Goal: Task Accomplishment & Management: Manage account settings

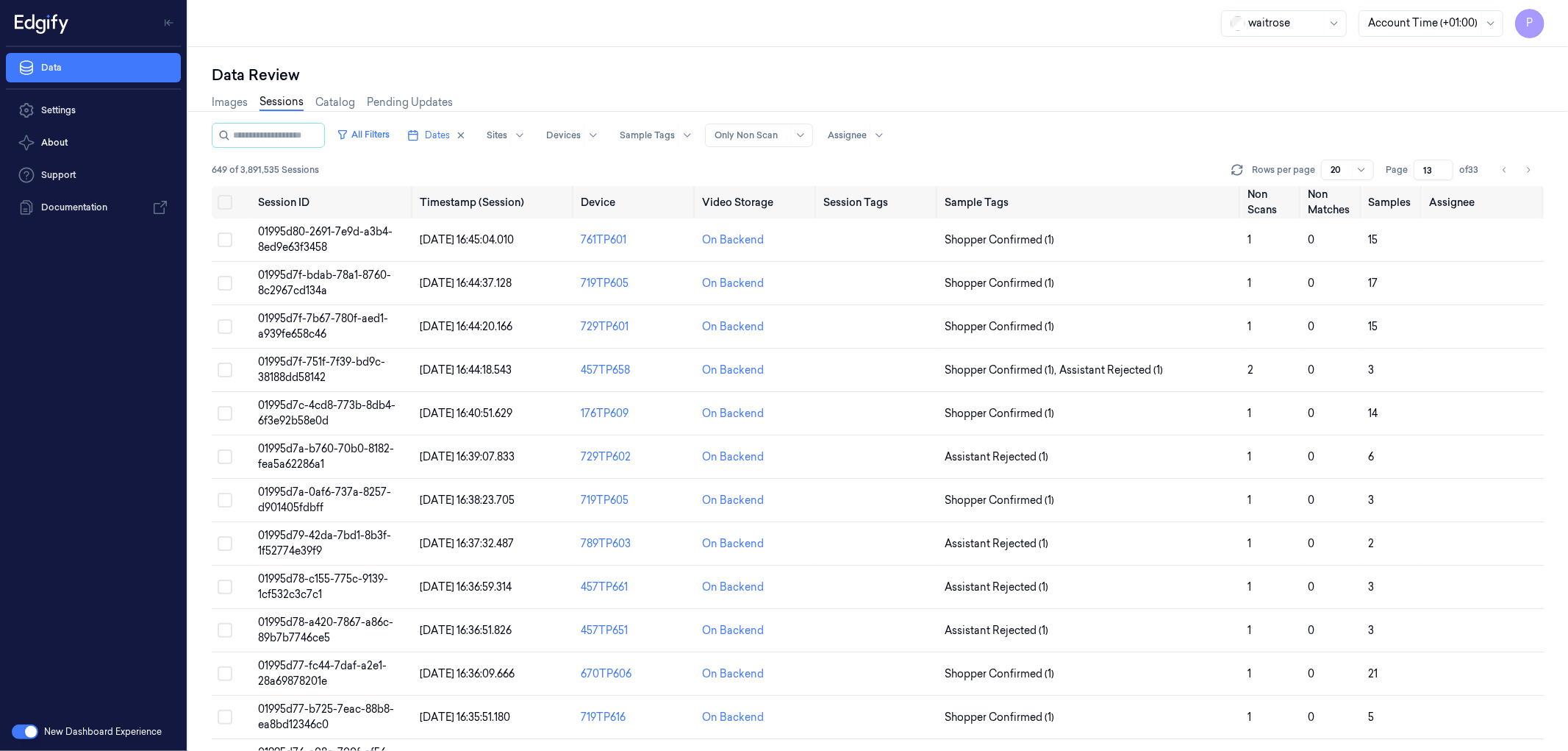
click at [1143, 135] on div "All Filters Dates Sites Devices Sample Tags Alert Type Only Non Scan Assignee" at bounding box center [878, 135] width 1333 height 25
click at [1506, 172] on icon "Go to previous page" at bounding box center [1505, 170] width 9 height 12
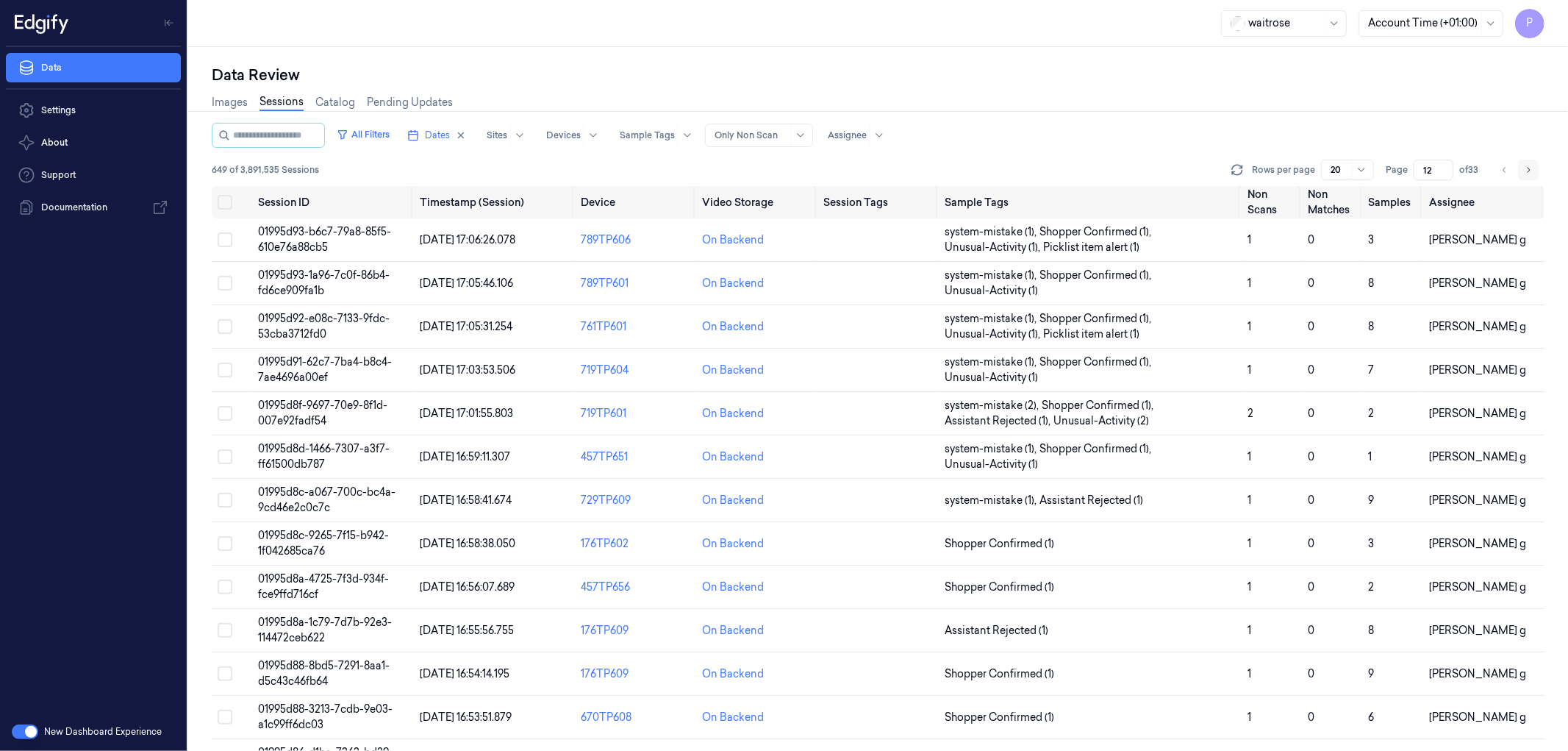
click at [1529, 171] on icon "Go to next page" at bounding box center [1528, 169] width 3 height 5
type input "13"
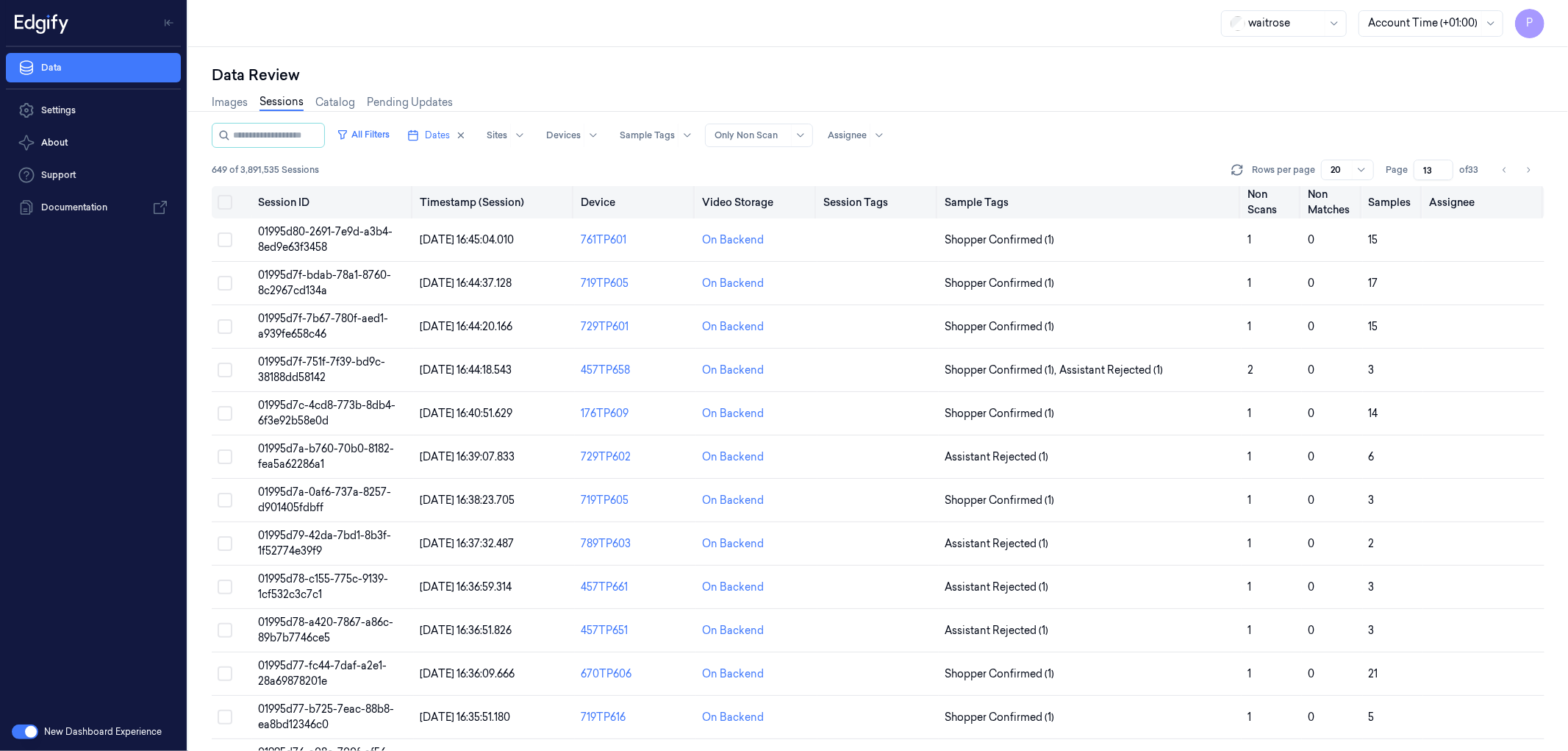
click at [228, 203] on button "Select all" at bounding box center [225, 201] width 15 height 15
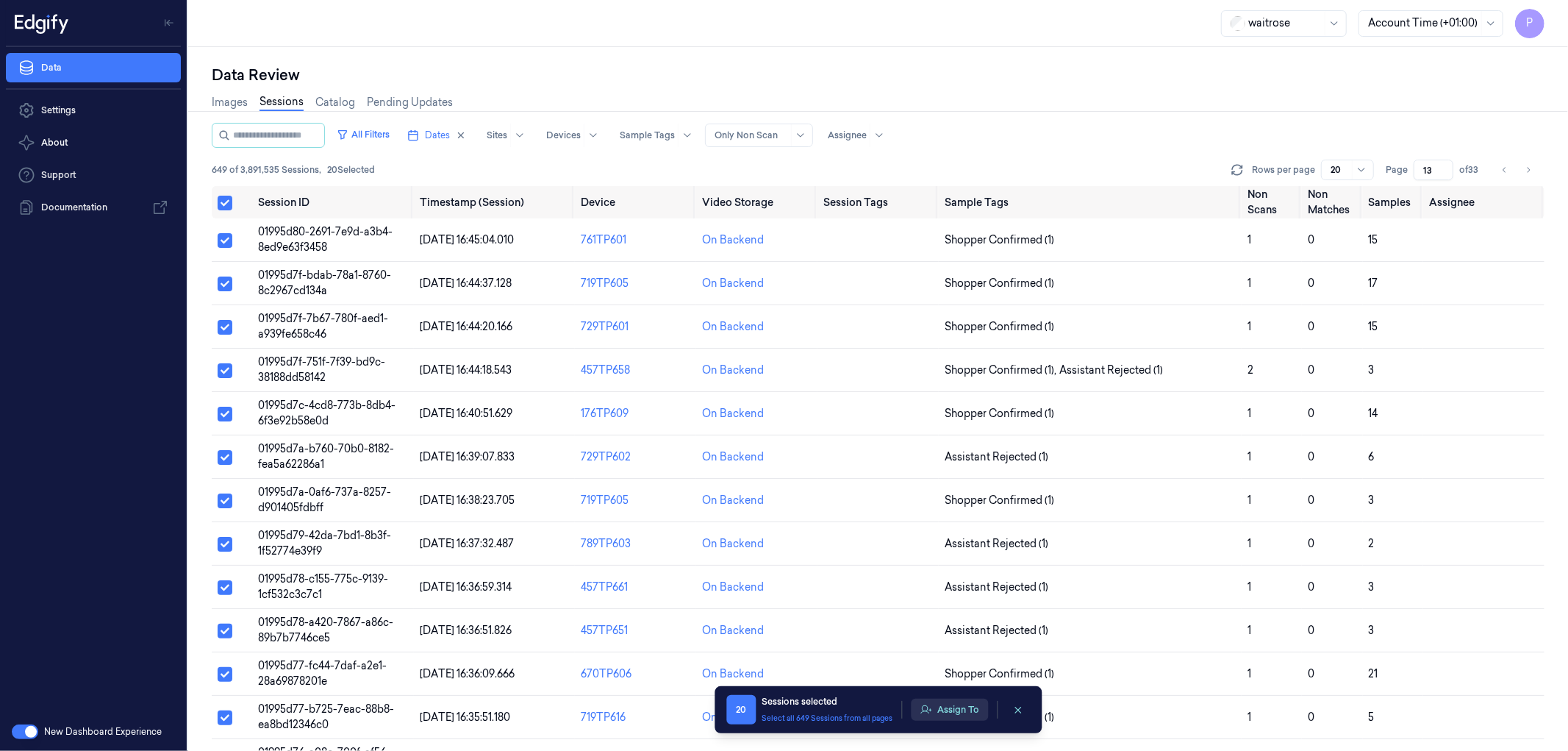
click at [954, 709] on button "Assign To" at bounding box center [949, 709] width 77 height 22
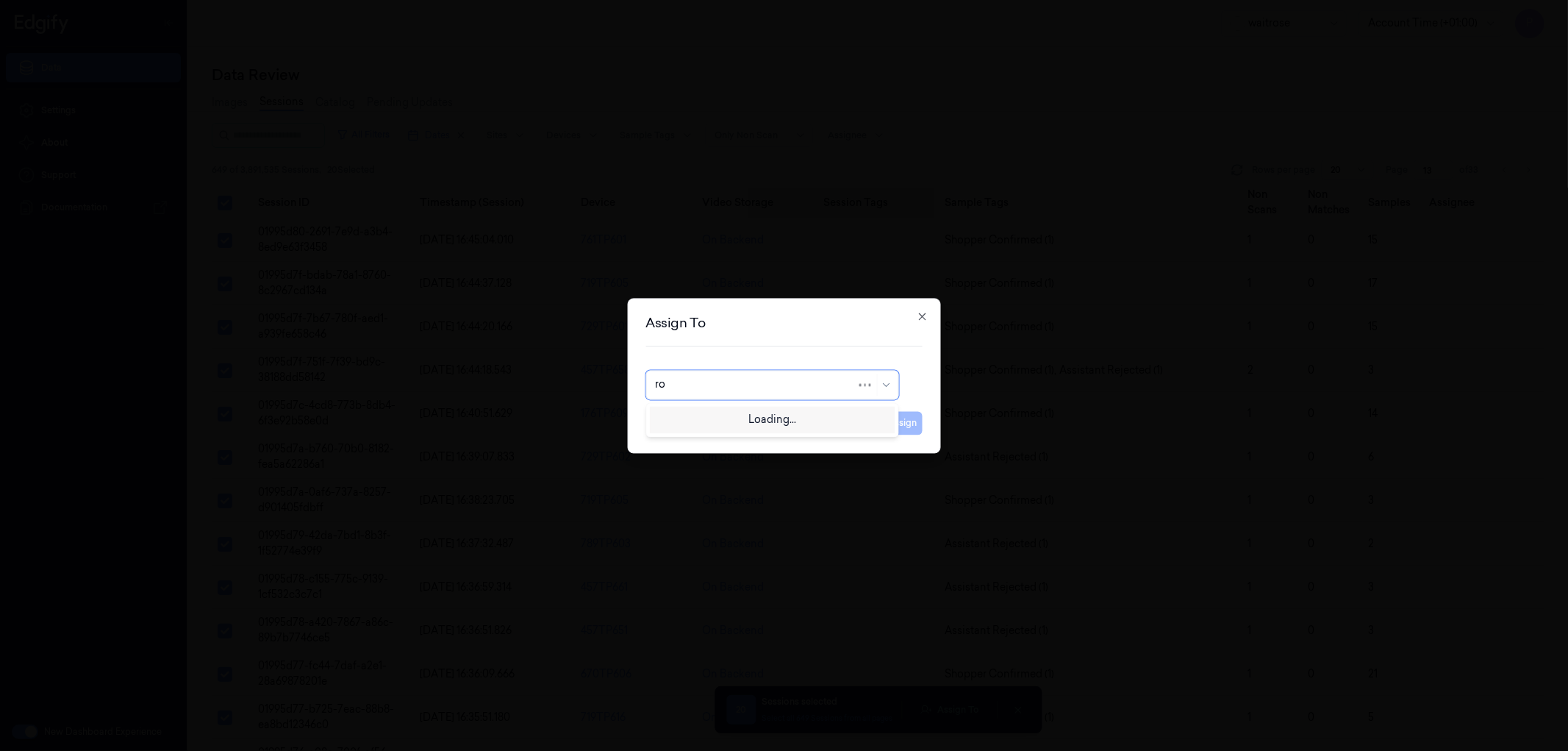
type input "roh"
click at [775, 412] on div "Rohith Acharya" at bounding box center [771, 418] width 233 height 16
click at [901, 421] on button "Assign" at bounding box center [902, 423] width 41 height 23
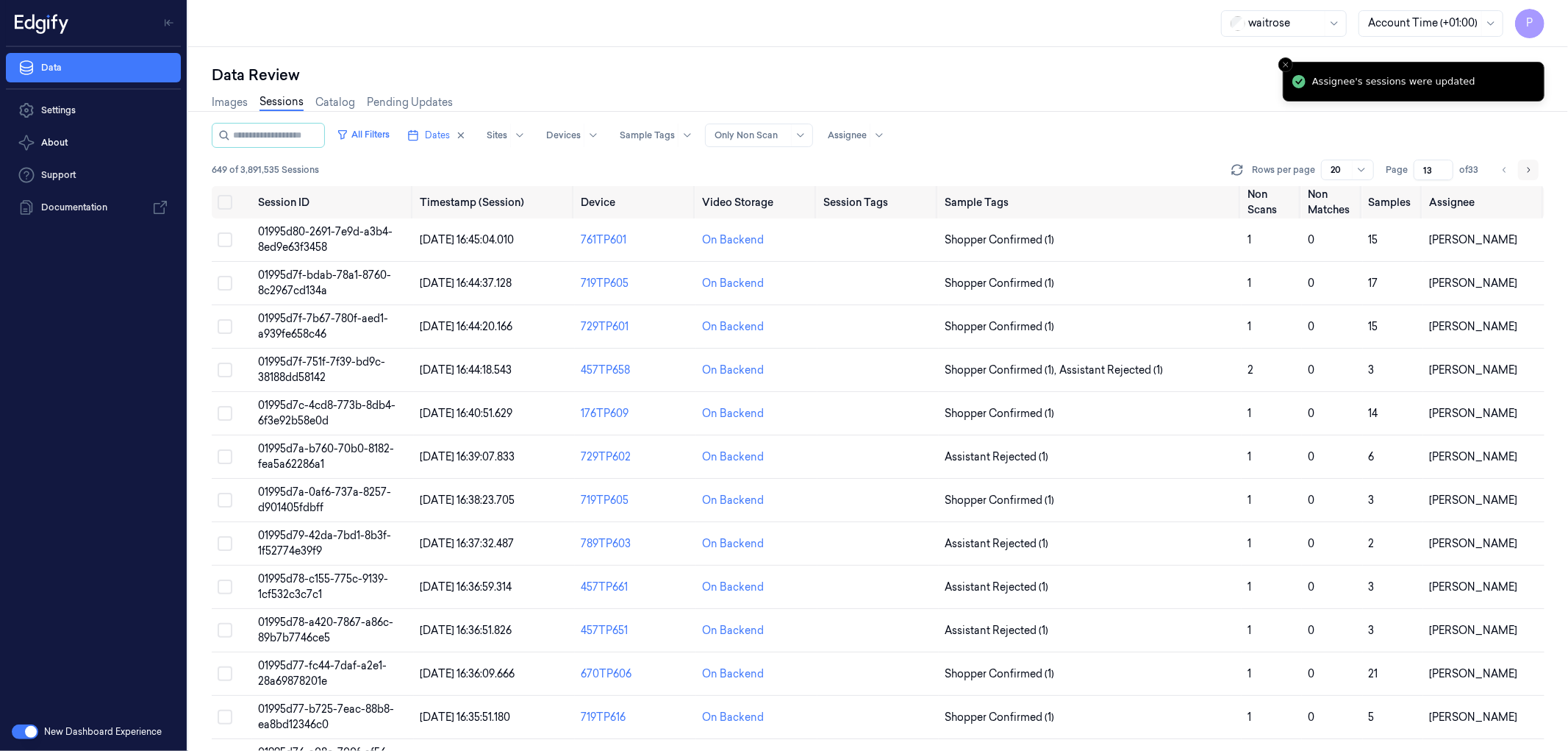
click at [1526, 166] on icon "Go to next page" at bounding box center [1528, 170] width 9 height 12
type input "14"
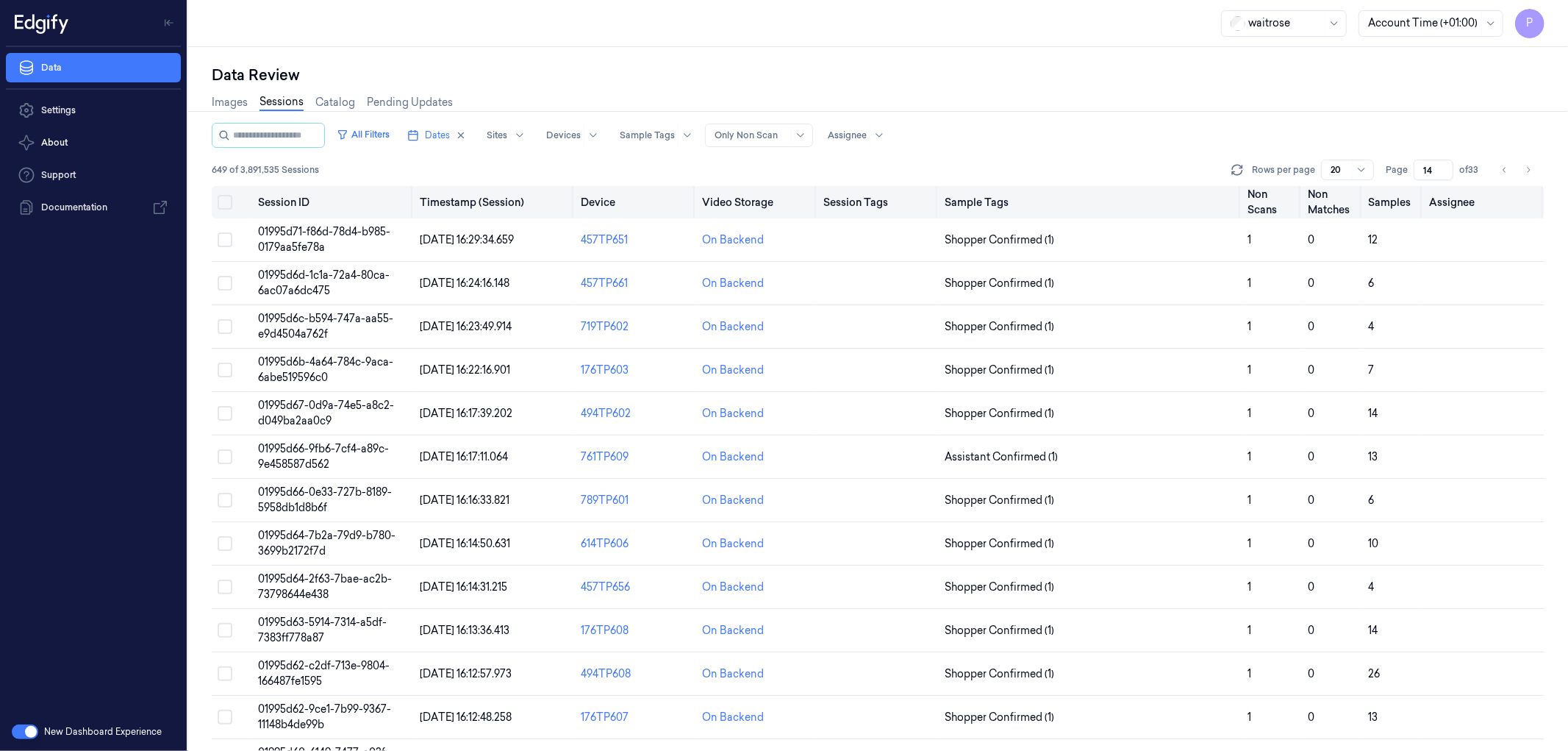
click at [226, 197] on button "Select all" at bounding box center [225, 201] width 15 height 15
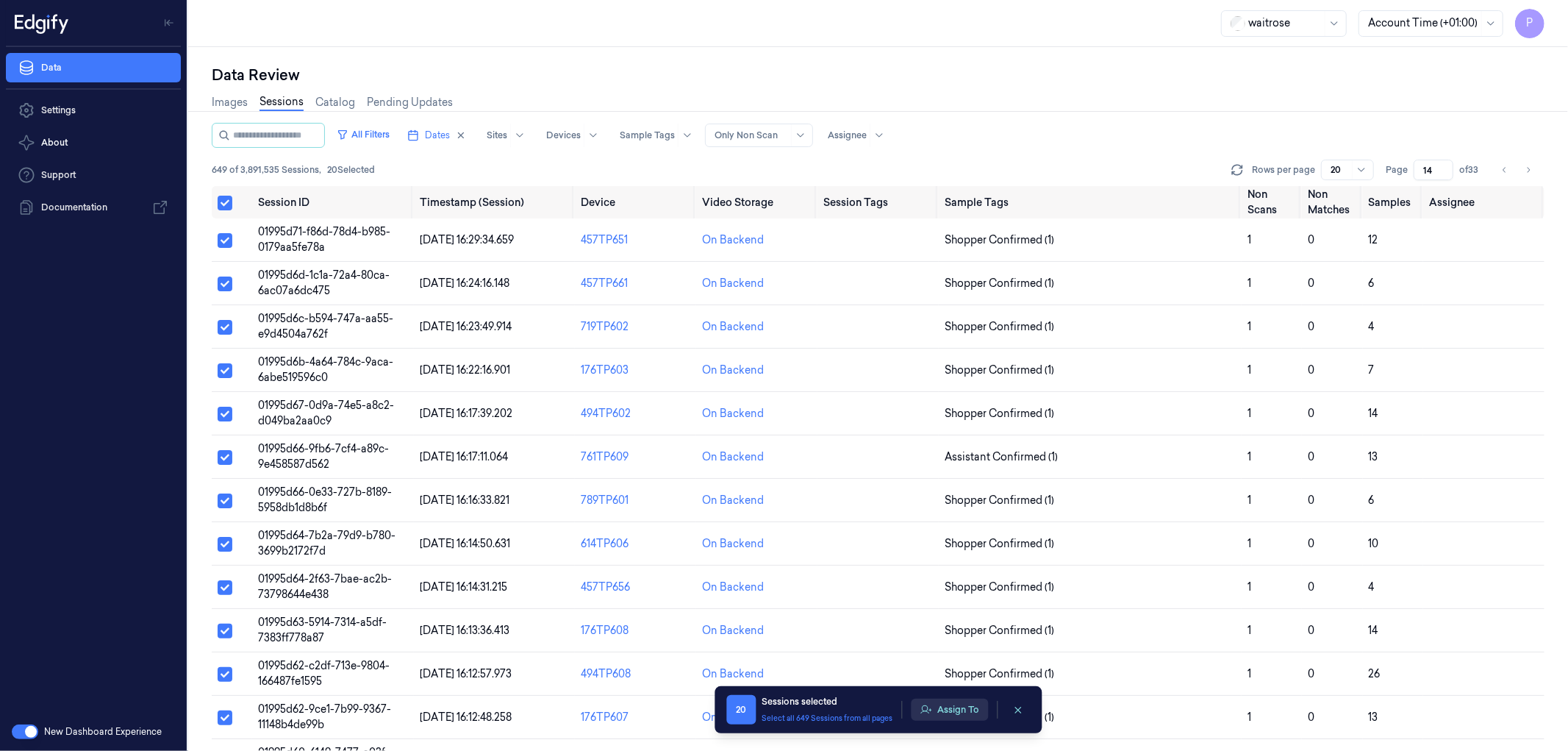
click at [949, 709] on button "Assign To" at bounding box center [949, 709] width 77 height 22
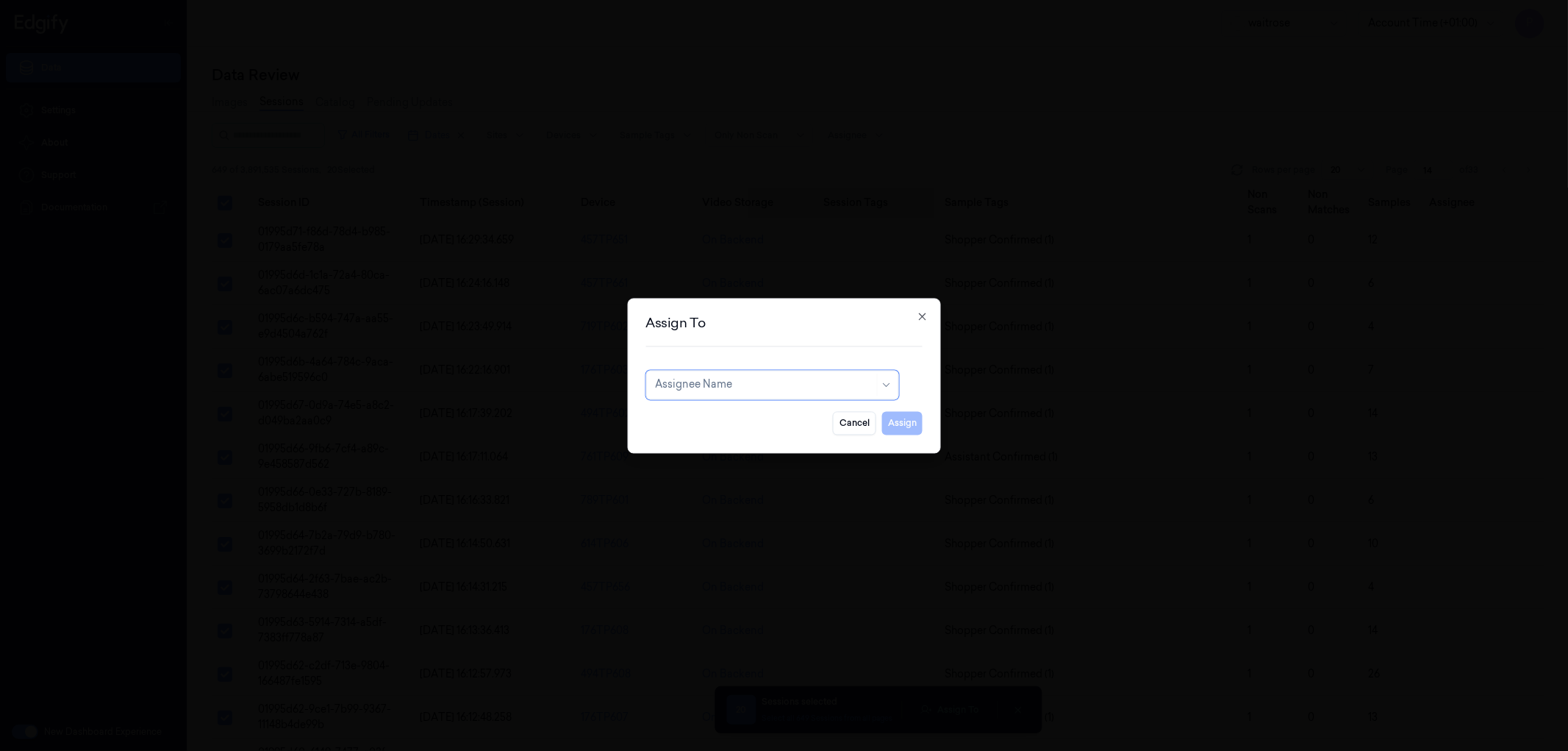
click at [804, 385] on div at bounding box center [764, 385] width 219 height 16
type input "var"
click at [772, 416] on div "Varsha Poojary" at bounding box center [771, 418] width 233 height 16
click at [899, 425] on button "Assign" at bounding box center [902, 423] width 41 height 23
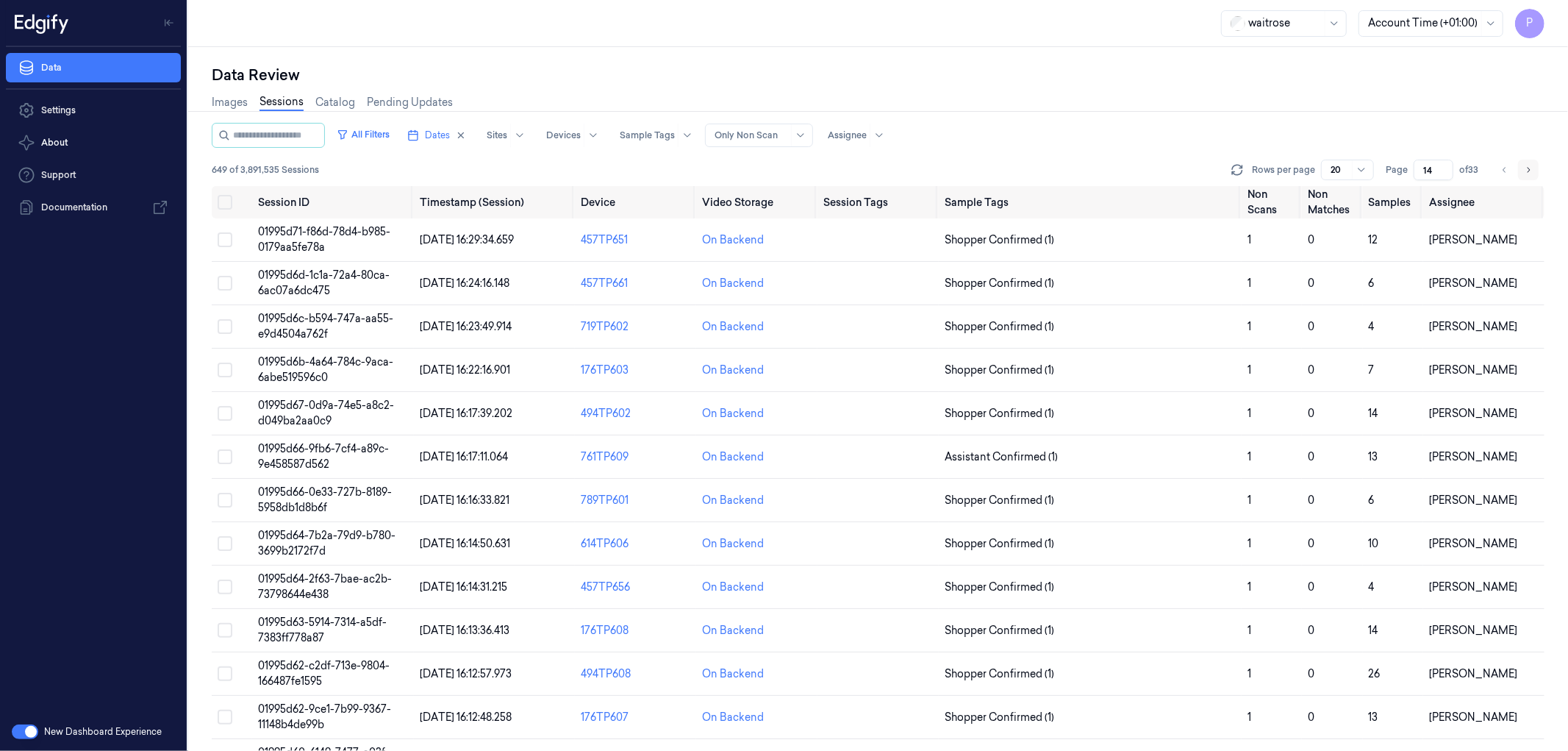
click at [1527, 170] on icon "Go to next page" at bounding box center [1528, 170] width 9 height 12
type input "15"
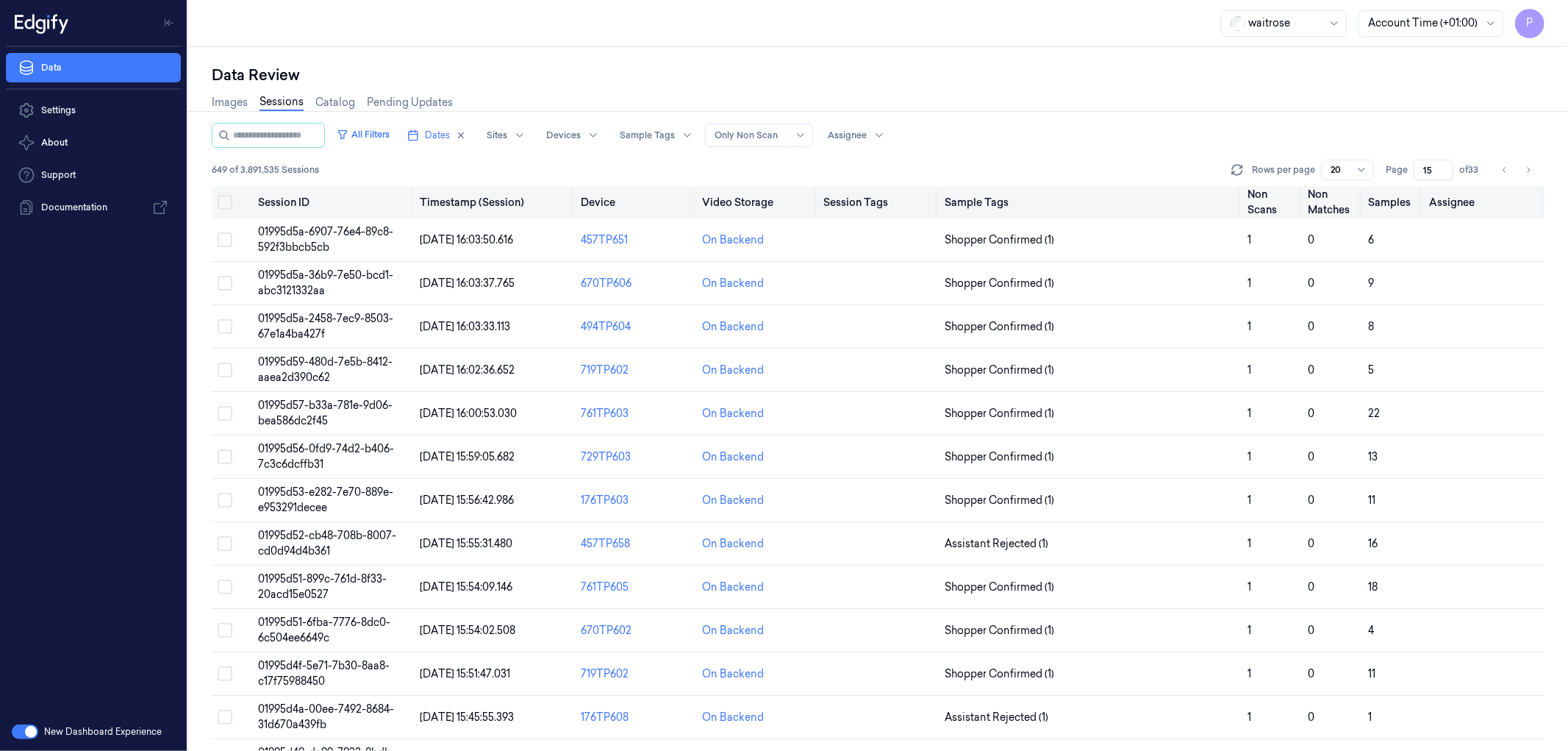
click at [225, 200] on button "Select all" at bounding box center [225, 201] width 15 height 15
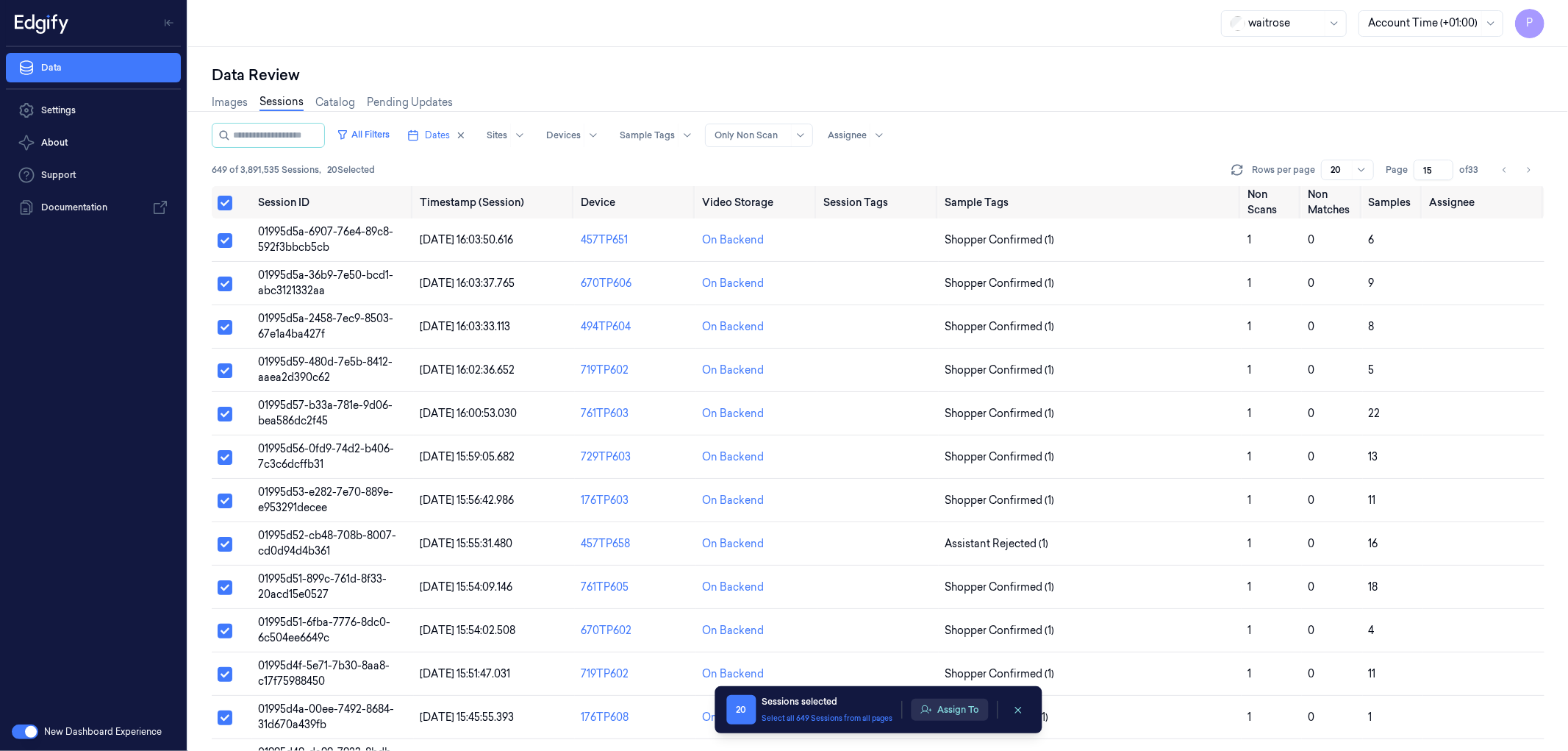
click at [949, 709] on button "Assign To" at bounding box center [949, 709] width 77 height 22
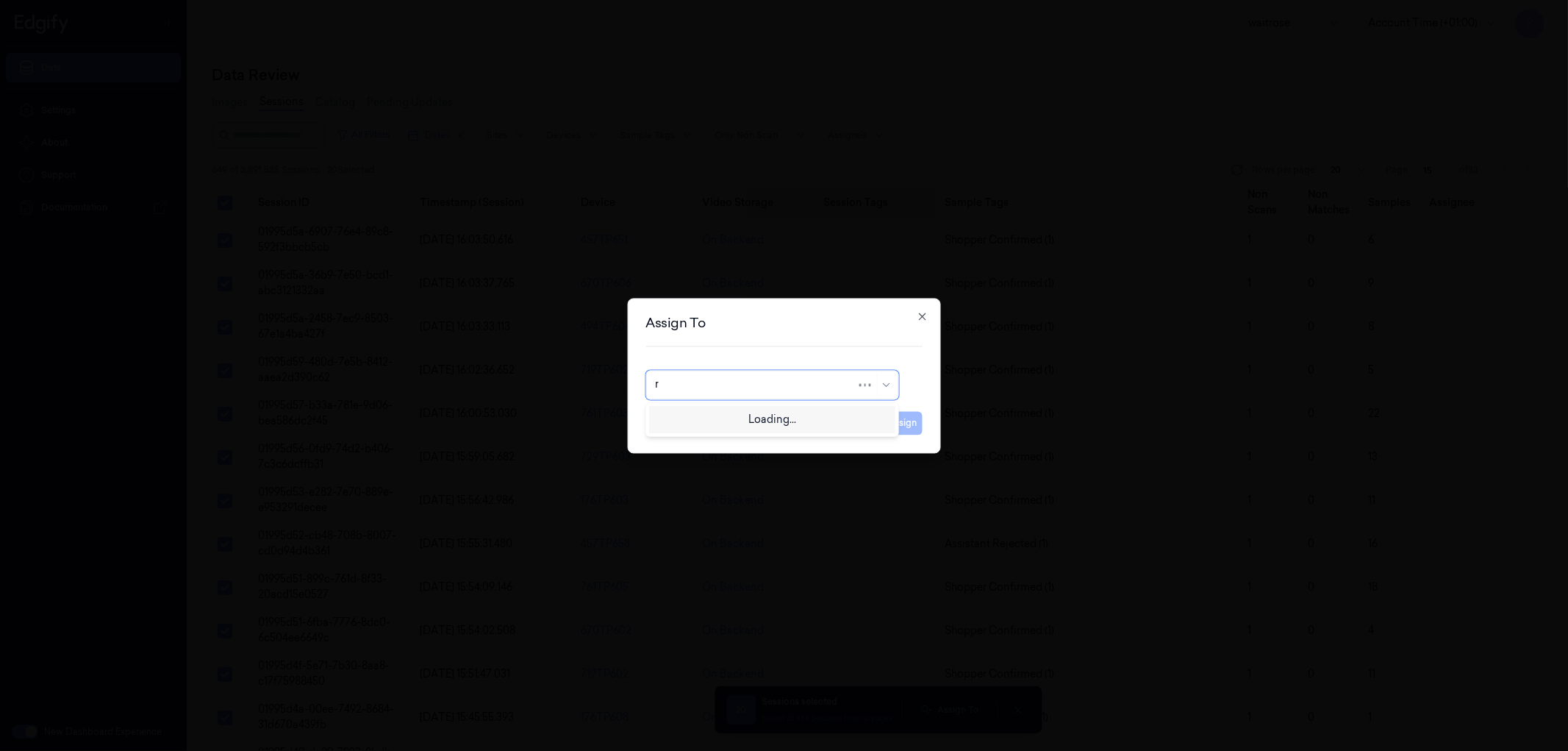
type input "ru"
click at [779, 421] on div "rupa a" at bounding box center [771, 418] width 233 height 16
click at [911, 421] on button "Assign" at bounding box center [902, 423] width 41 height 23
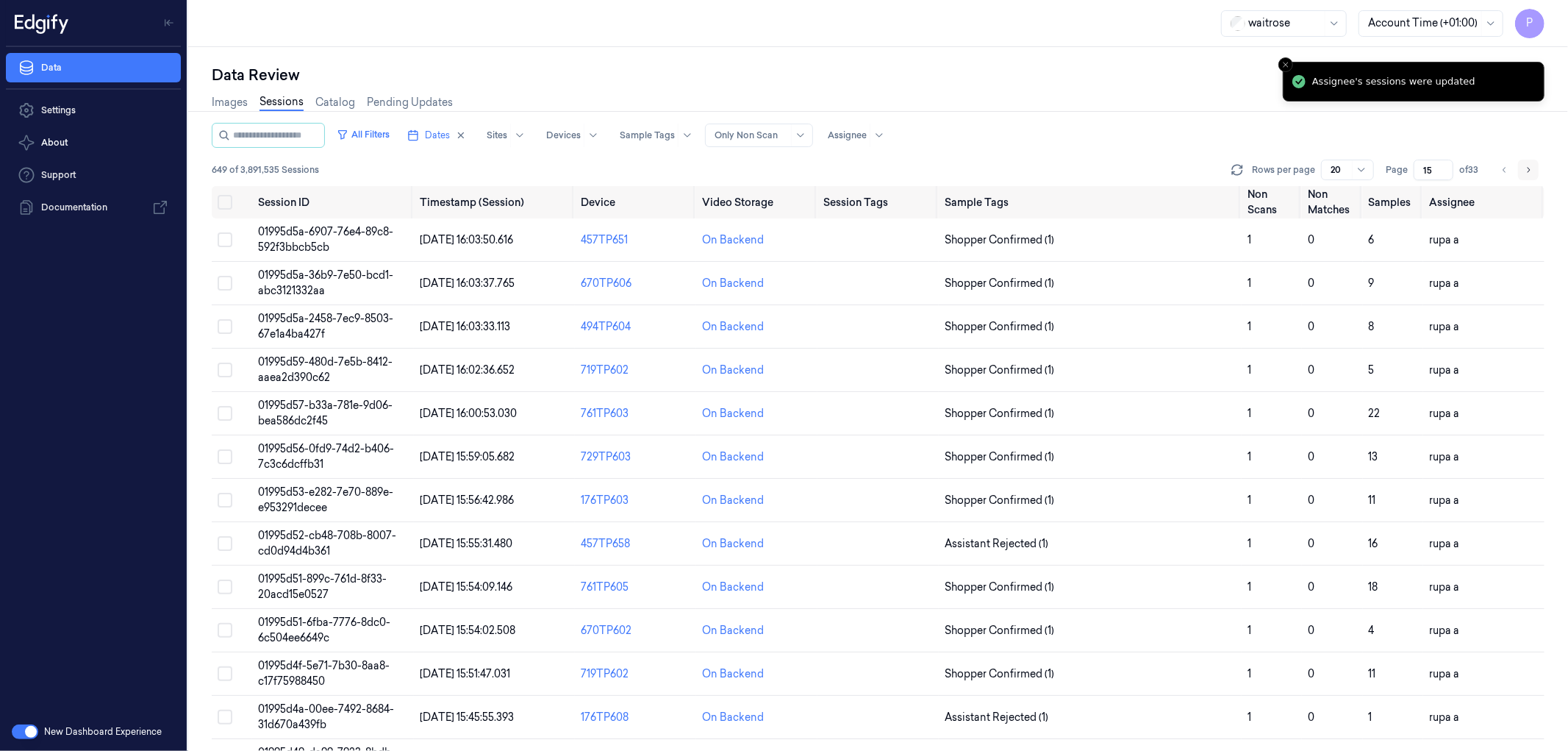
click at [1532, 168] on icon "Go to next page" at bounding box center [1528, 170] width 9 height 12
type input "16"
click at [226, 202] on button "Select all" at bounding box center [225, 201] width 15 height 15
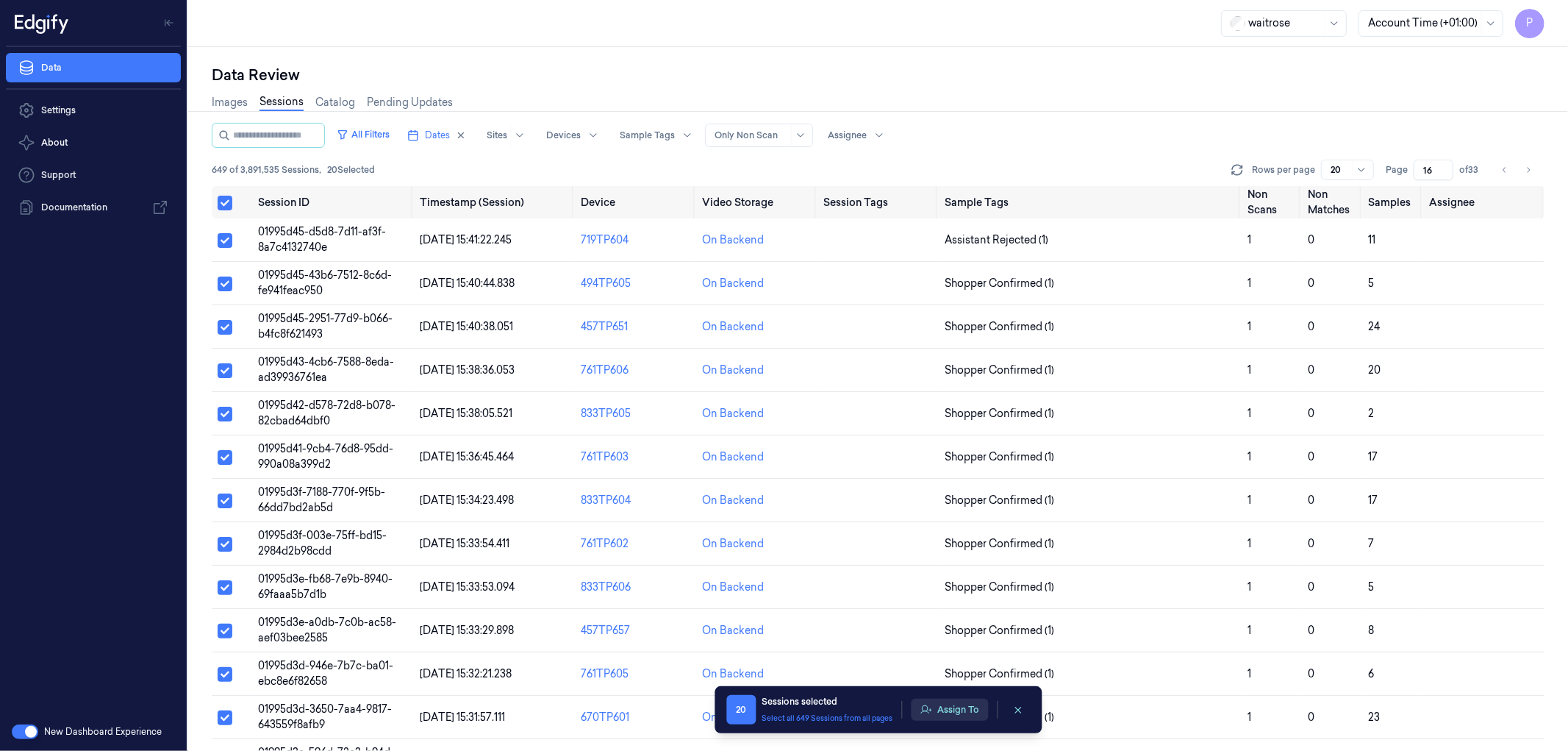
click at [959, 706] on button "Assign To" at bounding box center [949, 709] width 77 height 22
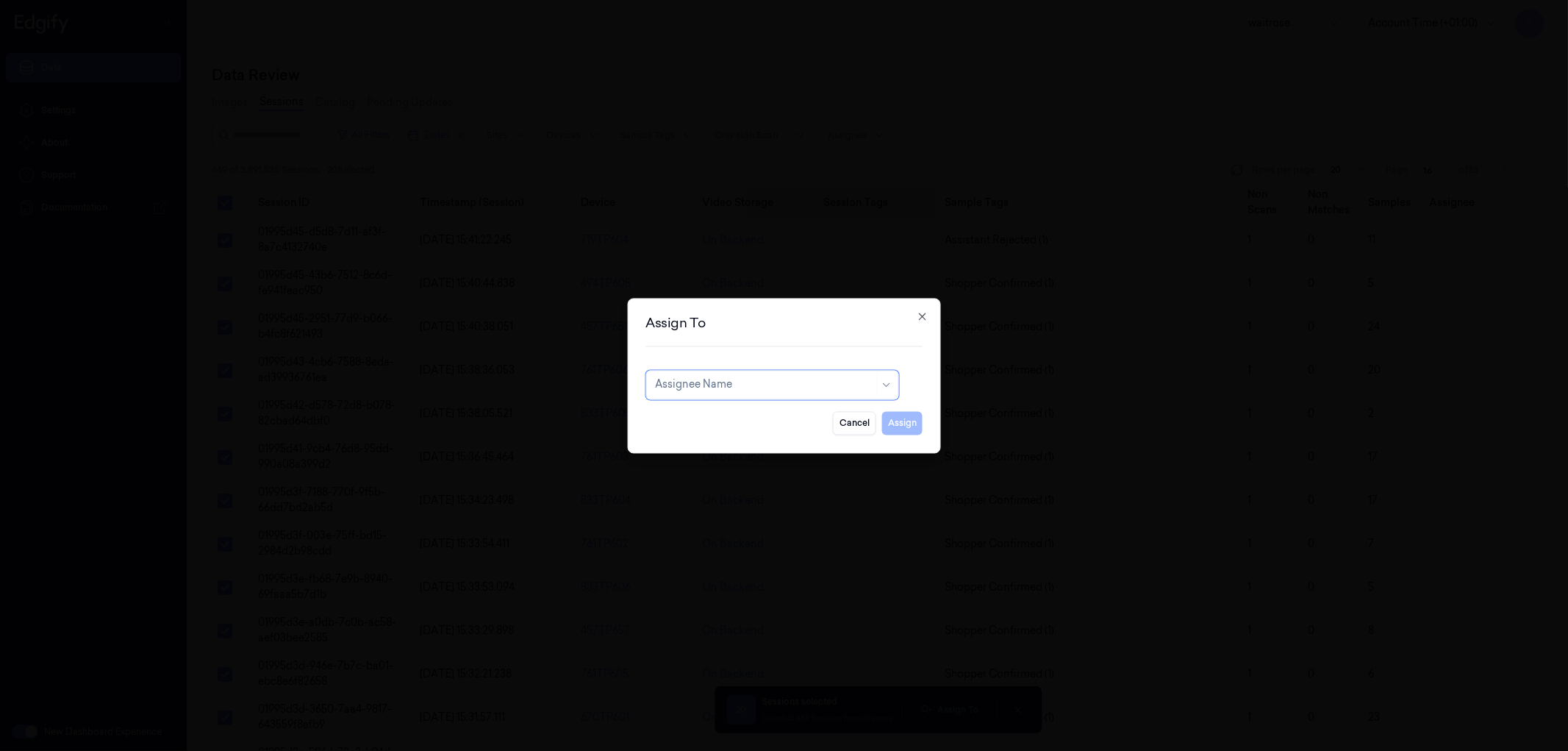
type input "a"
type input "var"
click at [744, 439] on div "varsha g" at bounding box center [771, 443] width 233 height 16
click at [913, 431] on button "Assign" at bounding box center [902, 423] width 41 height 23
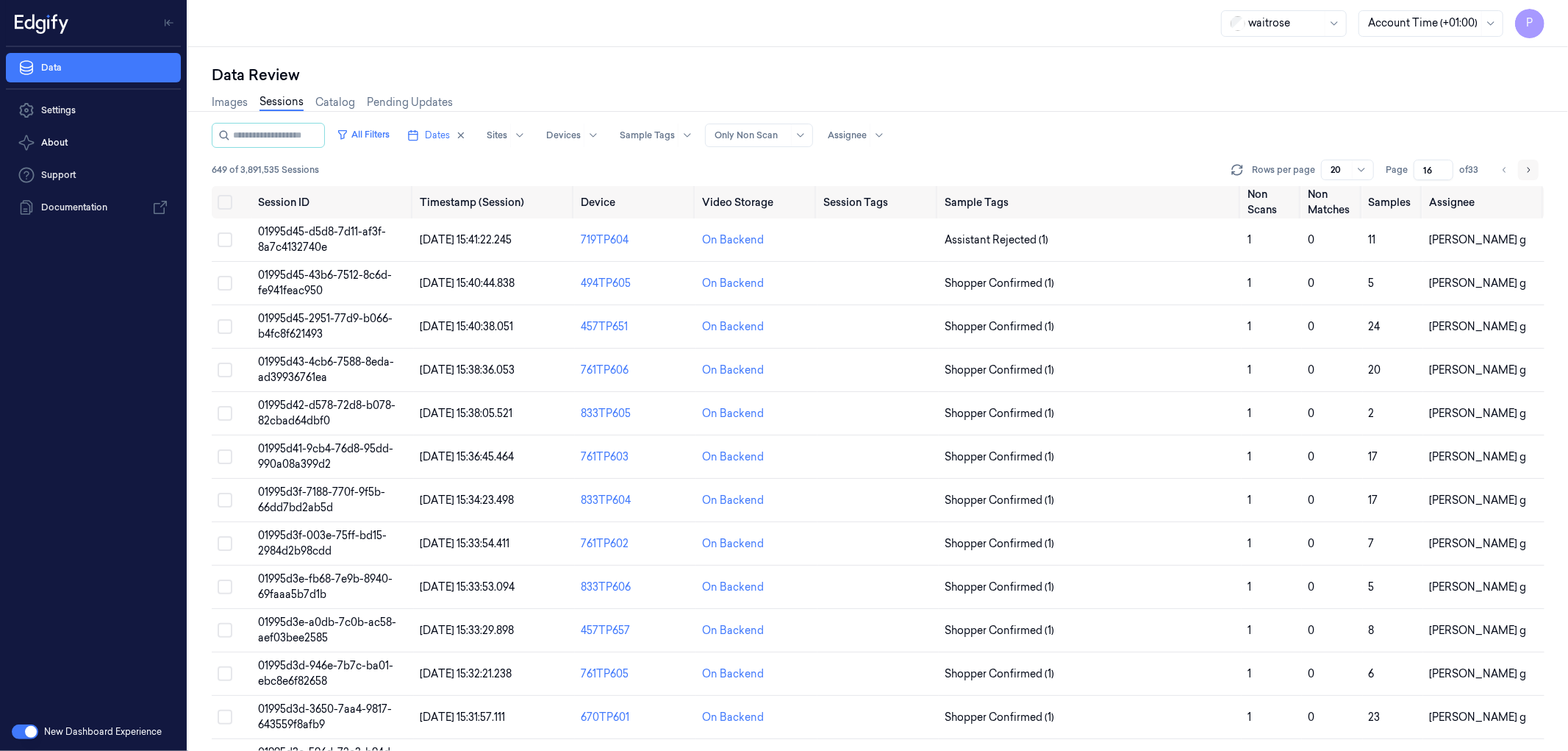
click at [1527, 172] on icon "Go to next page" at bounding box center [1528, 170] width 9 height 12
type input "17"
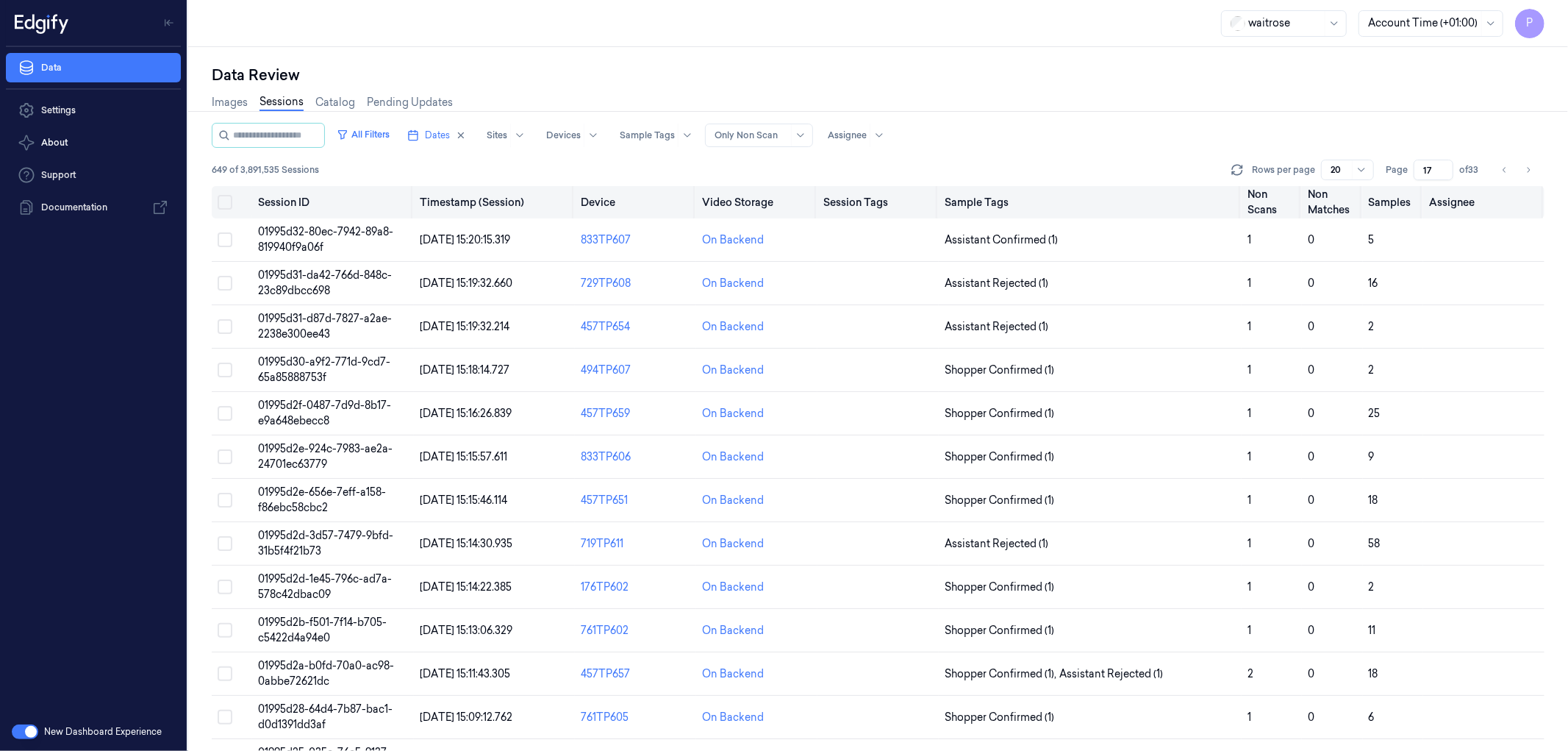
click at [224, 200] on button "Select all" at bounding box center [225, 201] width 15 height 15
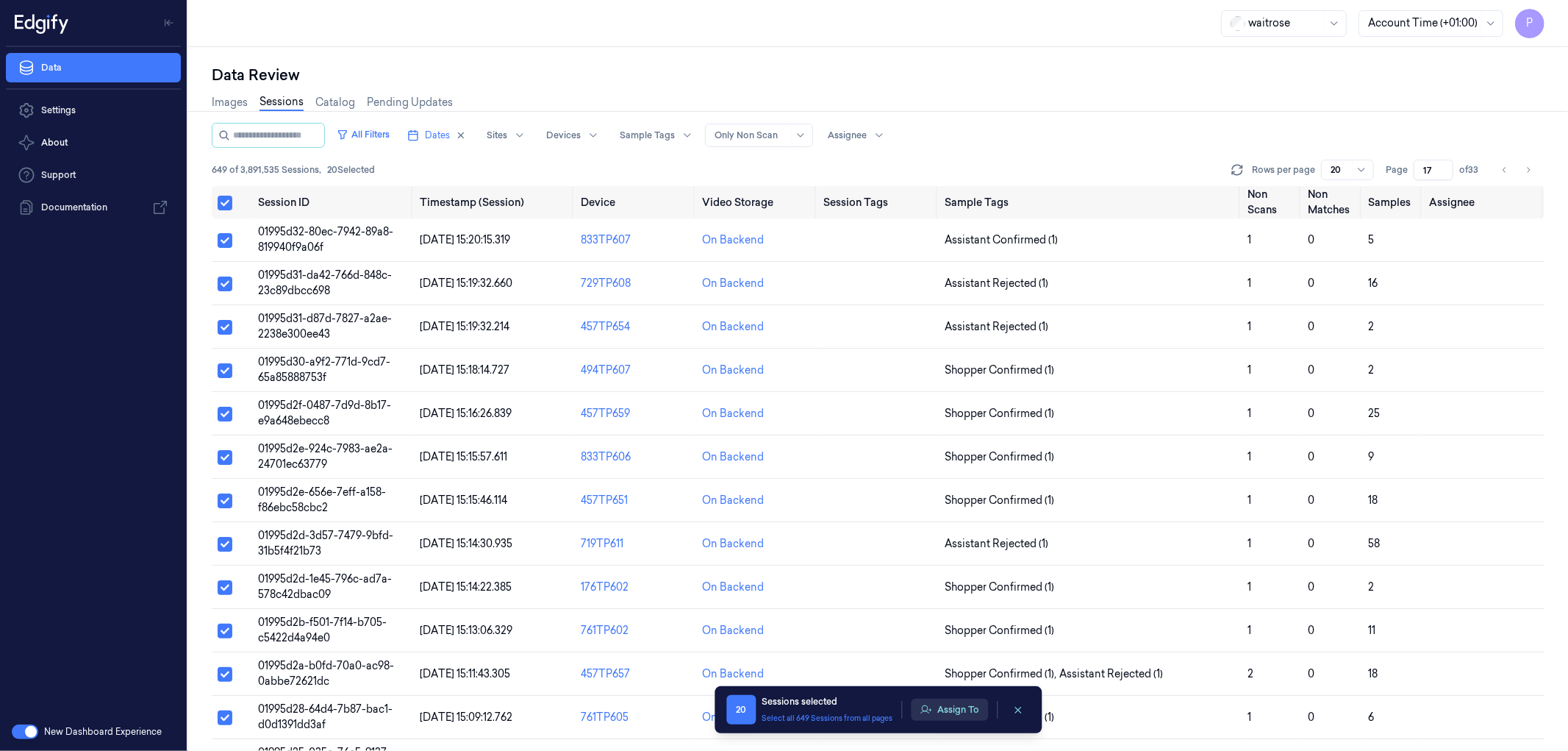
click at [957, 715] on button "Assign To" at bounding box center [949, 709] width 77 height 22
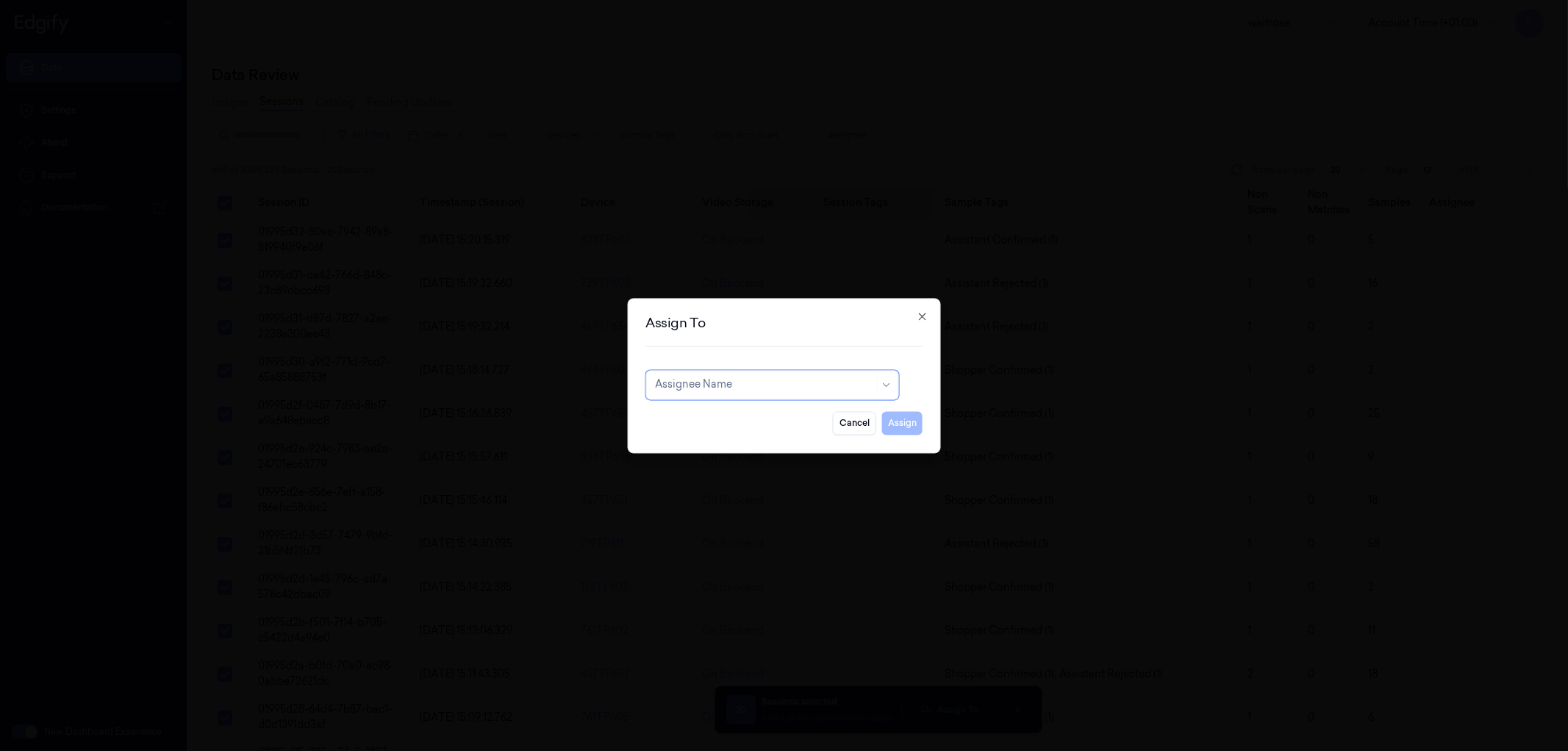
click at [777, 383] on div at bounding box center [764, 385] width 219 height 16
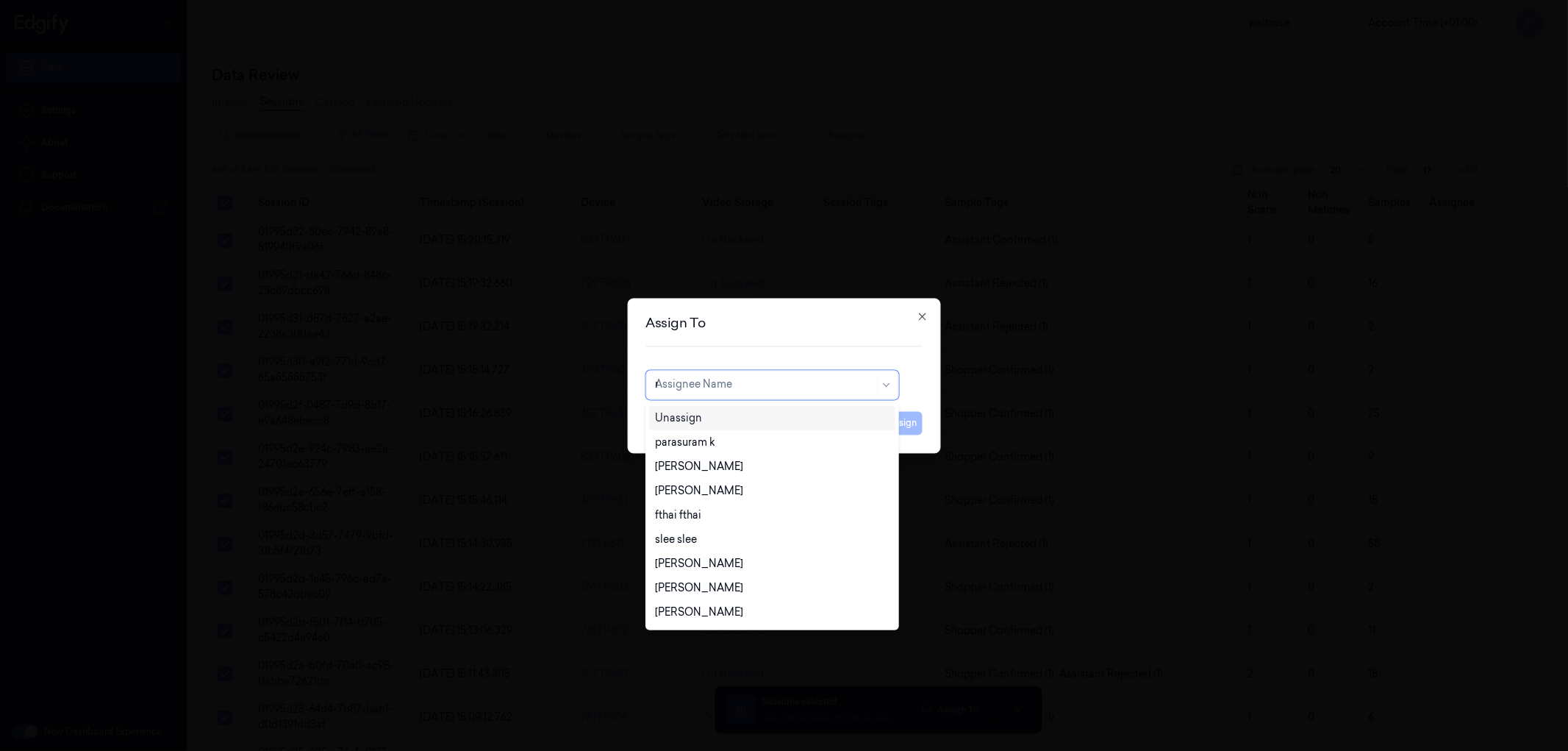
type input "ro"
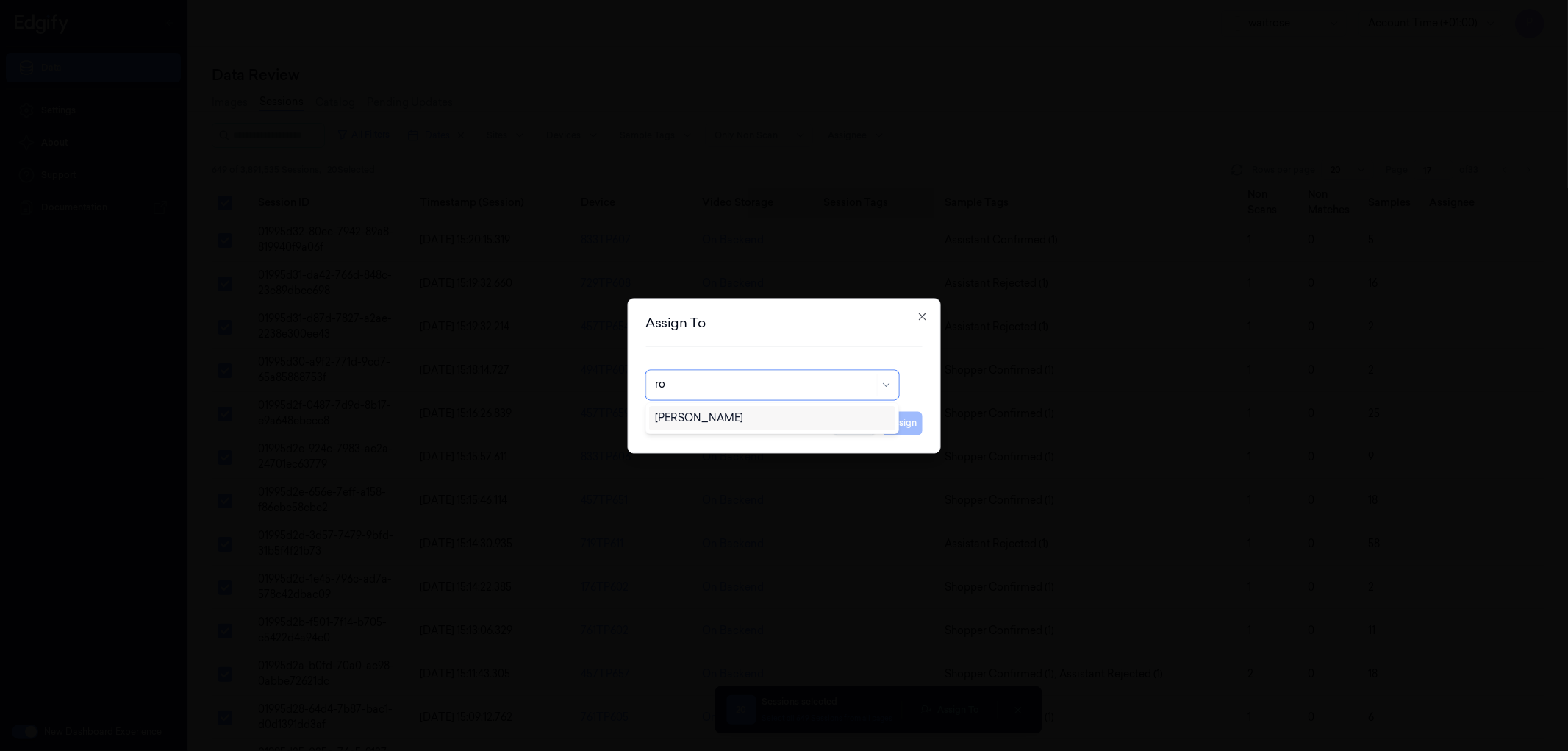
click at [766, 419] on div "Rohith Acharya" at bounding box center [771, 418] width 233 height 16
click at [893, 420] on button "Assign" at bounding box center [902, 423] width 41 height 23
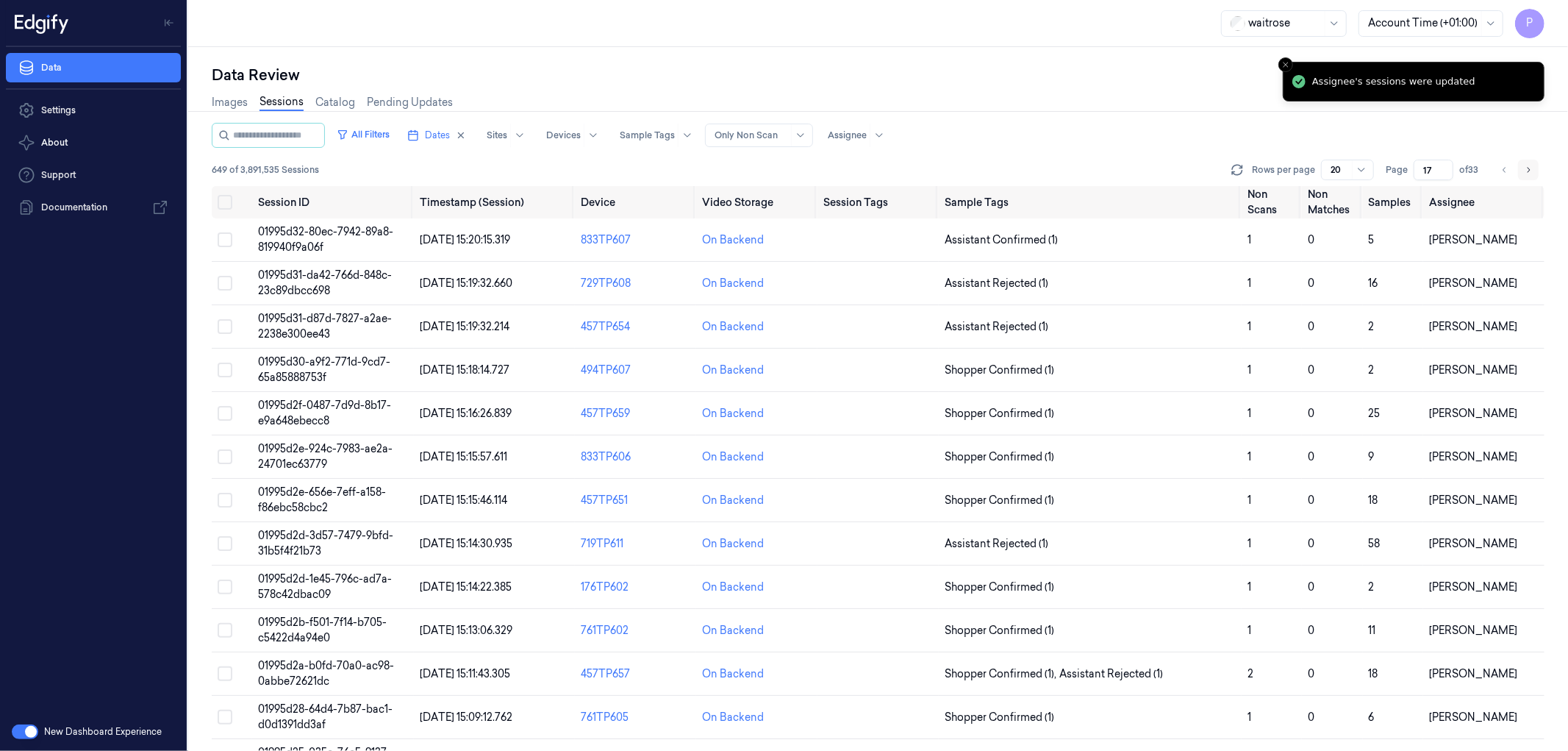
click at [1531, 171] on icon "Go to next page" at bounding box center [1528, 170] width 9 height 12
type input "18"
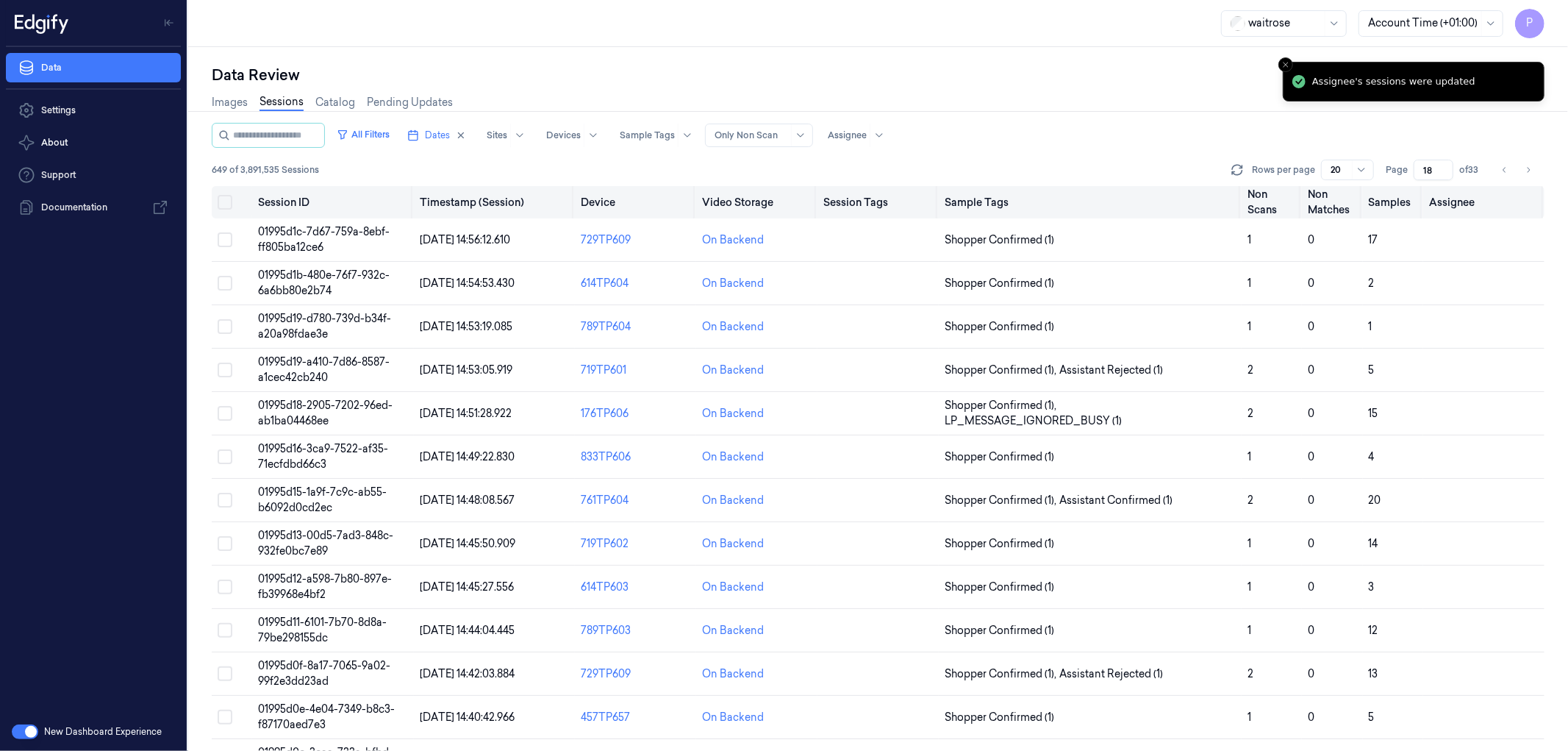
click at [231, 200] on button "Select all" at bounding box center [225, 201] width 15 height 15
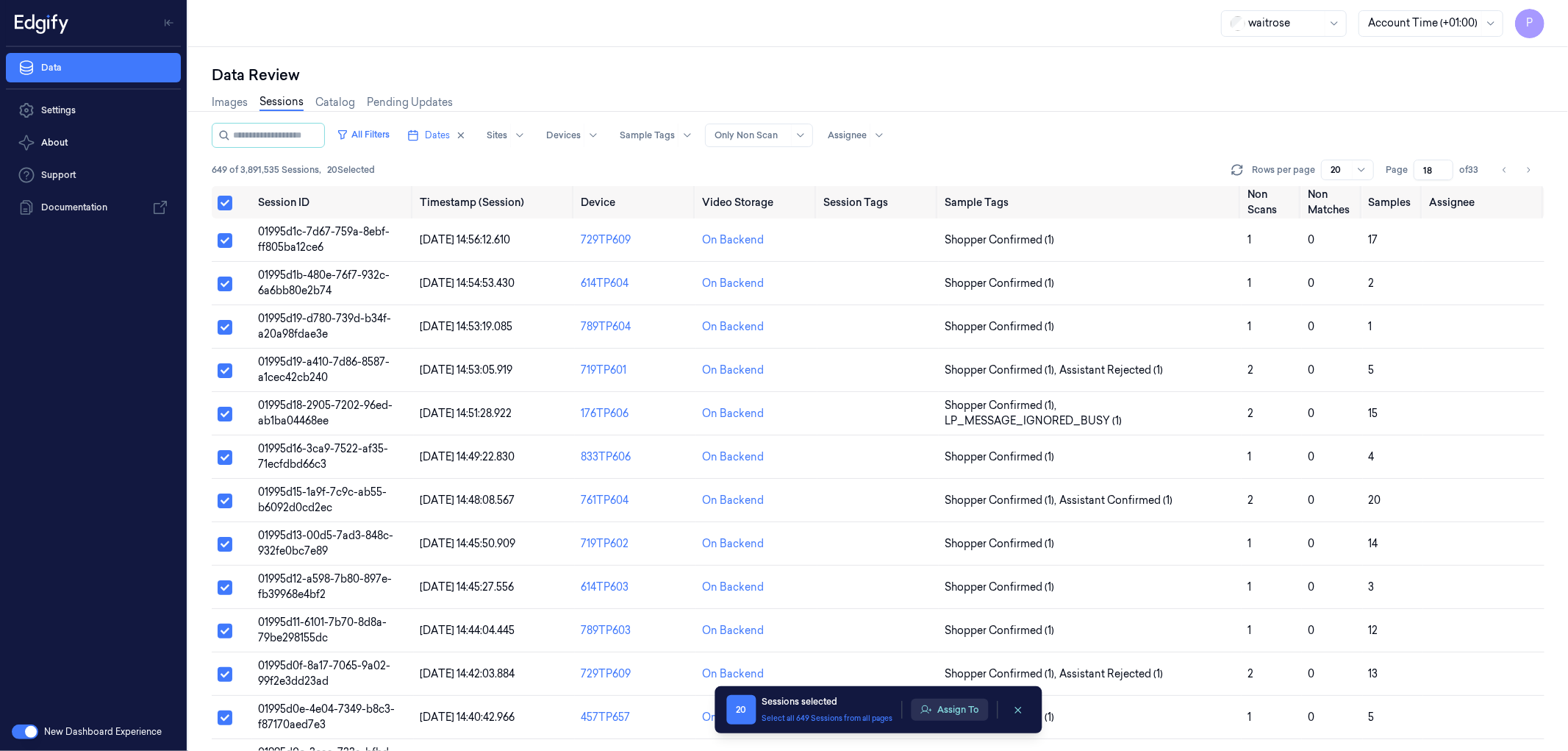
click at [942, 708] on button "Assign To" at bounding box center [949, 709] width 77 height 22
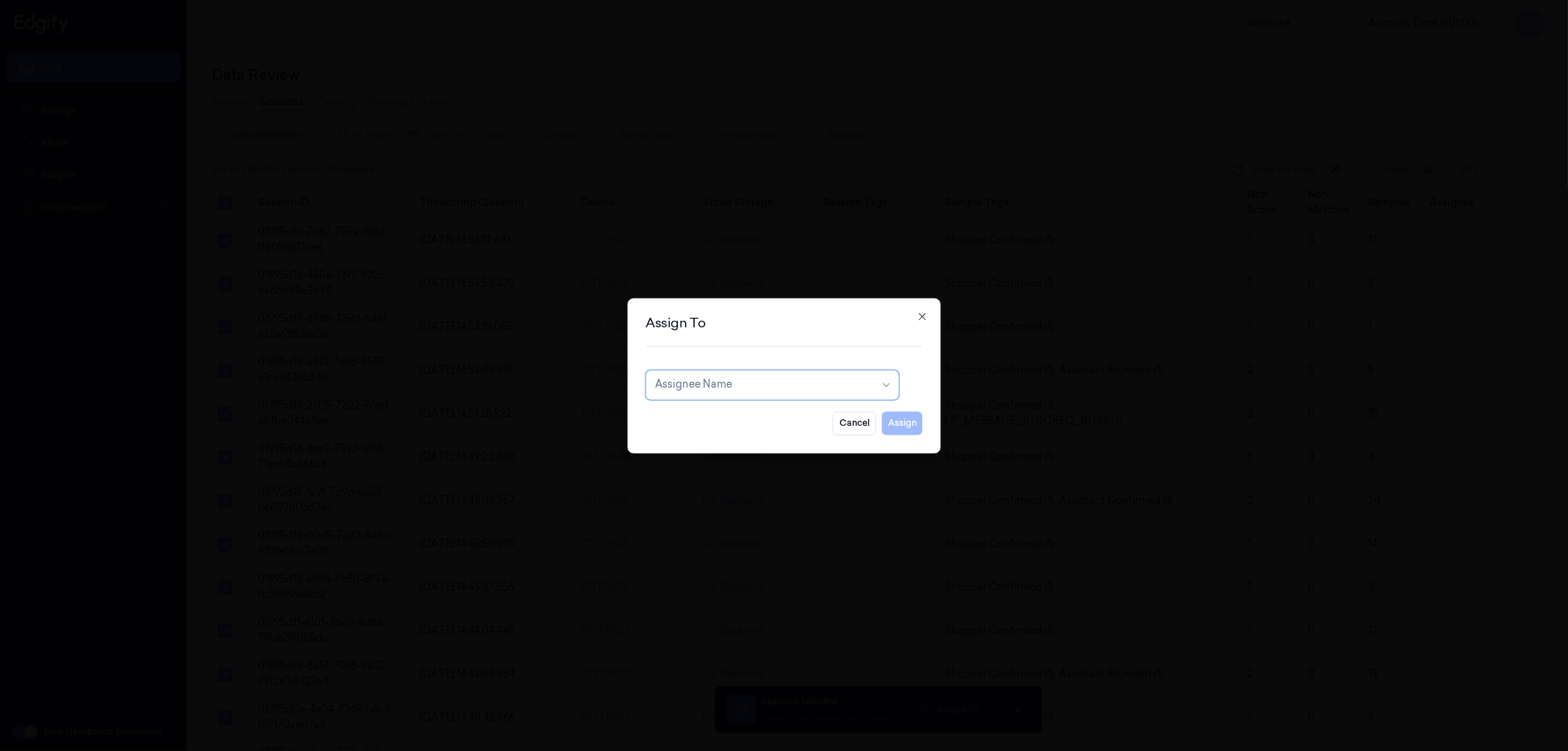
click at [729, 385] on div at bounding box center [764, 385] width 219 height 16
type input "var"
click at [724, 416] on div "Varsha Poojary" at bounding box center [699, 418] width 89 height 16
click at [915, 421] on button "Assign" at bounding box center [902, 423] width 41 height 23
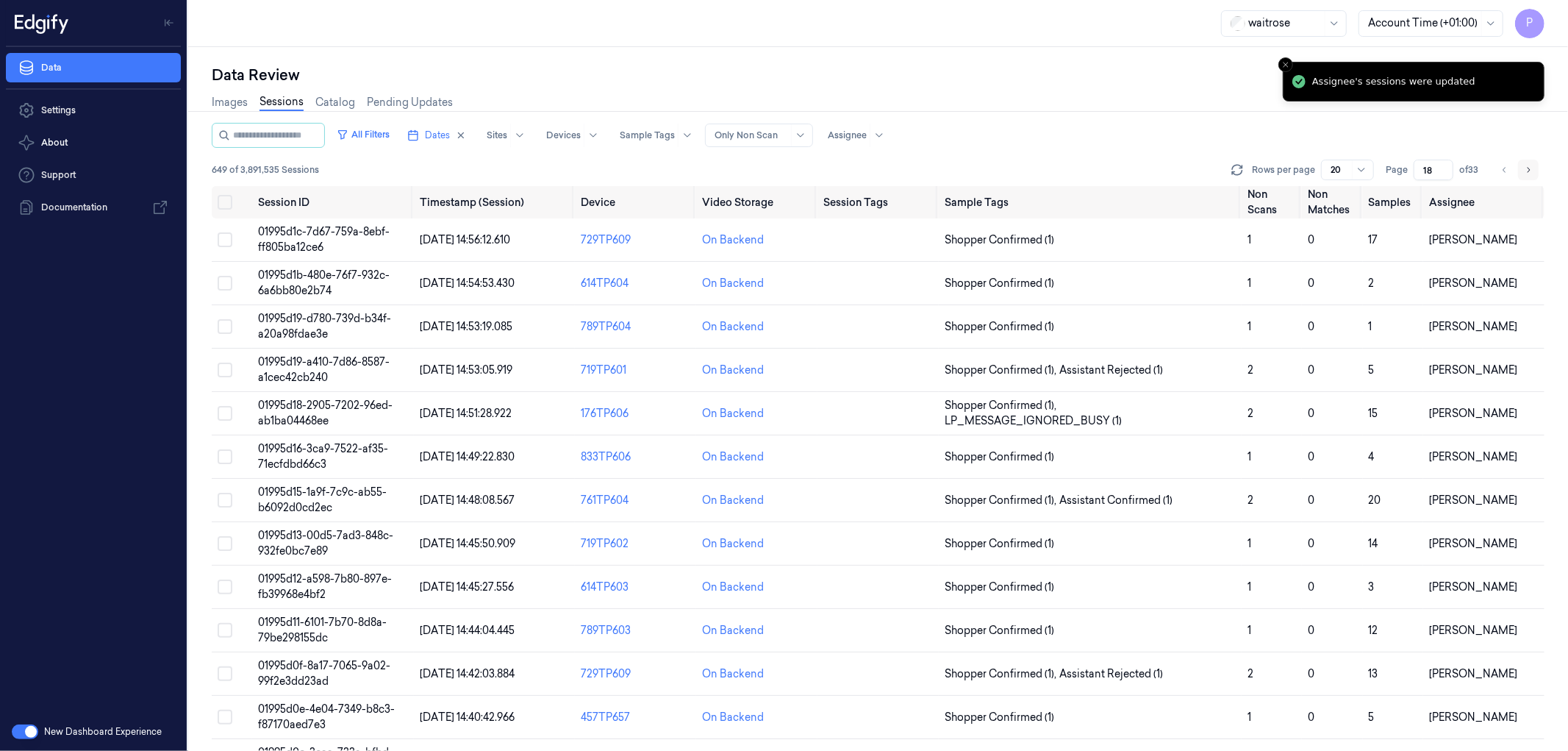
click at [1526, 169] on icon "Go to next page" at bounding box center [1528, 170] width 9 height 12
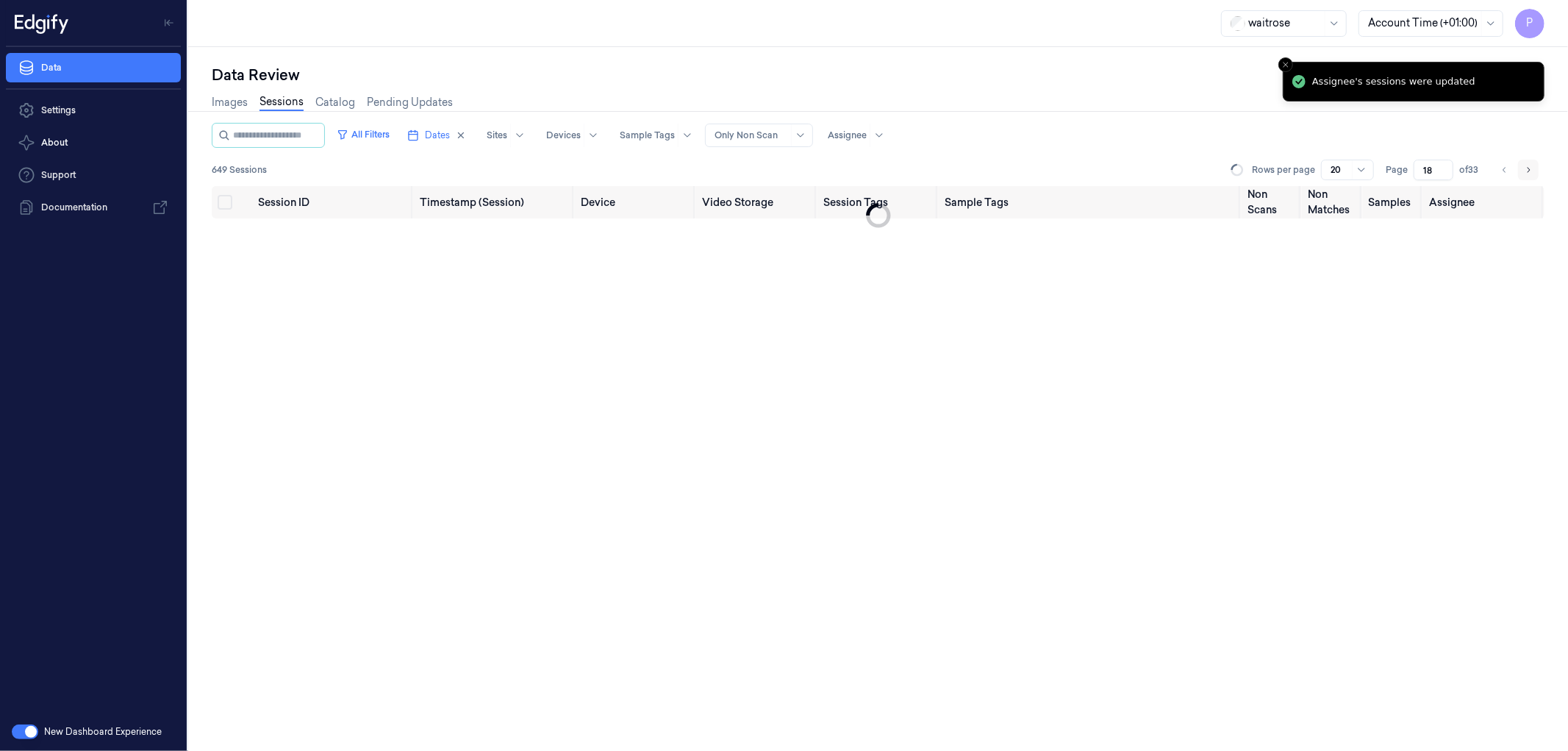
type input "19"
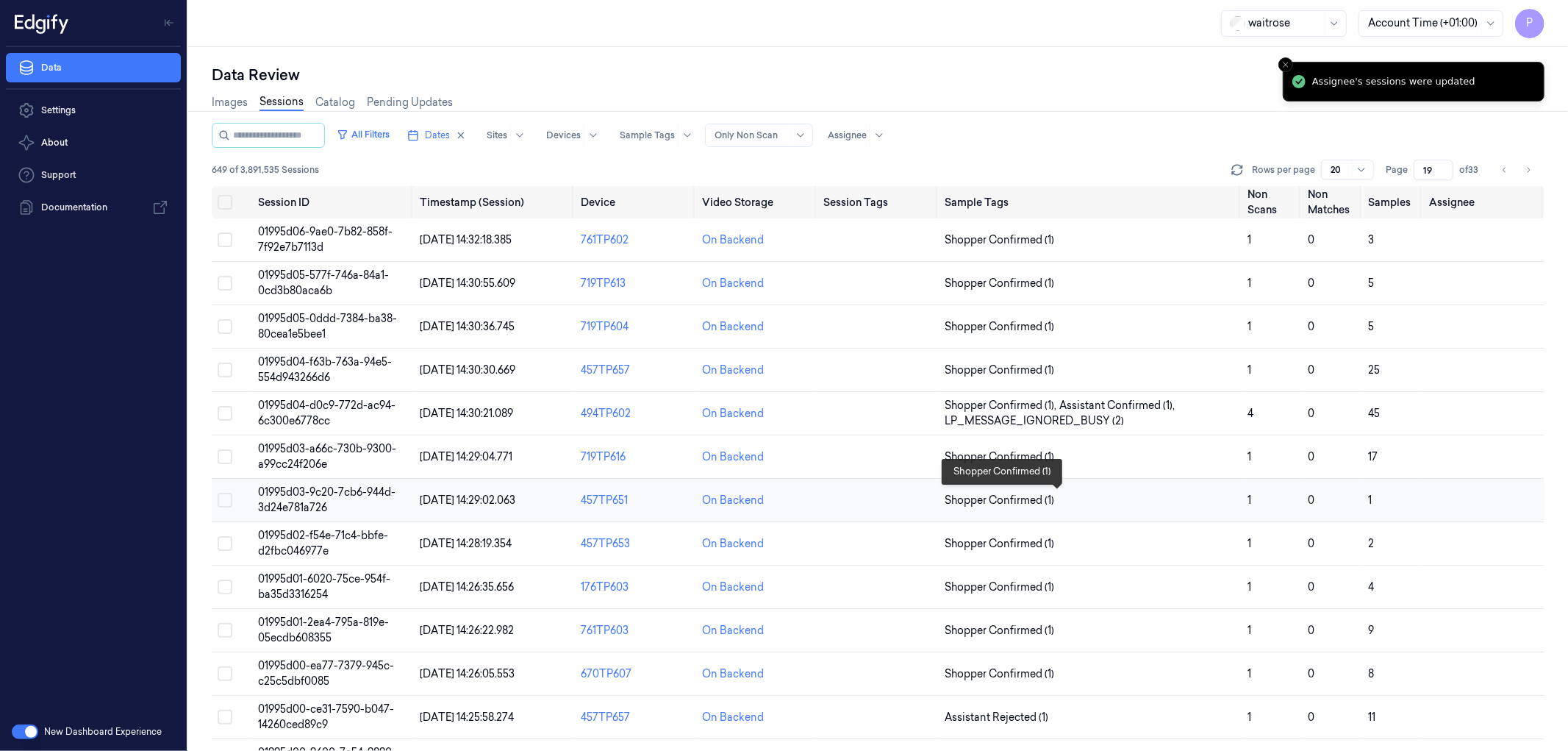
type button "on"
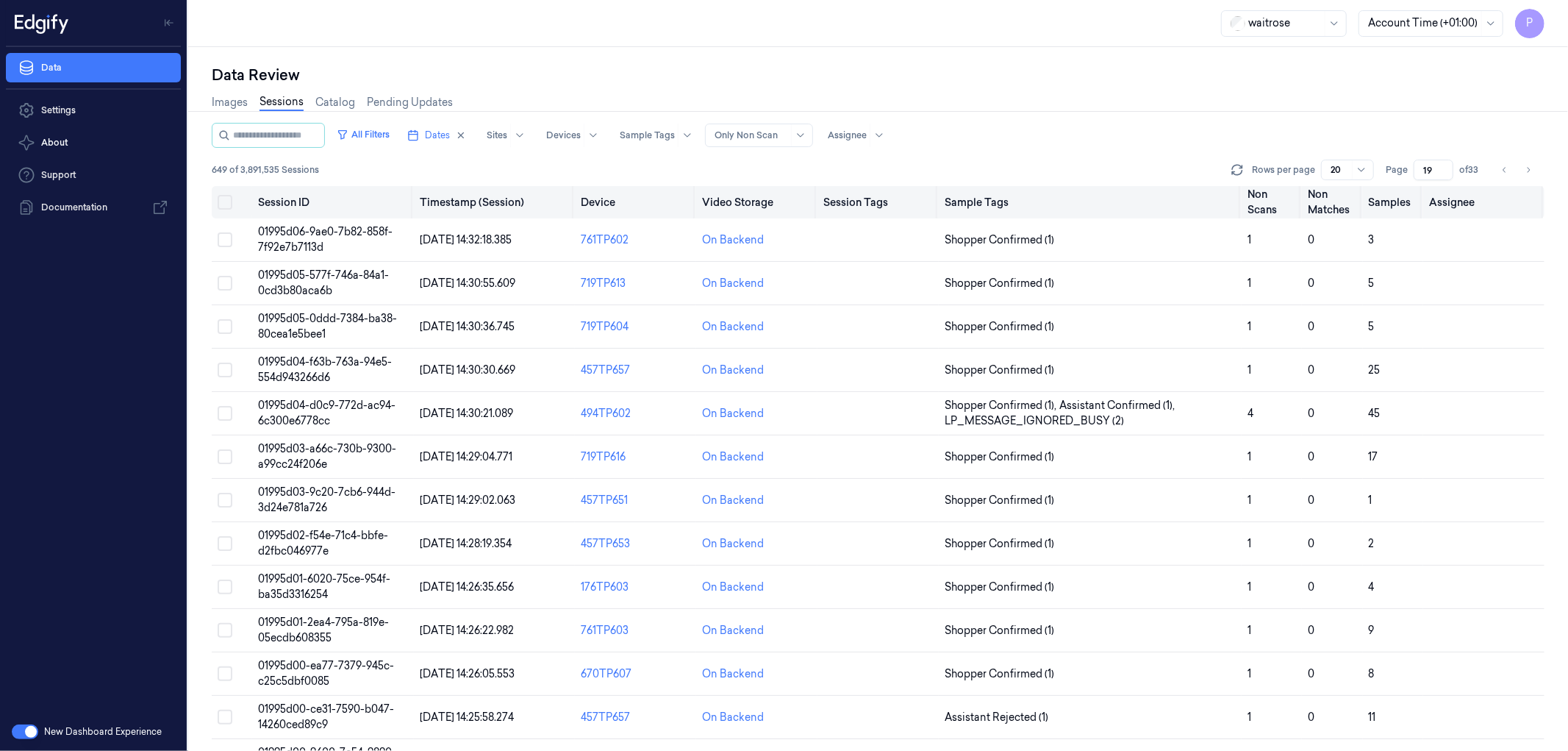
click at [230, 200] on button "on" at bounding box center [225, 201] width 15 height 15
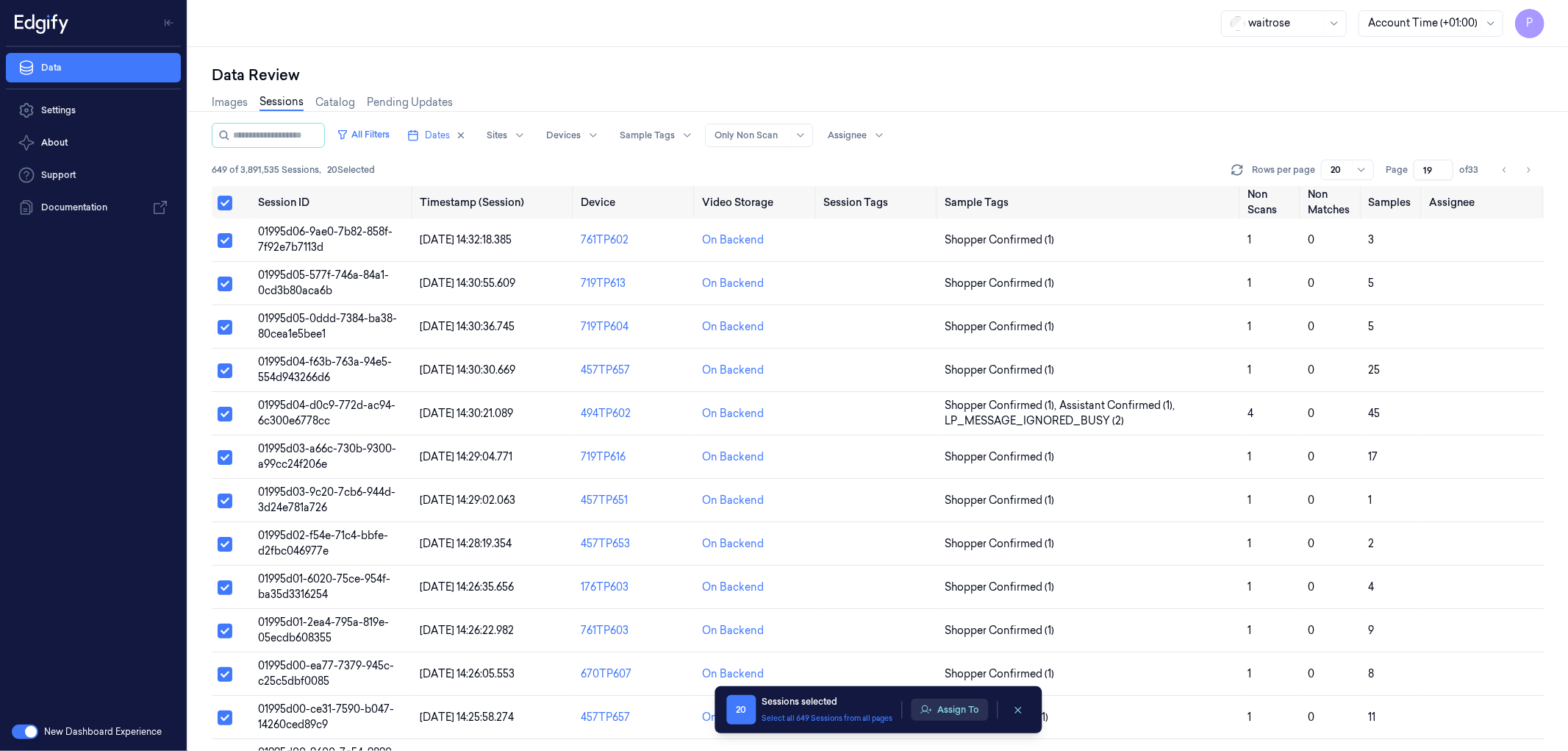
click at [943, 709] on button "Assign To" at bounding box center [949, 709] width 77 height 22
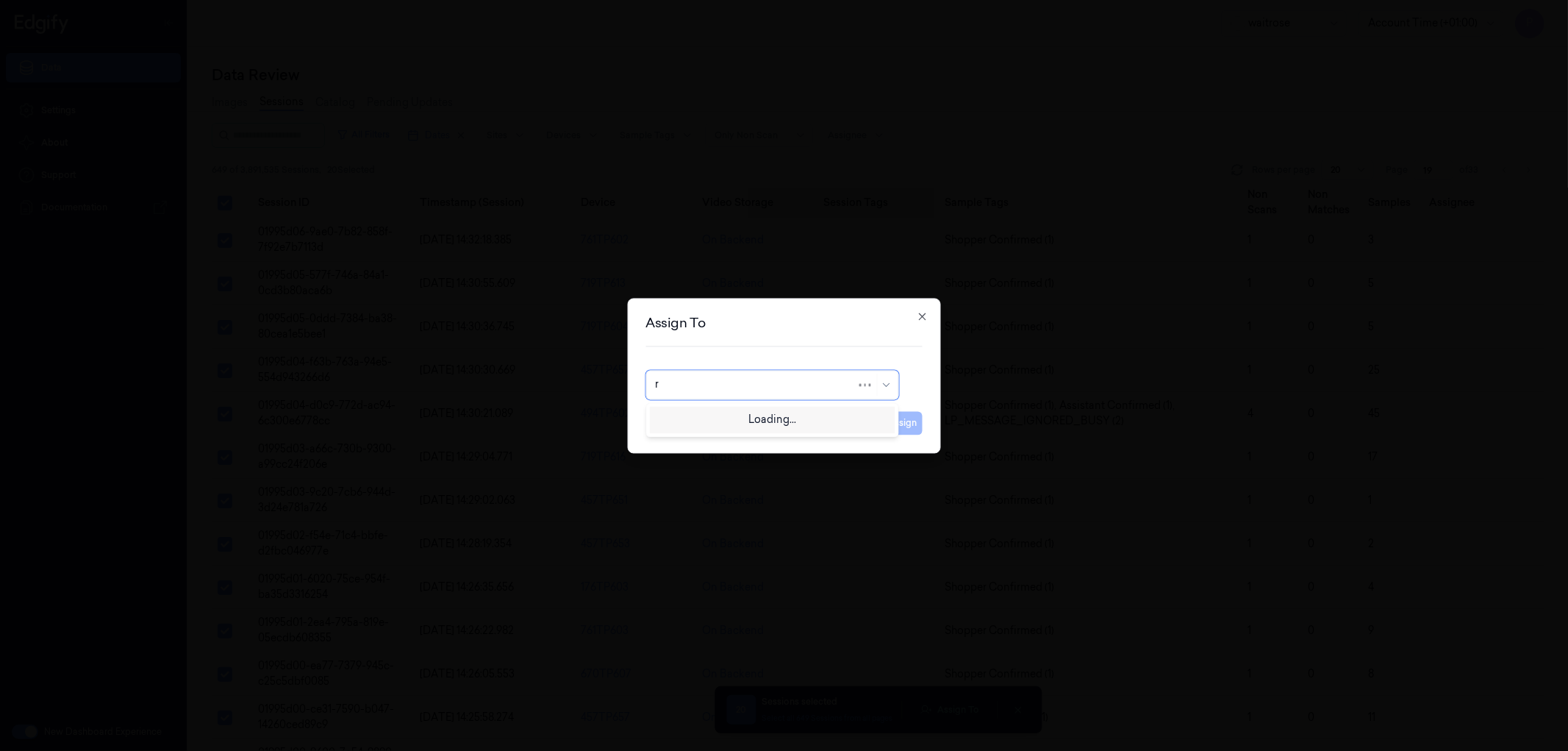
type input "ru"
click at [786, 412] on div "rupa a" at bounding box center [771, 418] width 233 height 16
click at [897, 421] on button "Assign" at bounding box center [902, 423] width 41 height 23
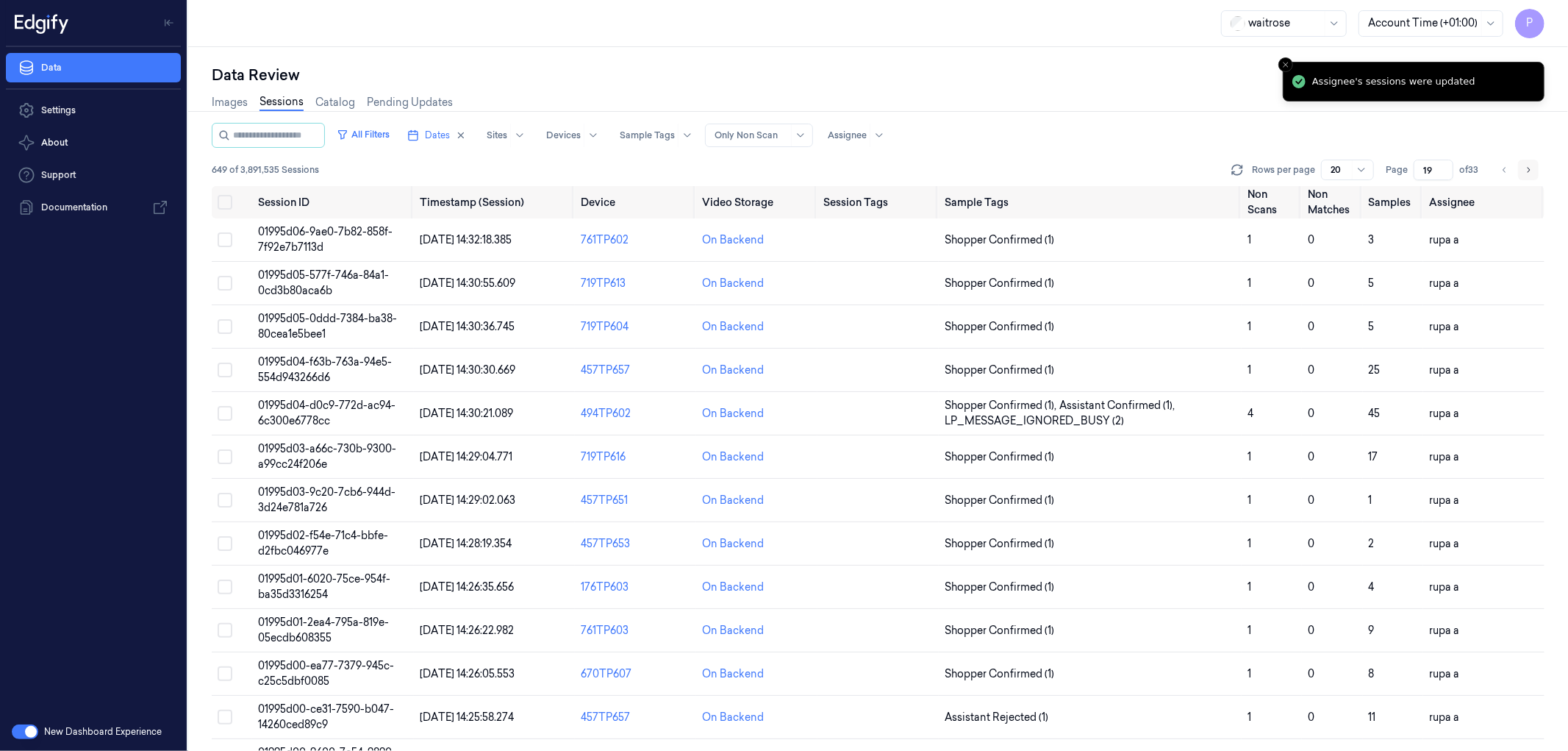
click at [1531, 170] on icon "Go to next page" at bounding box center [1528, 170] width 9 height 12
type input "20"
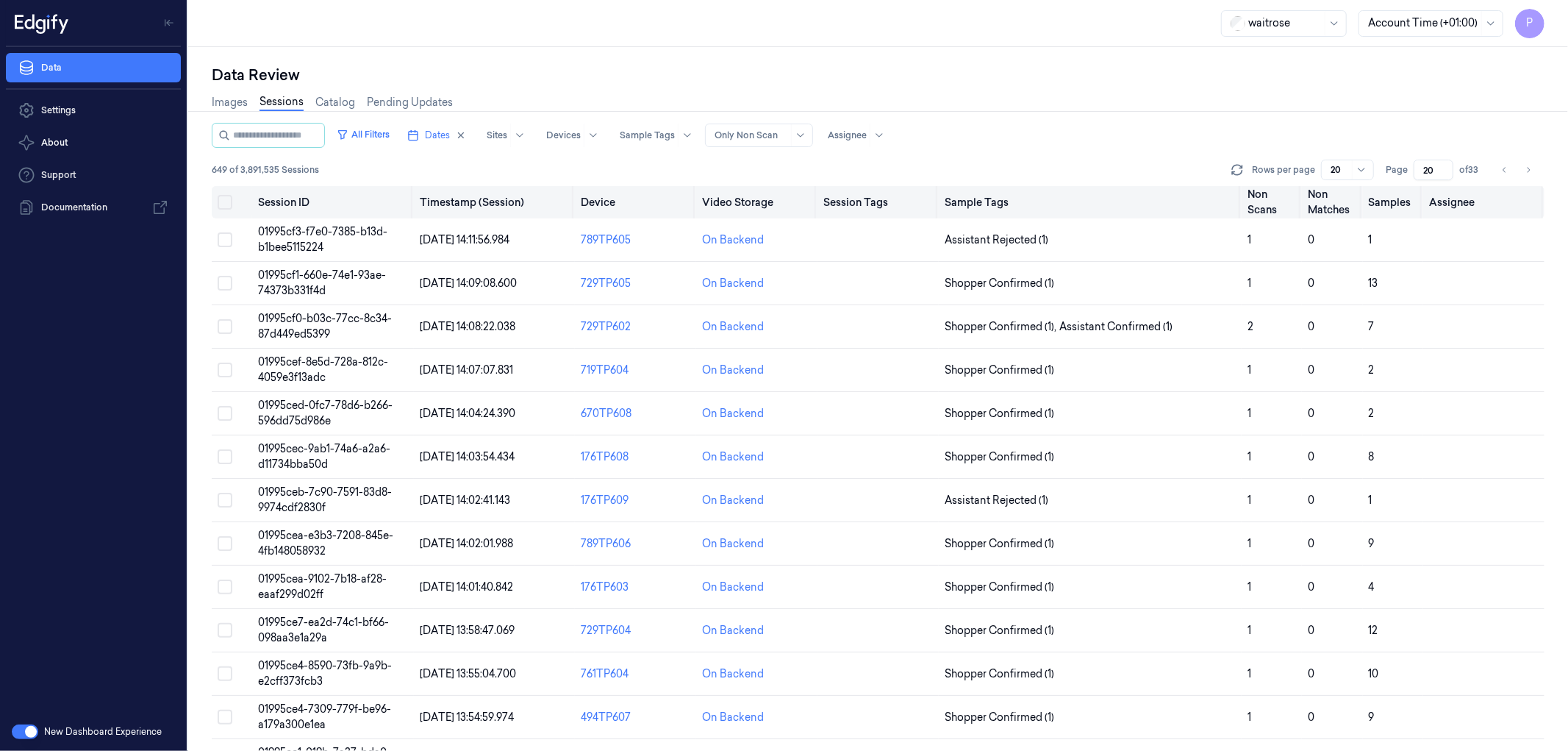
click at [226, 201] on button "on" at bounding box center [225, 201] width 15 height 15
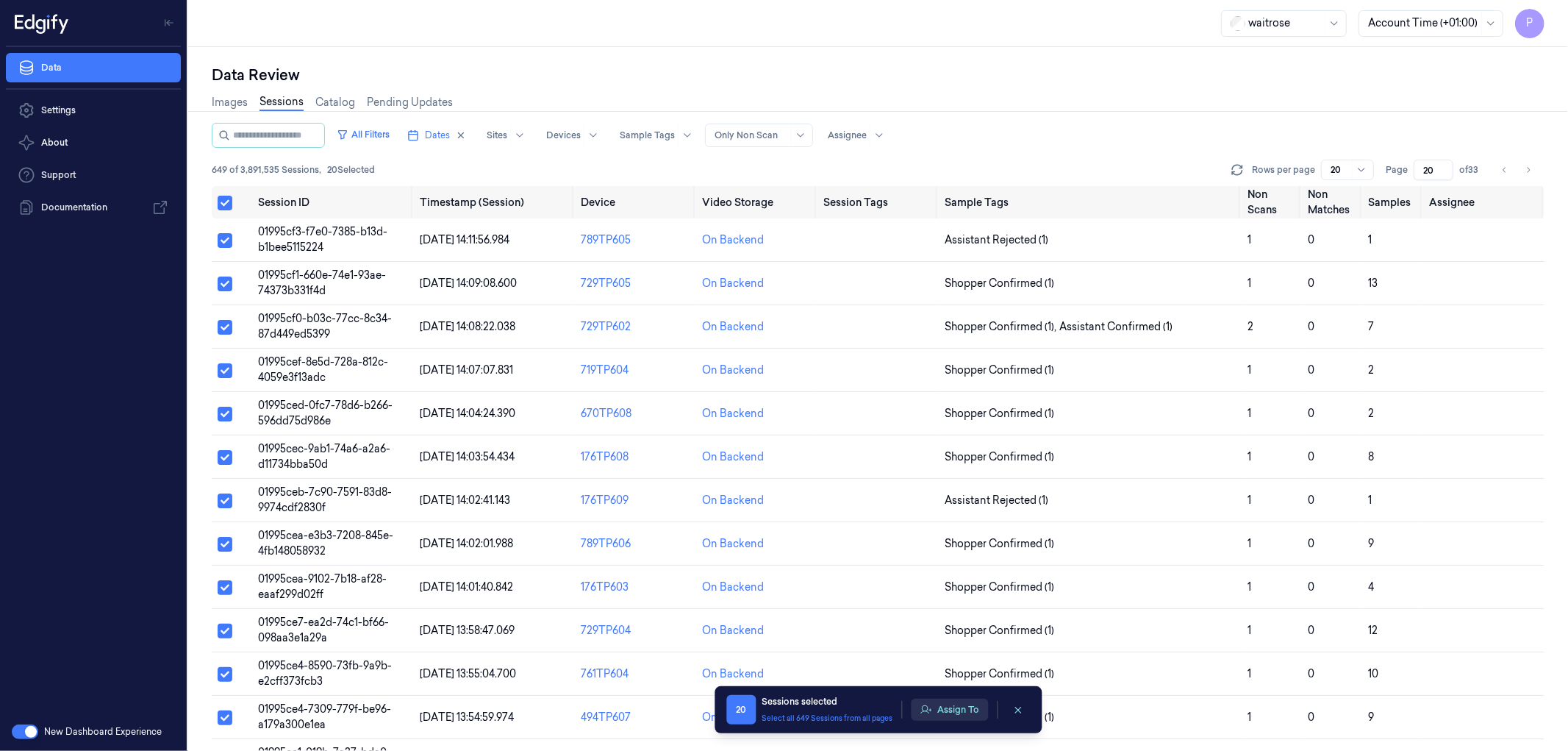
click at [965, 703] on button "Assign To" at bounding box center [949, 709] width 77 height 22
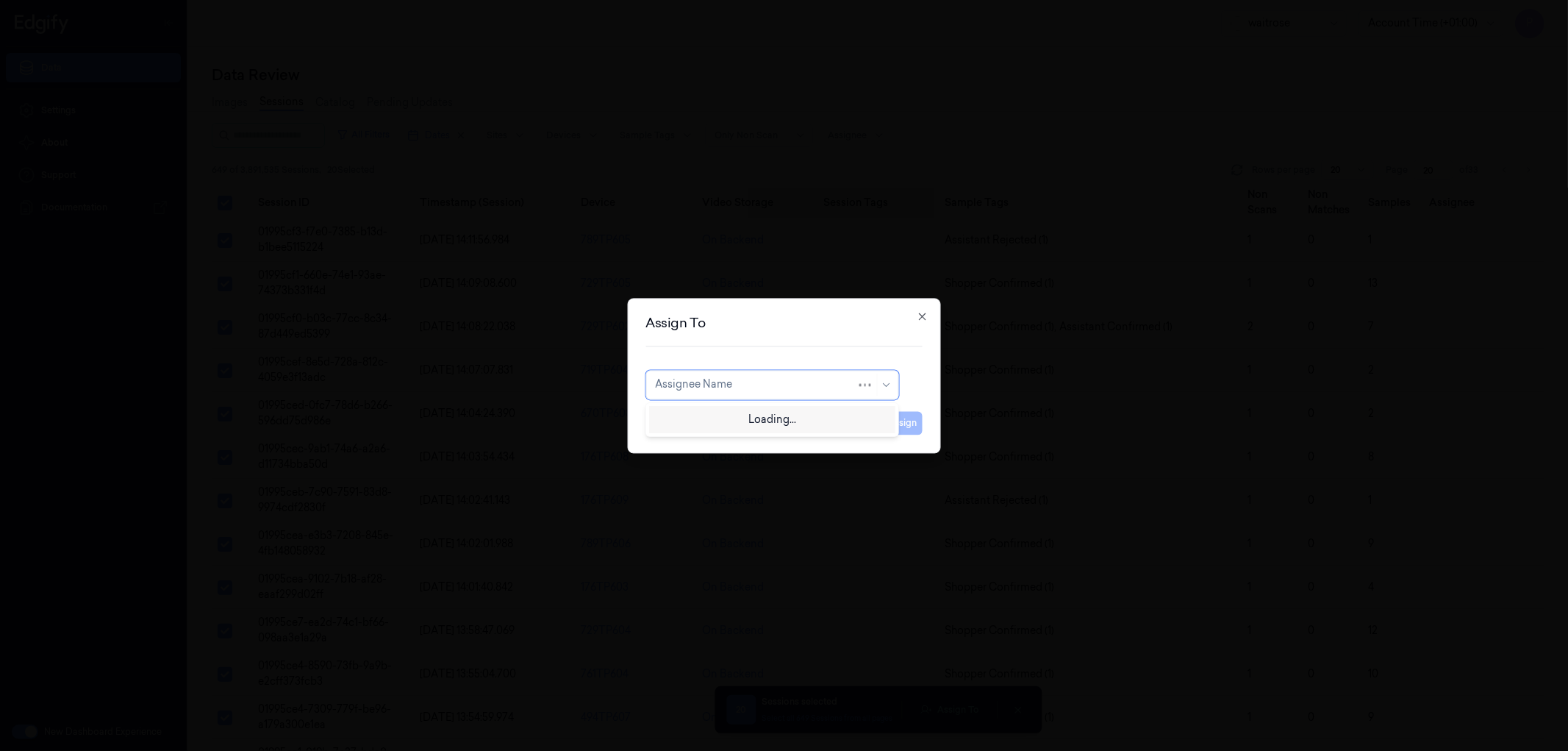
click at [740, 388] on div at bounding box center [756, 385] width 201 height 16
type input "var"
click at [722, 440] on div "varsha g" at bounding box center [771, 443] width 233 height 16
click at [895, 425] on button "Assign" at bounding box center [902, 423] width 41 height 23
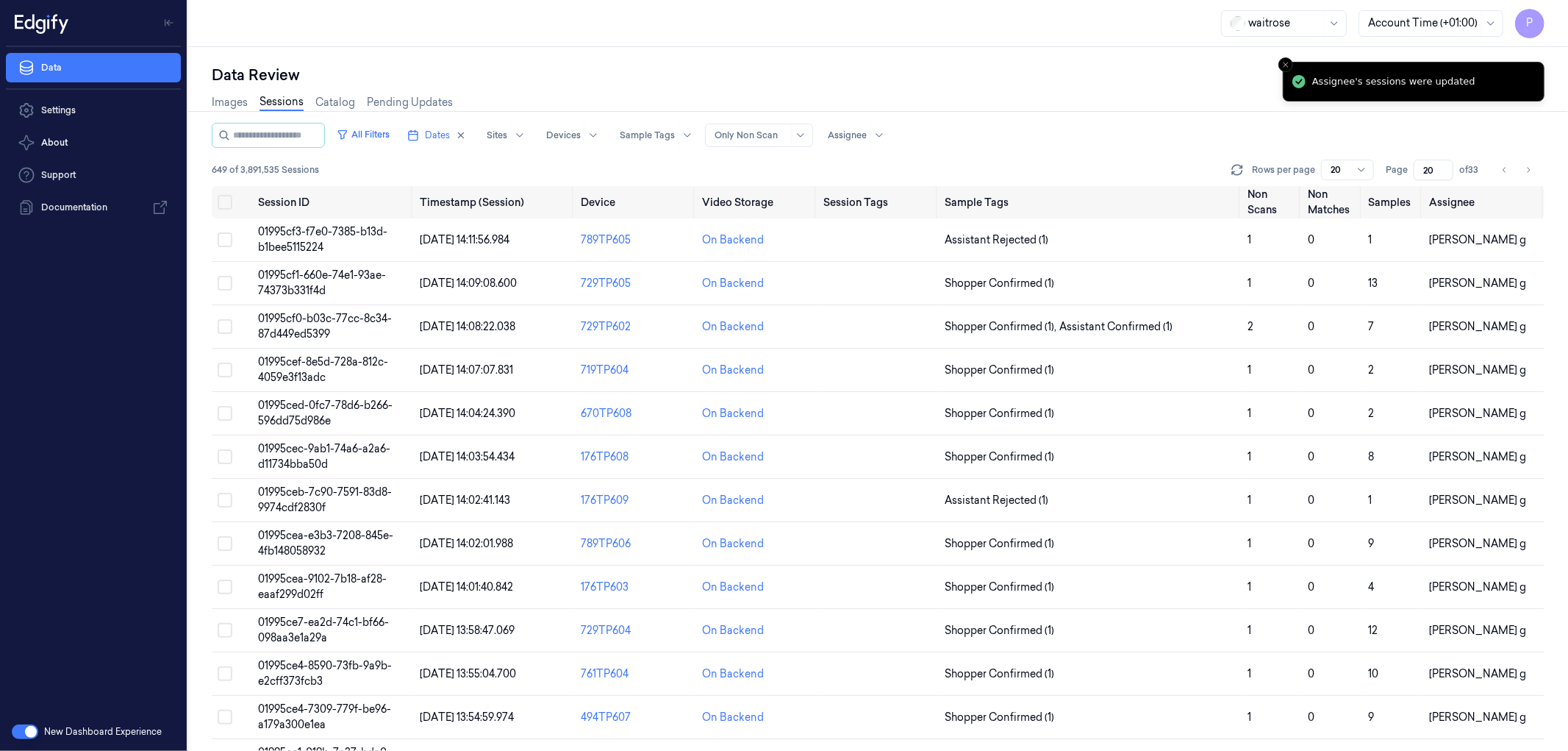
click at [1169, 94] on div "Images Sessions Catalog Pending Updates" at bounding box center [878, 103] width 1333 height 37
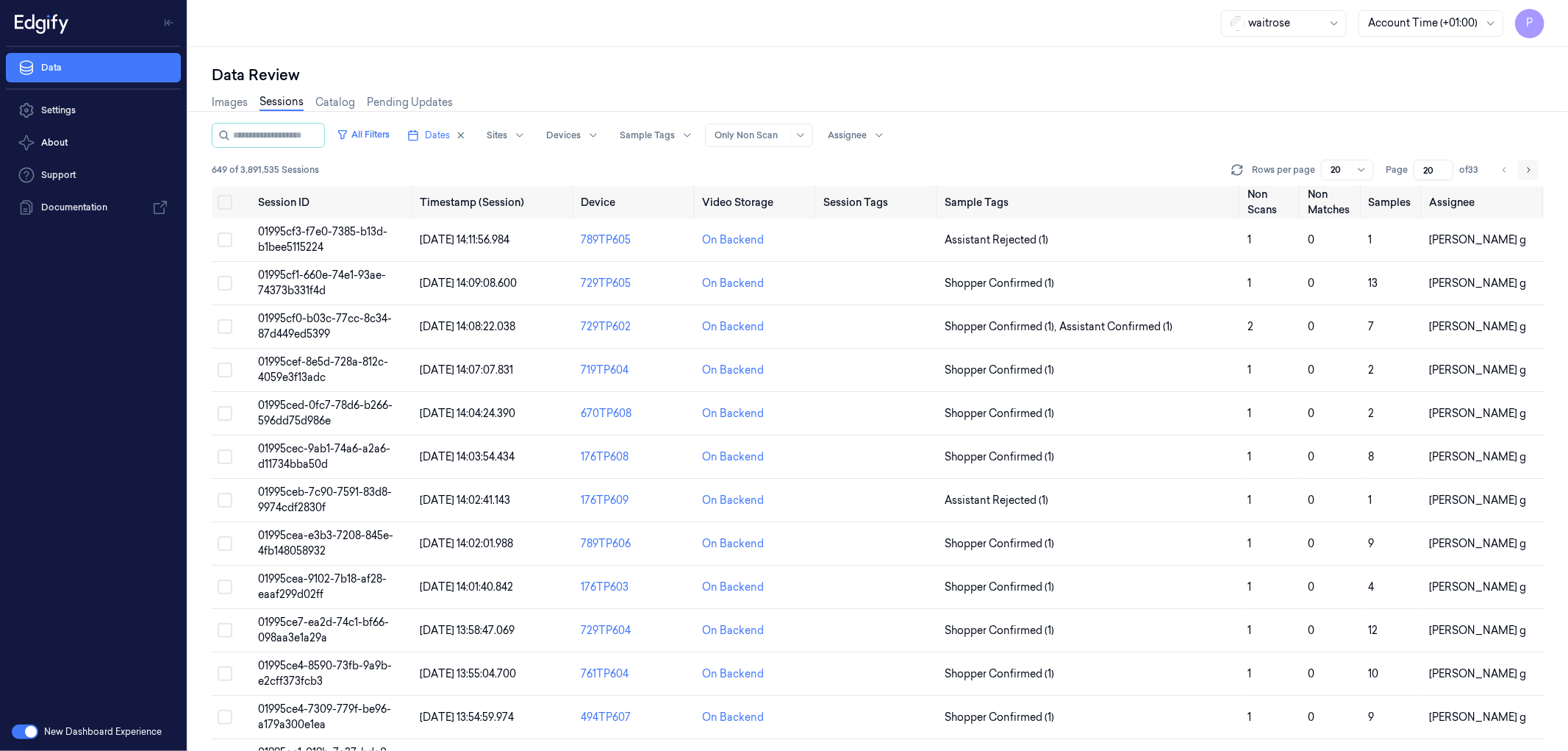
click at [1531, 170] on icon "Go to next page" at bounding box center [1528, 170] width 9 height 12
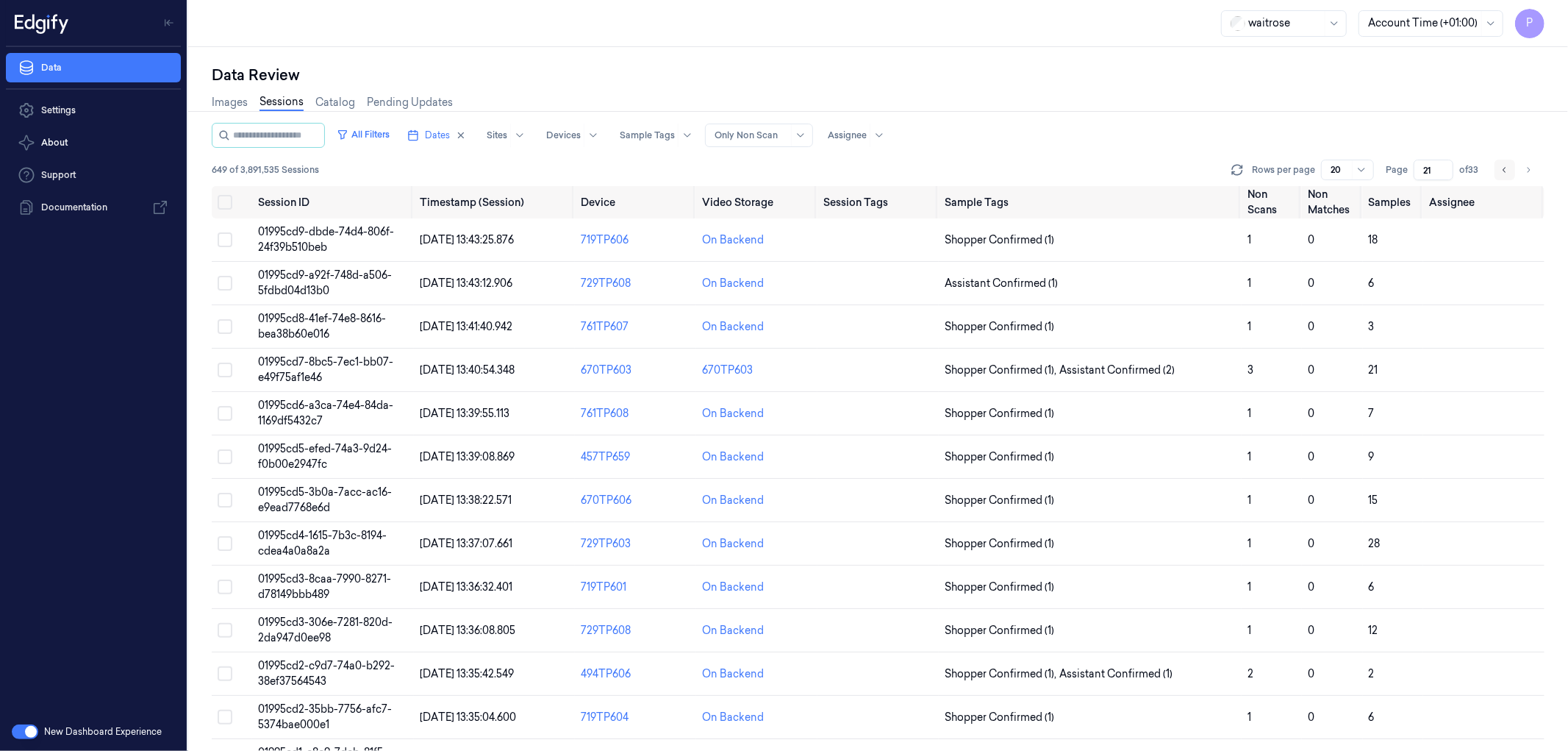
click at [1504, 171] on icon "Go to previous page" at bounding box center [1504, 169] width 3 height 5
type input "20"
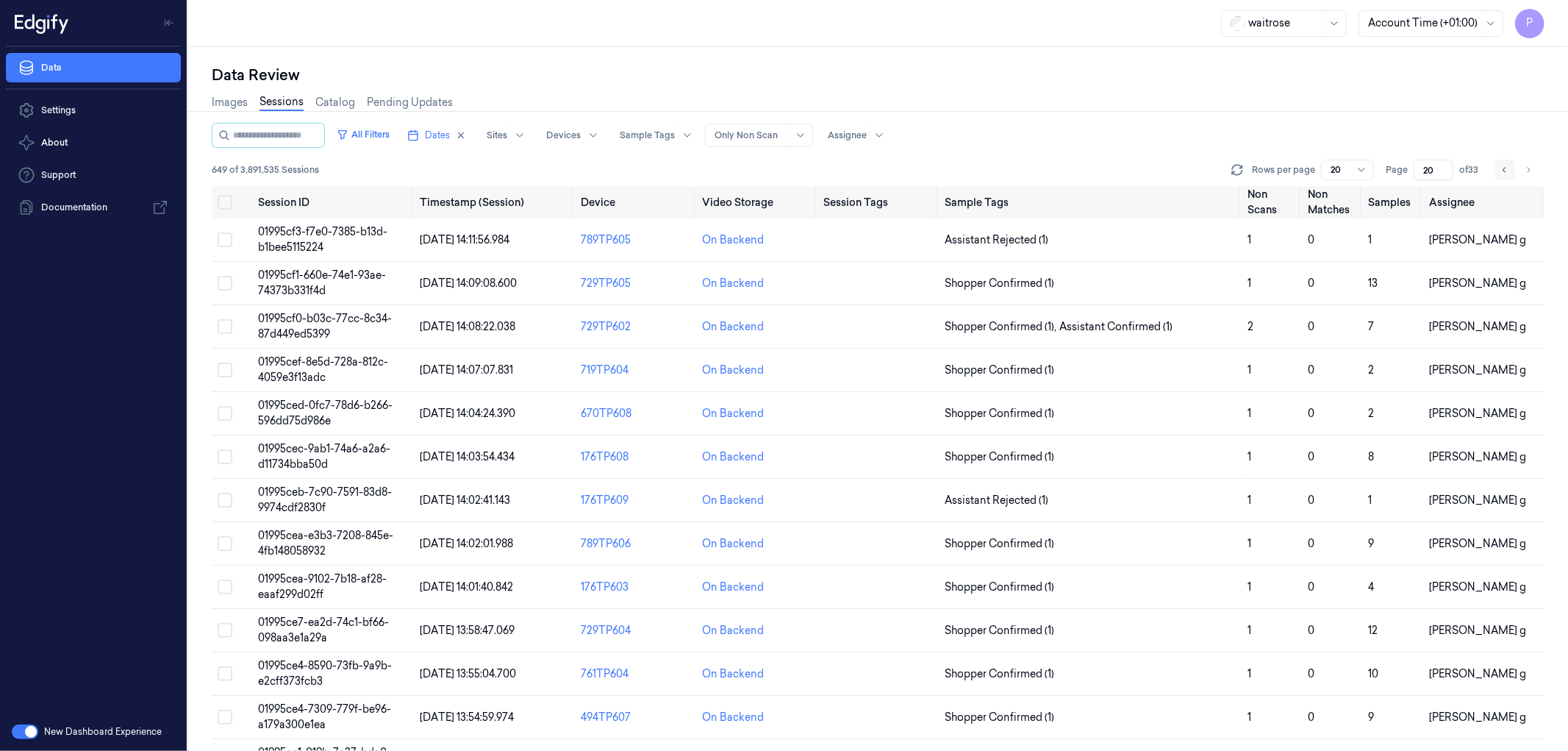
click at [1504, 171] on icon "Go to previous page" at bounding box center [1504, 169] width 3 height 5
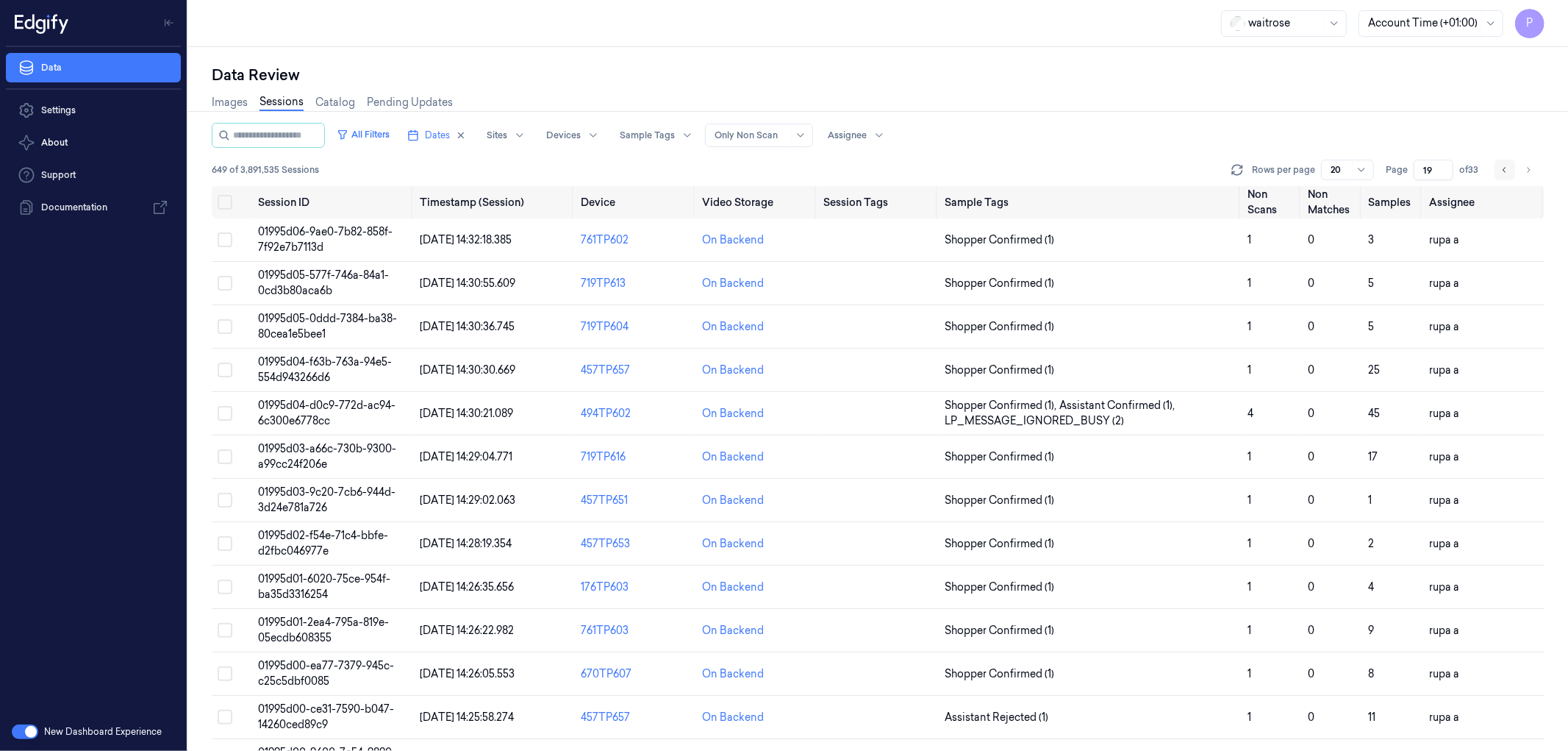
click at [1504, 171] on icon "Go to previous page" at bounding box center [1504, 169] width 3 height 5
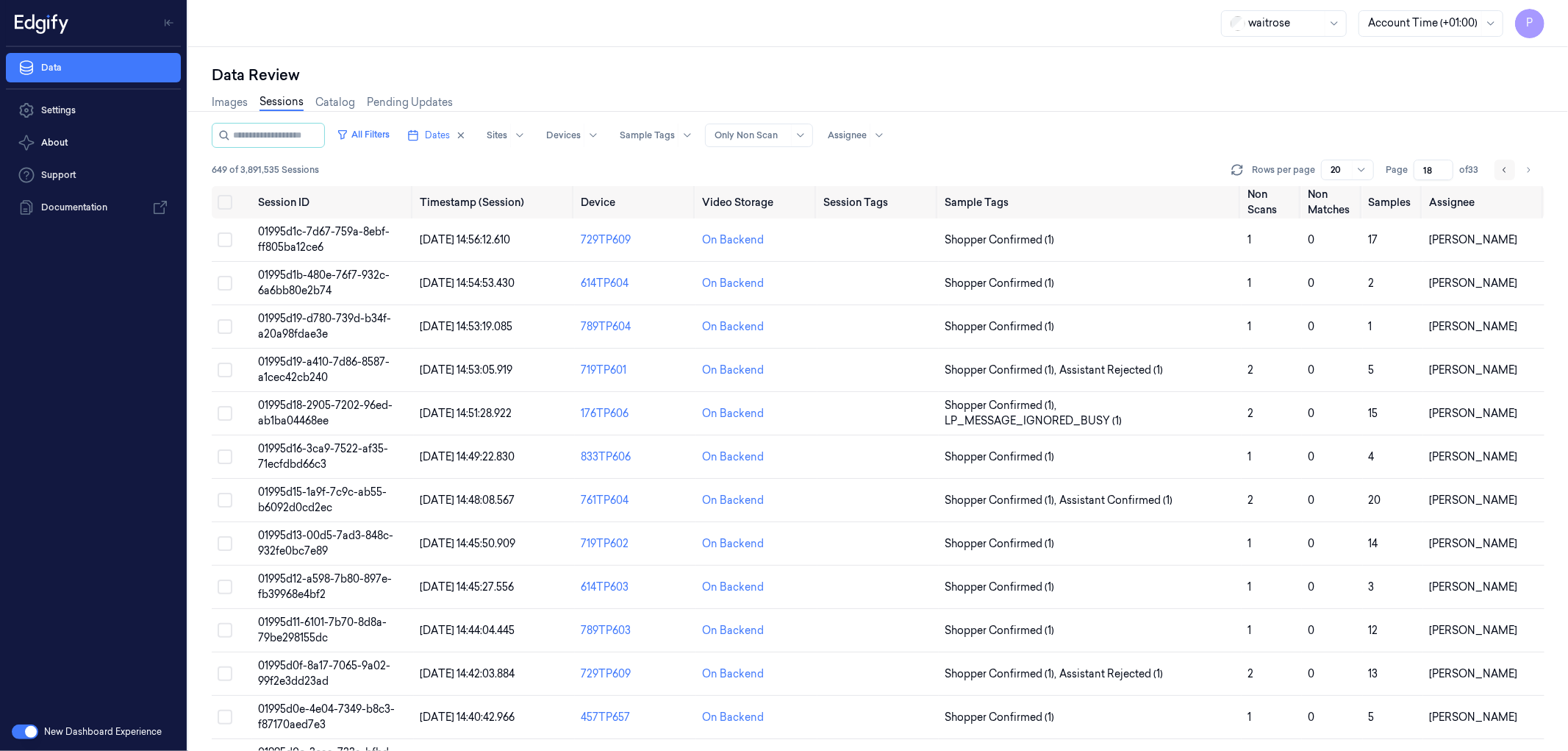
click at [1504, 166] on icon "Go to previous page" at bounding box center [1505, 170] width 9 height 12
click at [1529, 166] on icon "Go to next page" at bounding box center [1528, 170] width 9 height 12
type input "18"
click at [1481, 22] on span at bounding box center [1481, 23] width 1 height 25
click at [1187, 76] on div "Data Review" at bounding box center [878, 76] width 1333 height 21
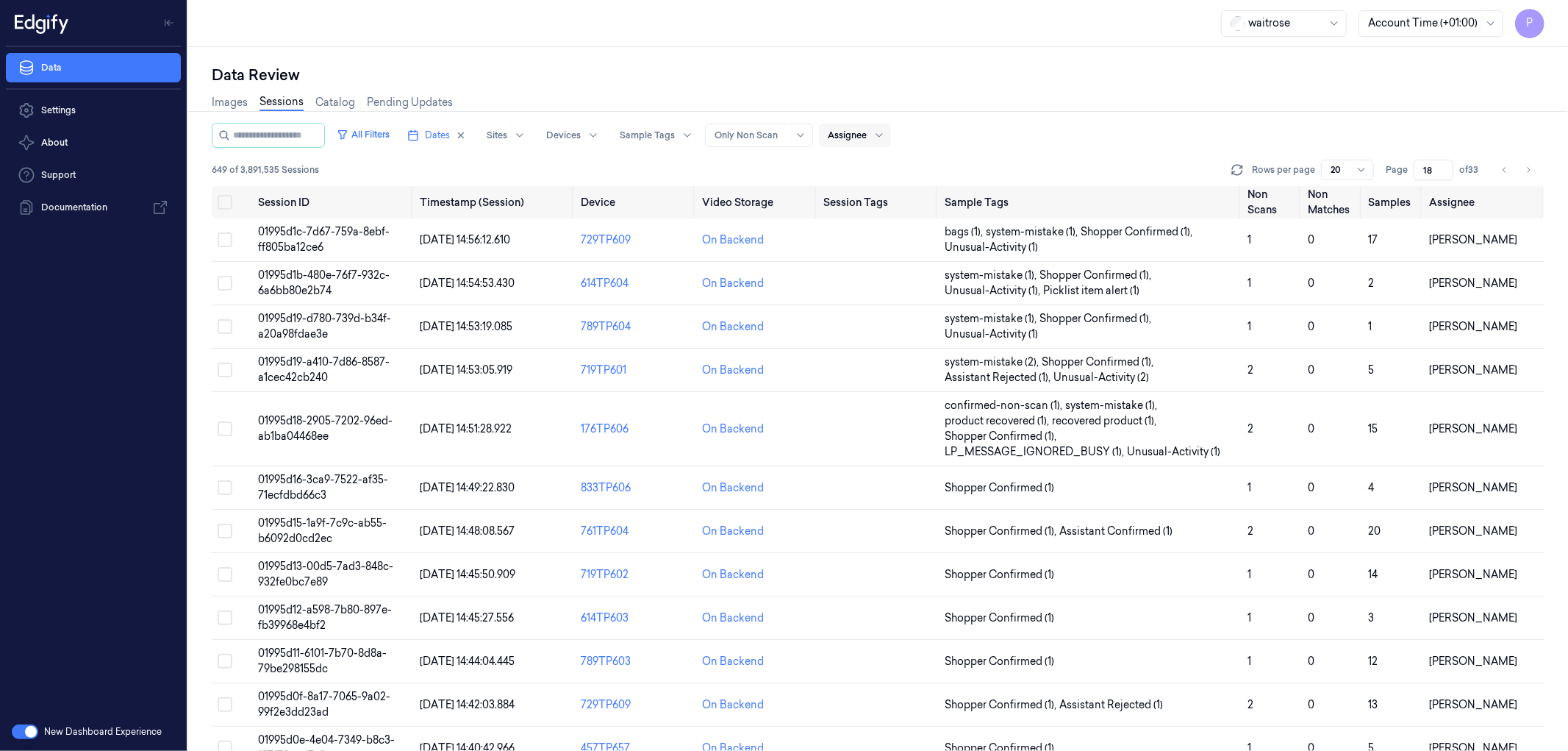
click at [867, 135] on div at bounding box center [847, 135] width 39 height 13
type input "var"
click at [880, 215] on div "varsha g" at bounding box center [895, 216] width 97 height 16
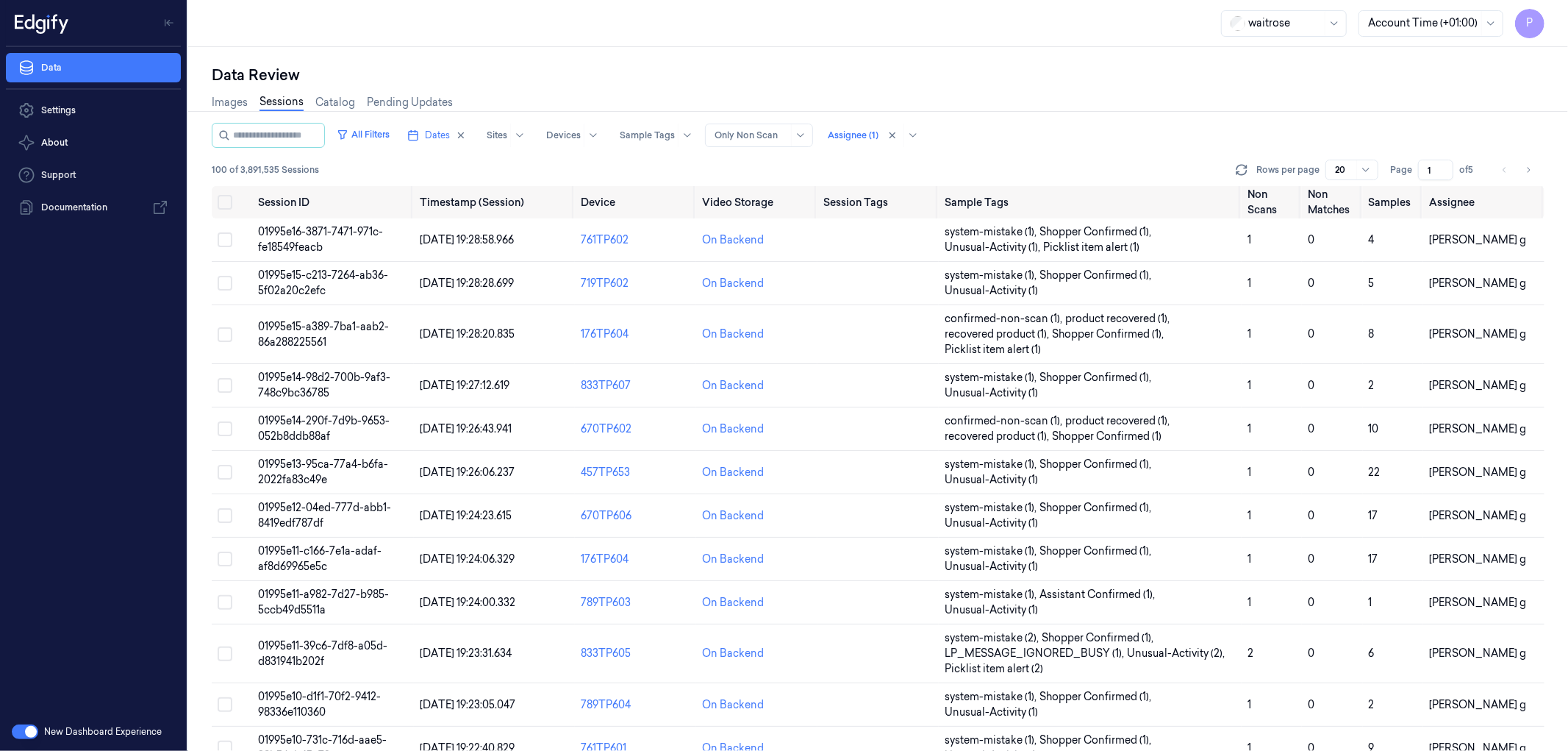
click at [1115, 119] on div "Images Sessions Catalog Pending Updates" at bounding box center [878, 103] width 1333 height 37
click at [1526, 169] on icon "Go to next page" at bounding box center [1528, 170] width 9 height 12
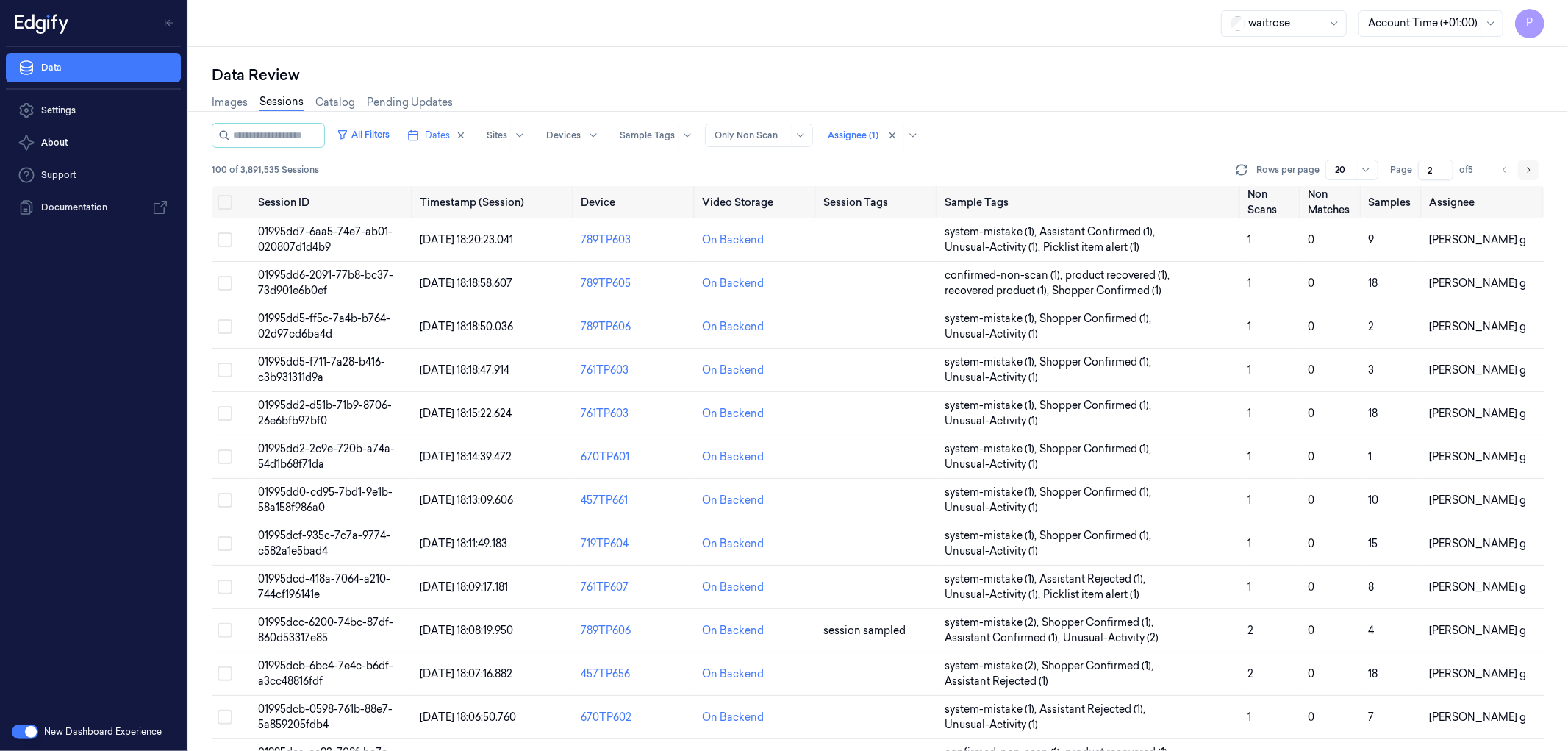
click at [1526, 169] on icon "Go to next page" at bounding box center [1528, 170] width 9 height 12
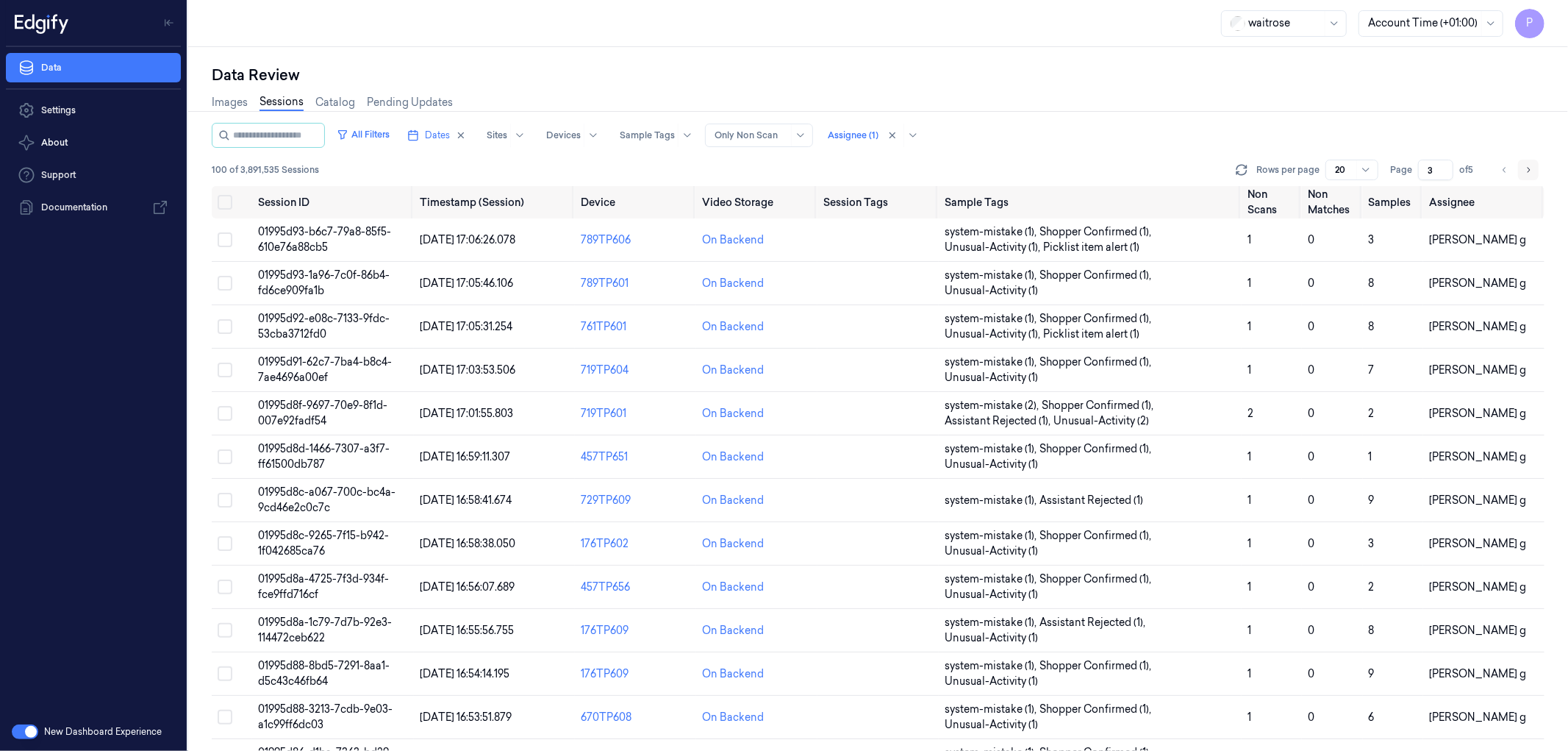
click at [1526, 169] on icon "Go to next page" at bounding box center [1528, 170] width 9 height 12
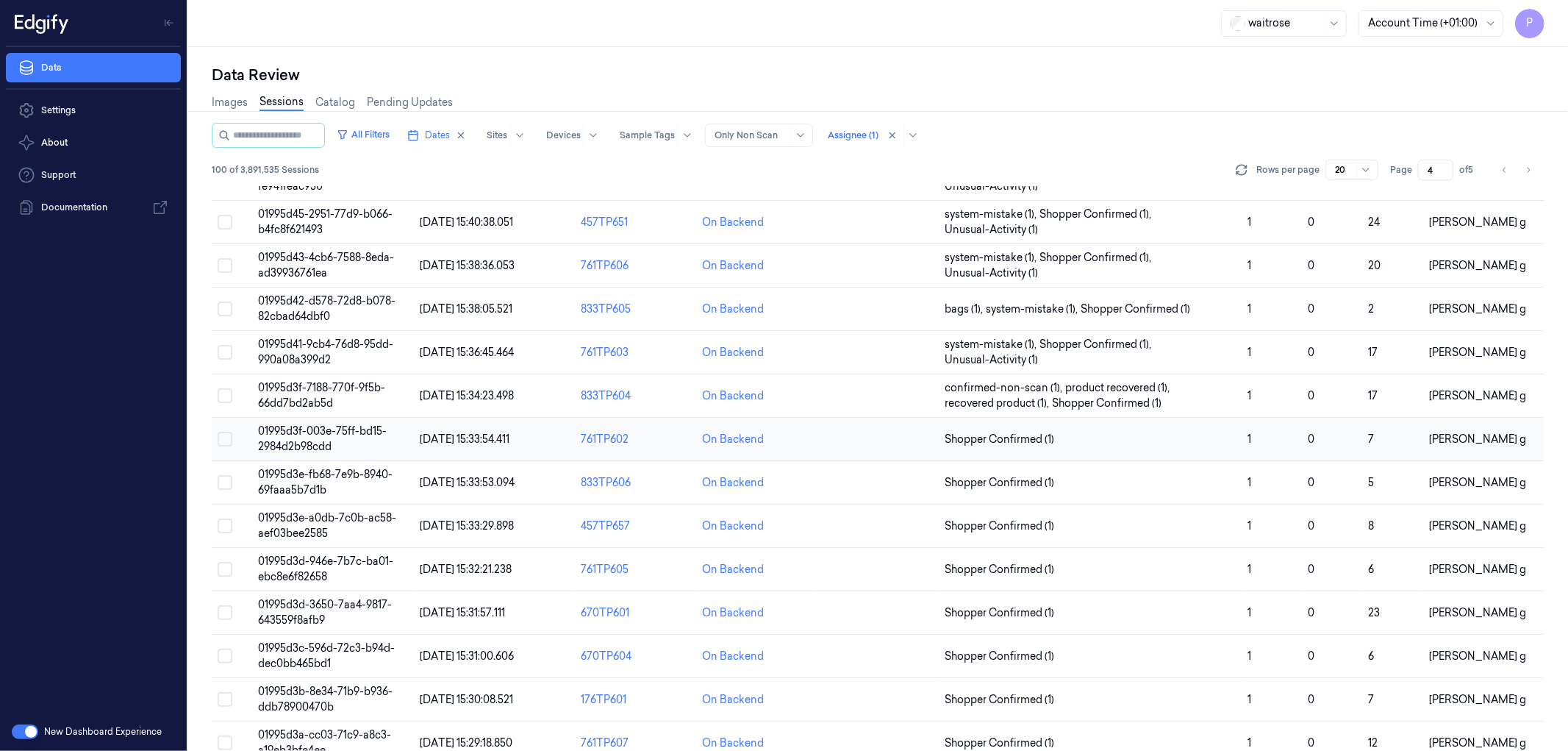
scroll to position [109, 0]
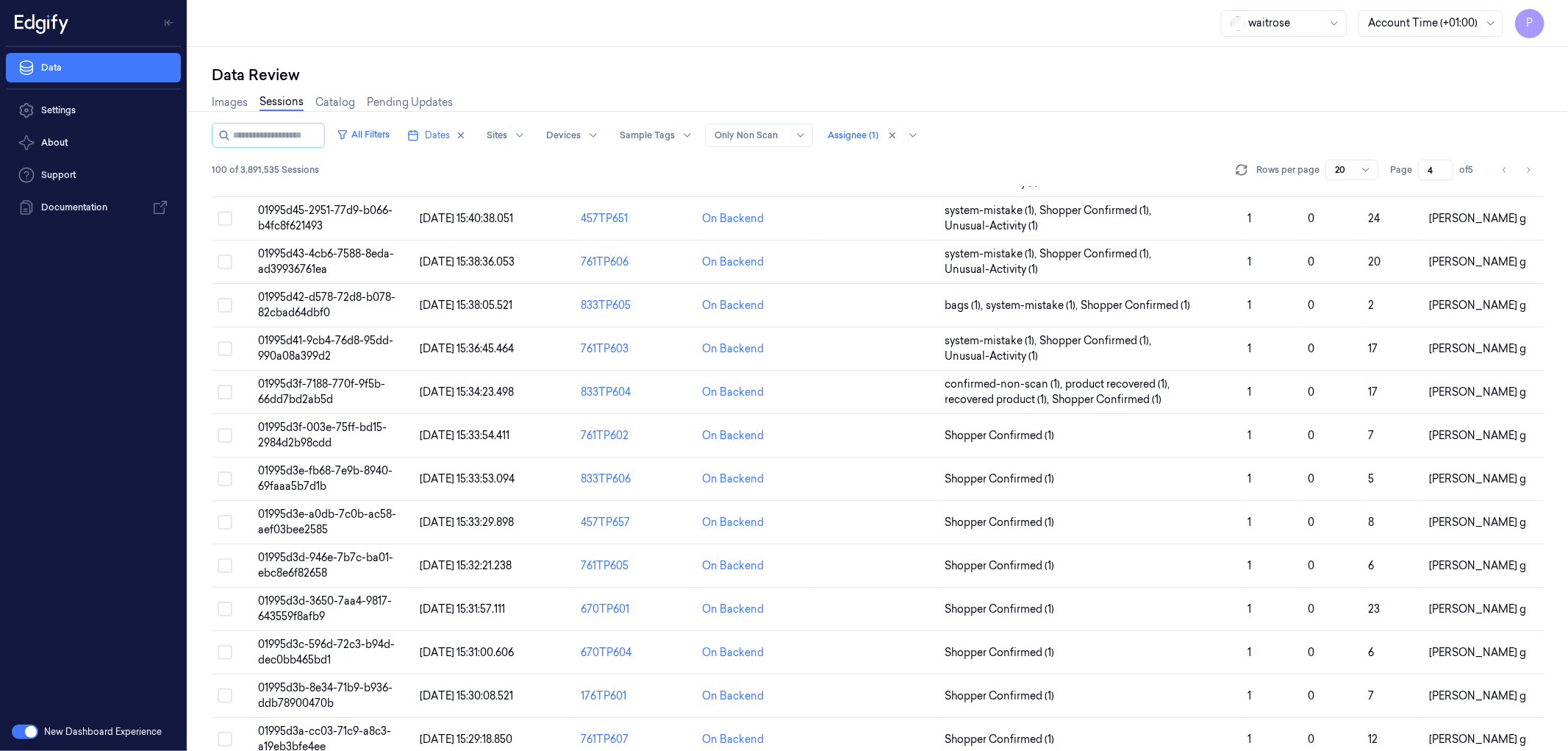
click at [1108, 75] on div "Data Review" at bounding box center [878, 76] width 1333 height 21
drag, startPoint x: 906, startPoint y: 134, endPoint x: 923, endPoint y: 133, distance: 17.0
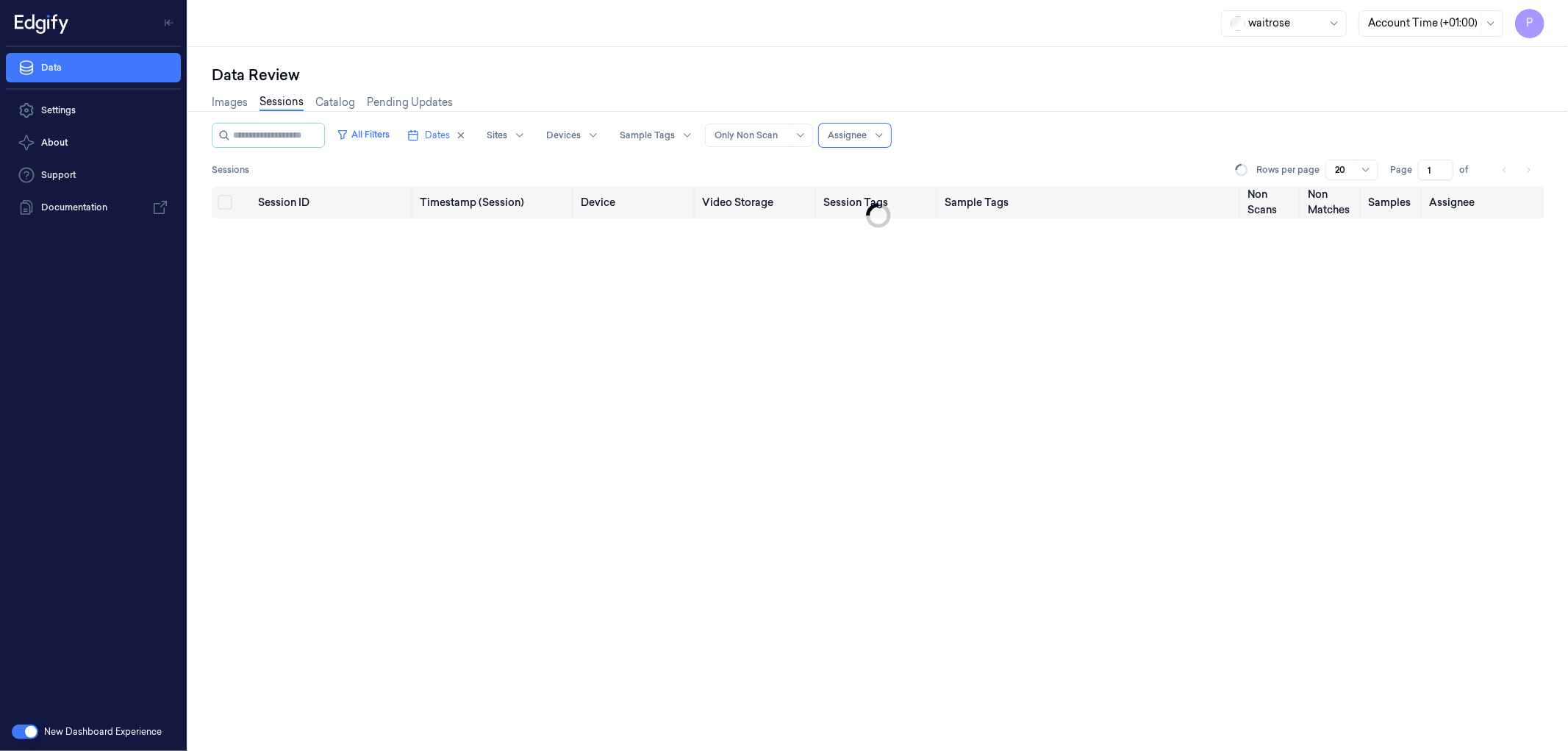
click at [1007, 84] on div "Data Review" at bounding box center [878, 76] width 1333 height 21
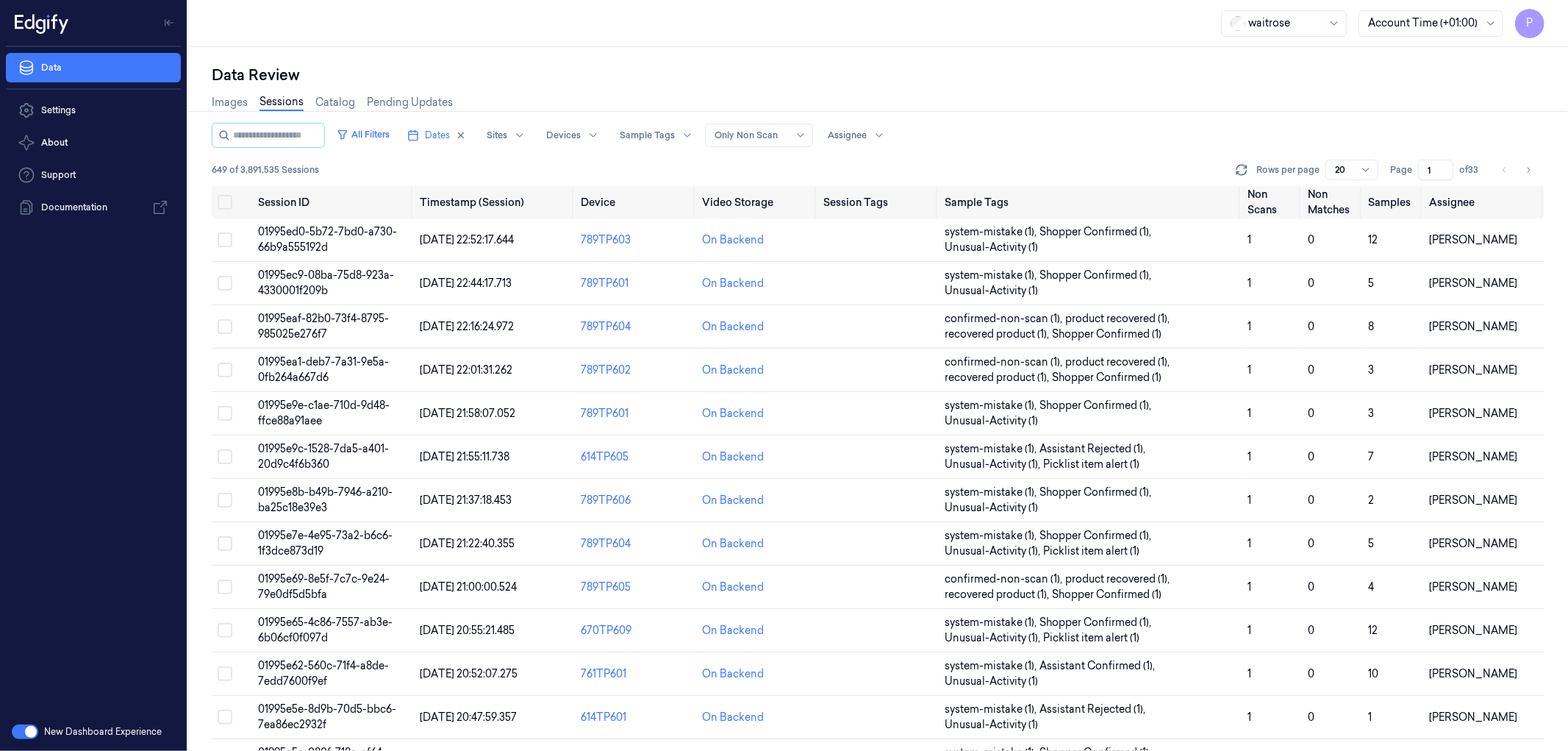
click at [1007, 83] on div "Data Review" at bounding box center [878, 76] width 1333 height 21
click at [1434, 170] on input "1" at bounding box center [1435, 170] width 36 height 21
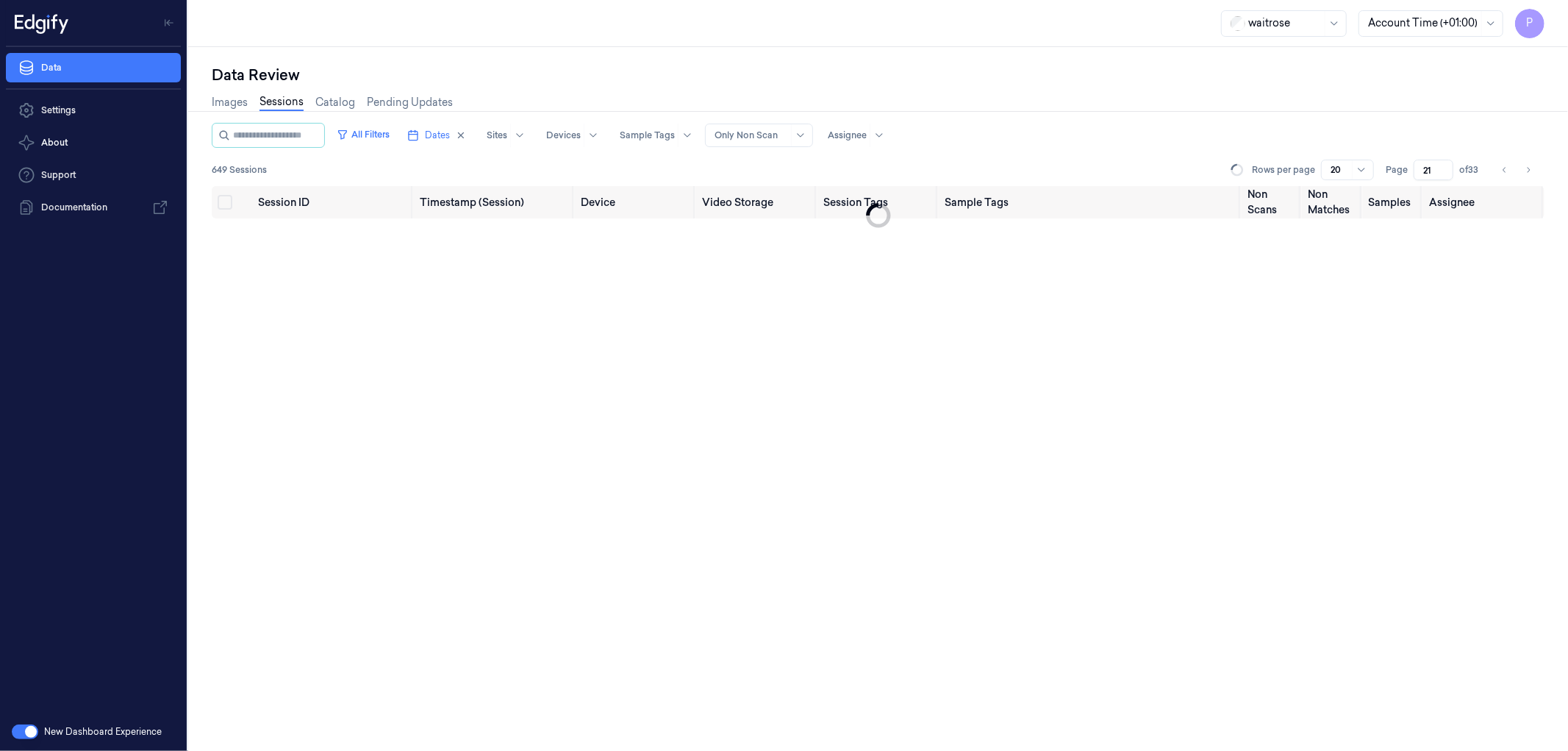
click at [1305, 94] on div "Images Sessions Catalog Pending Updates" at bounding box center [878, 103] width 1333 height 37
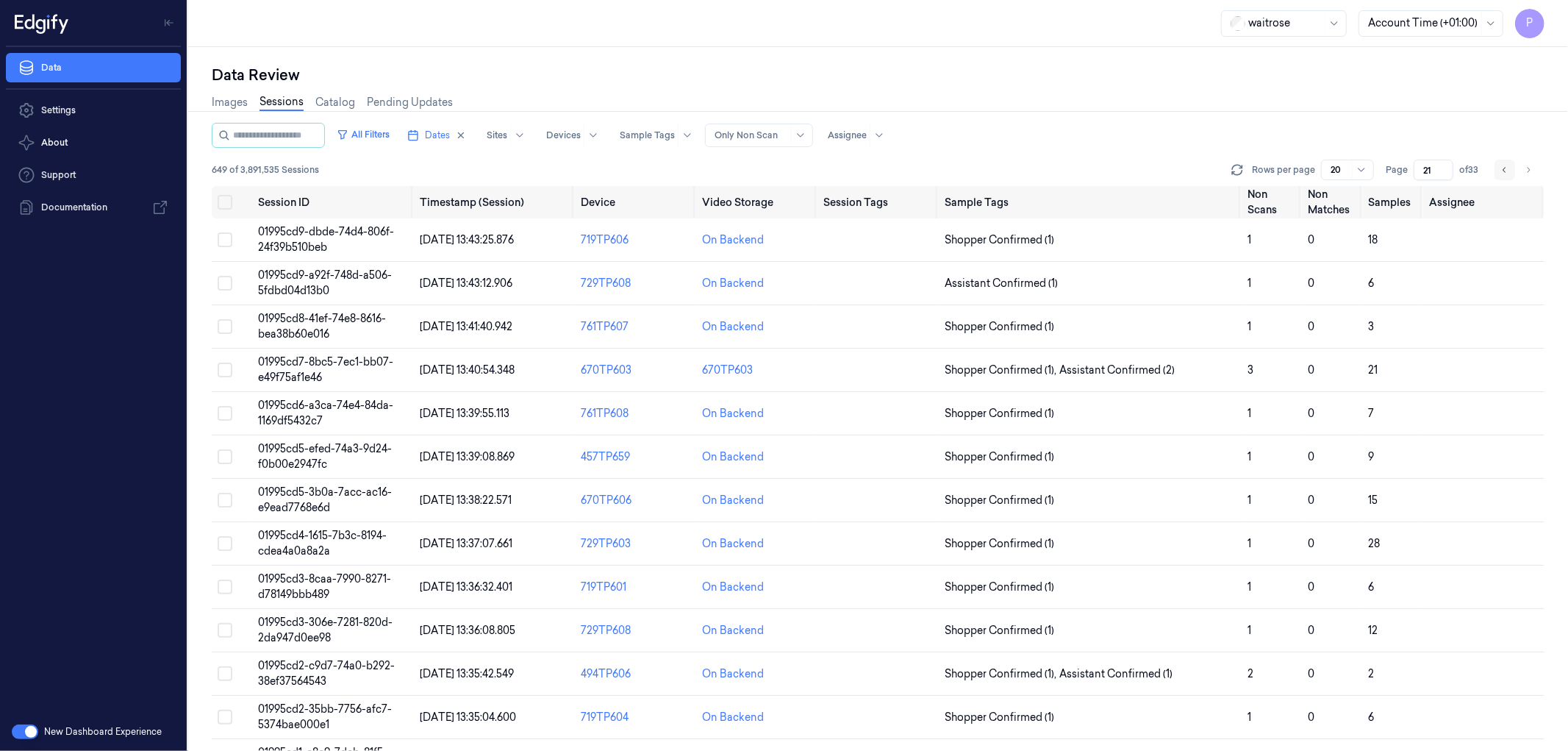
click at [1505, 166] on icon "Go to previous page" at bounding box center [1505, 170] width 9 height 12
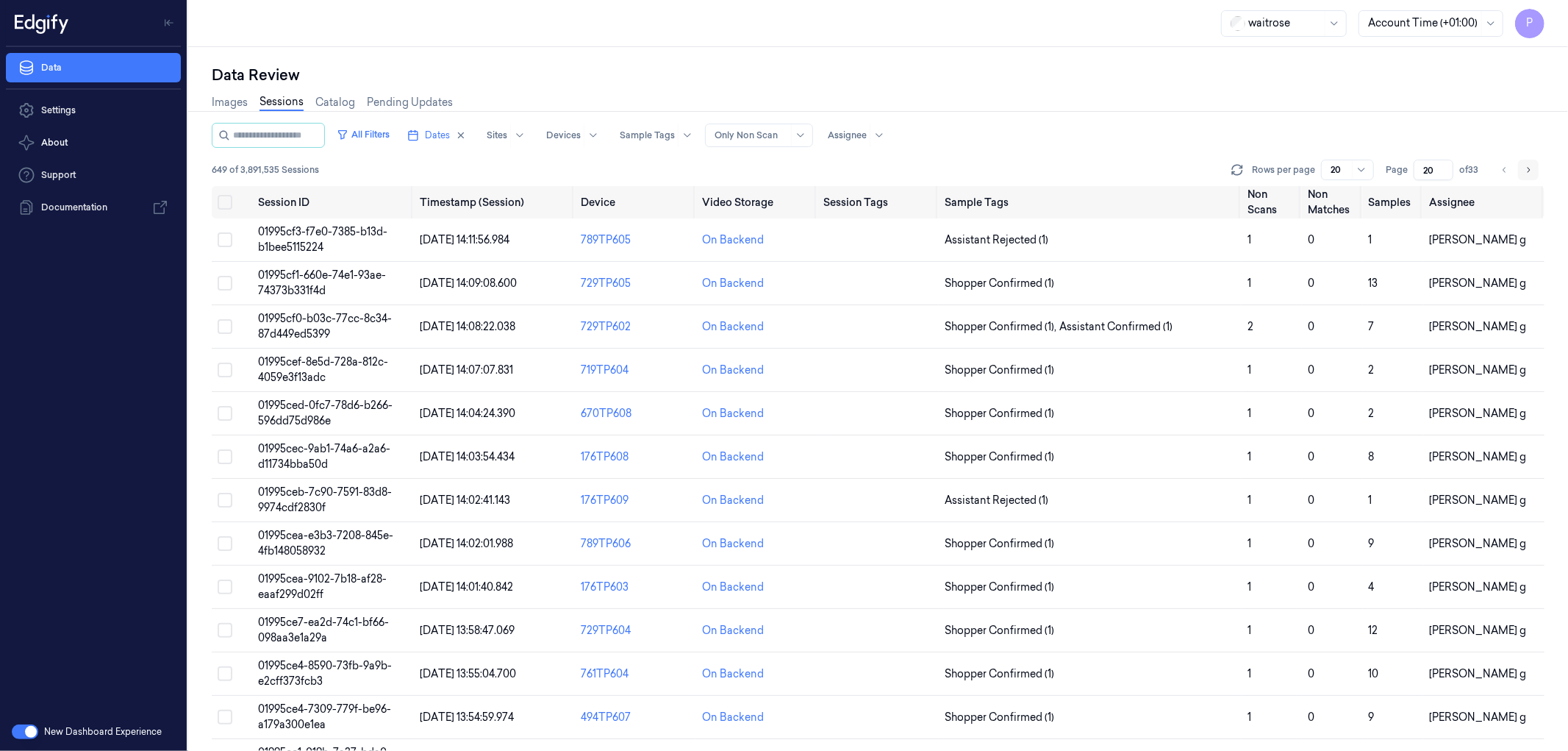
click at [1529, 167] on icon "Go to next page" at bounding box center [1528, 170] width 9 height 12
type input "21"
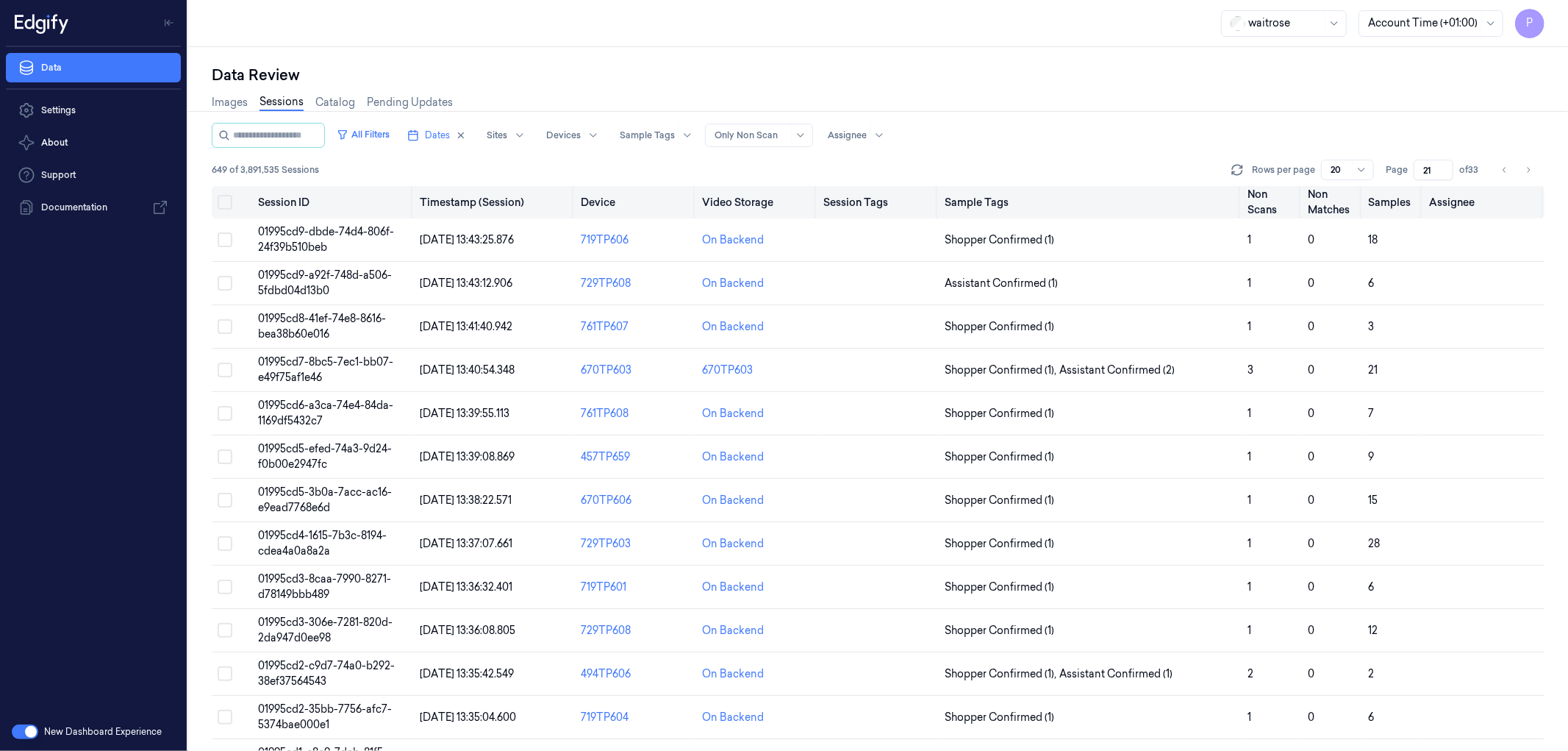
click at [226, 205] on button "on" at bounding box center [225, 201] width 15 height 15
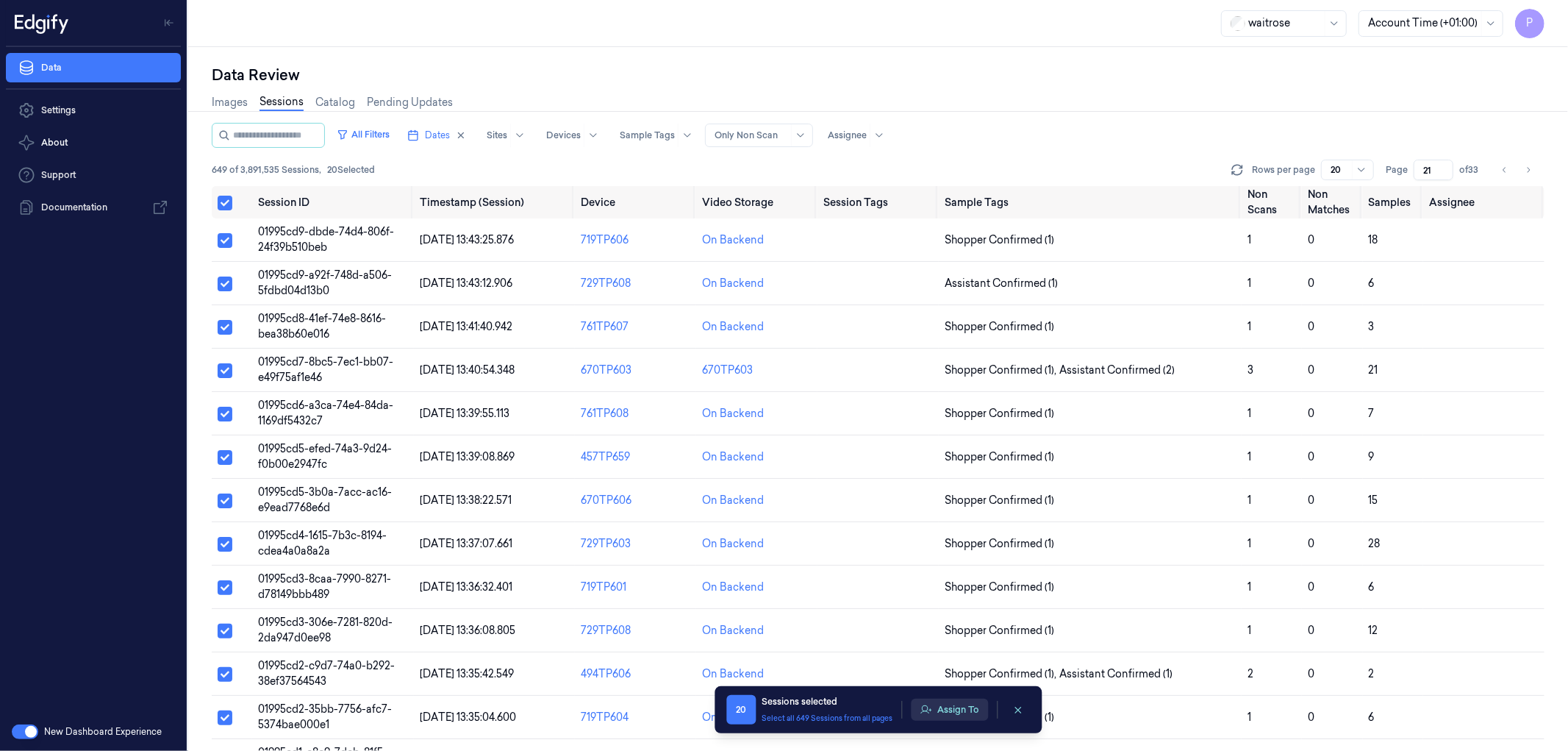
click at [959, 704] on button "Assign To" at bounding box center [949, 709] width 77 height 22
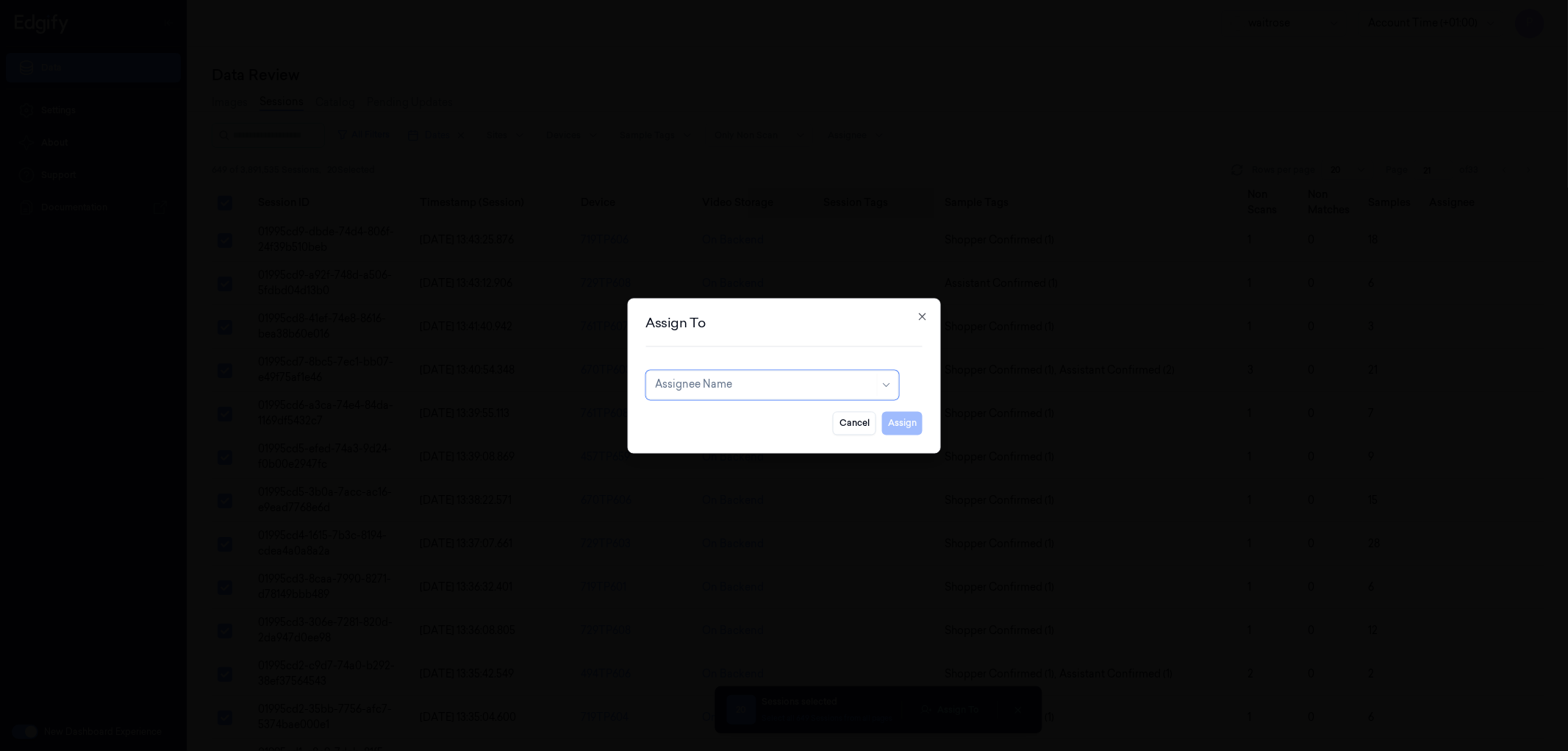
click at [775, 379] on div at bounding box center [764, 385] width 219 height 16
type input "ro"
click at [762, 425] on div "Rohith Acharya" at bounding box center [771, 418] width 233 height 16
click at [898, 423] on button "Assign" at bounding box center [902, 423] width 41 height 23
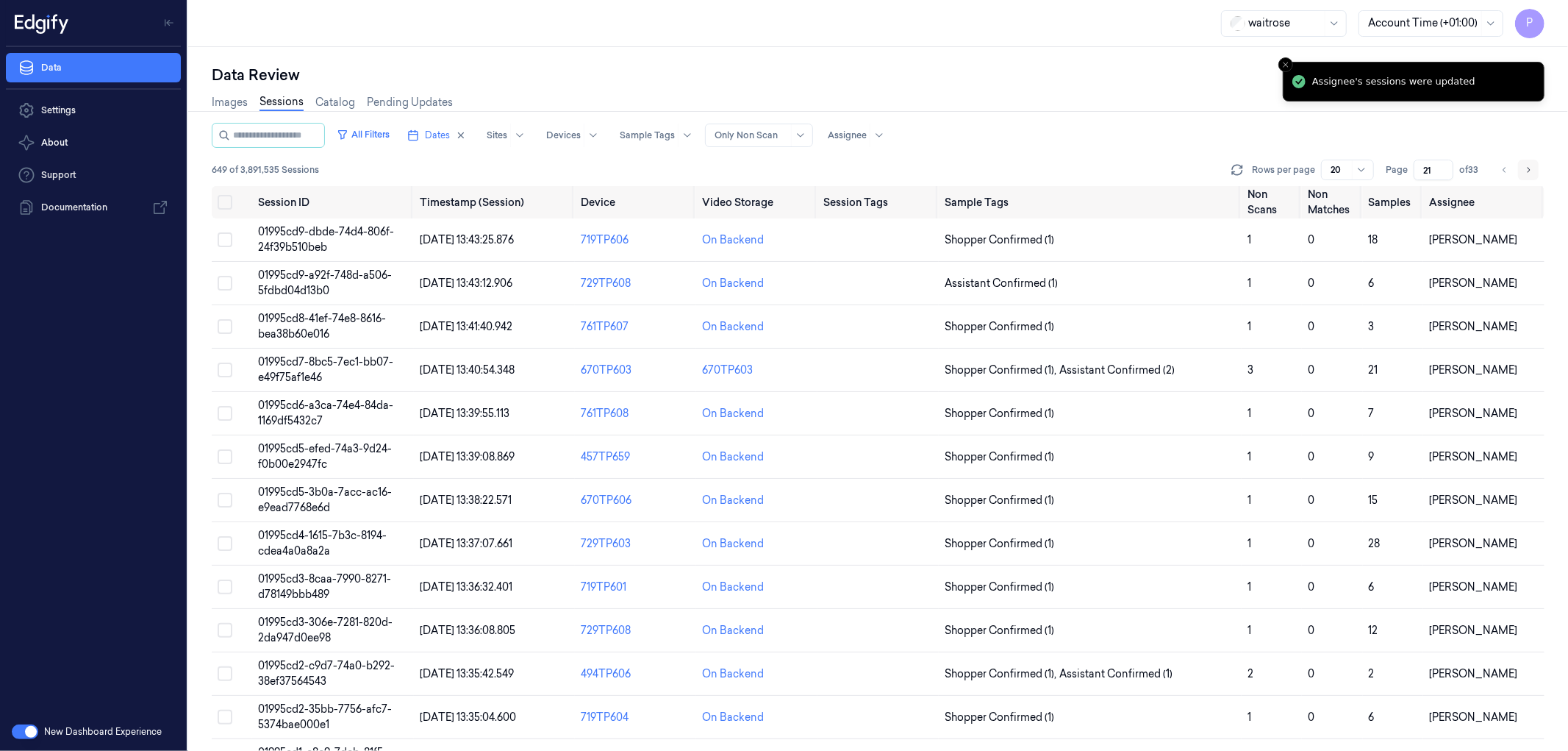
click at [1531, 169] on icon "Go to next page" at bounding box center [1528, 170] width 9 height 12
type input "22"
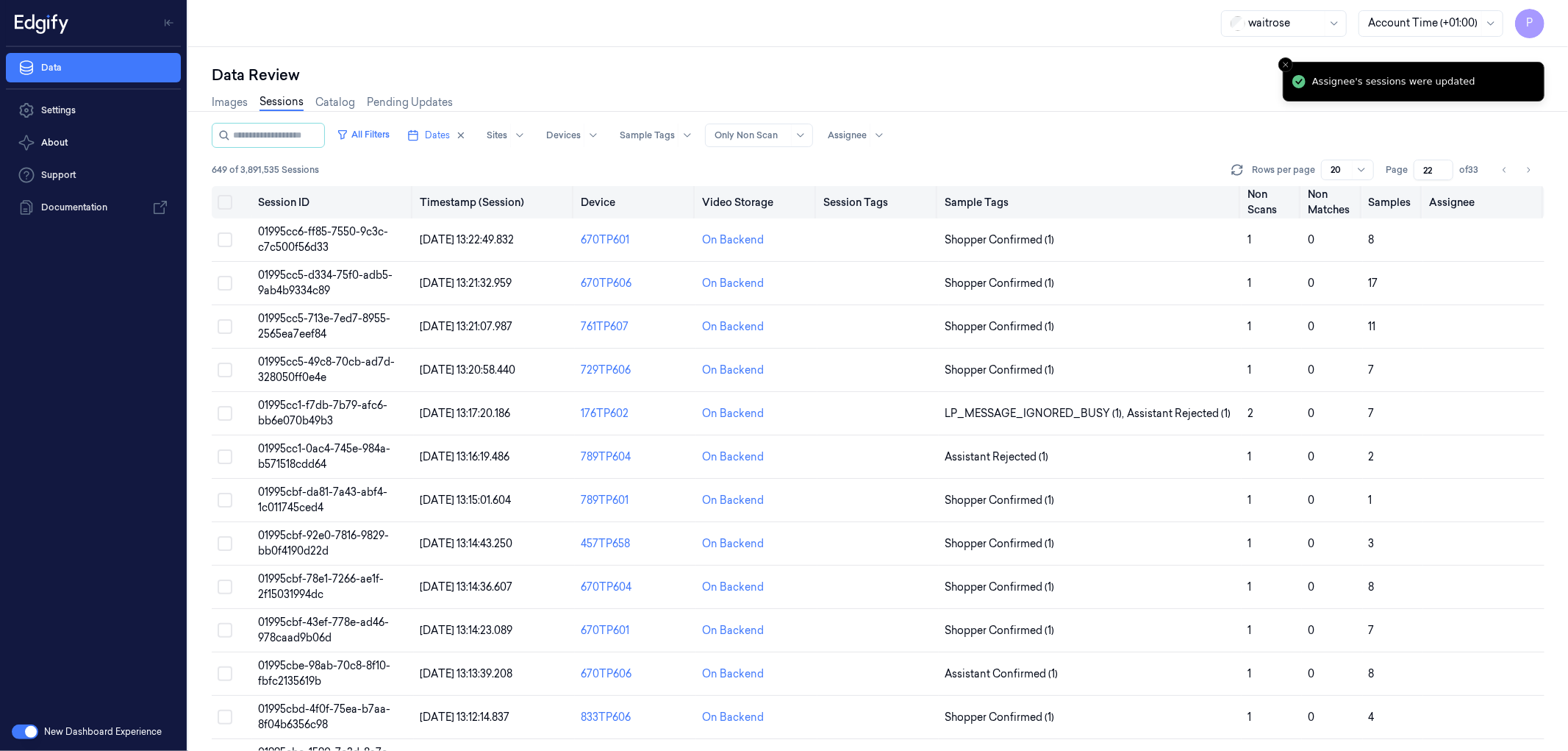
click at [226, 202] on button "on" at bounding box center [225, 201] width 15 height 15
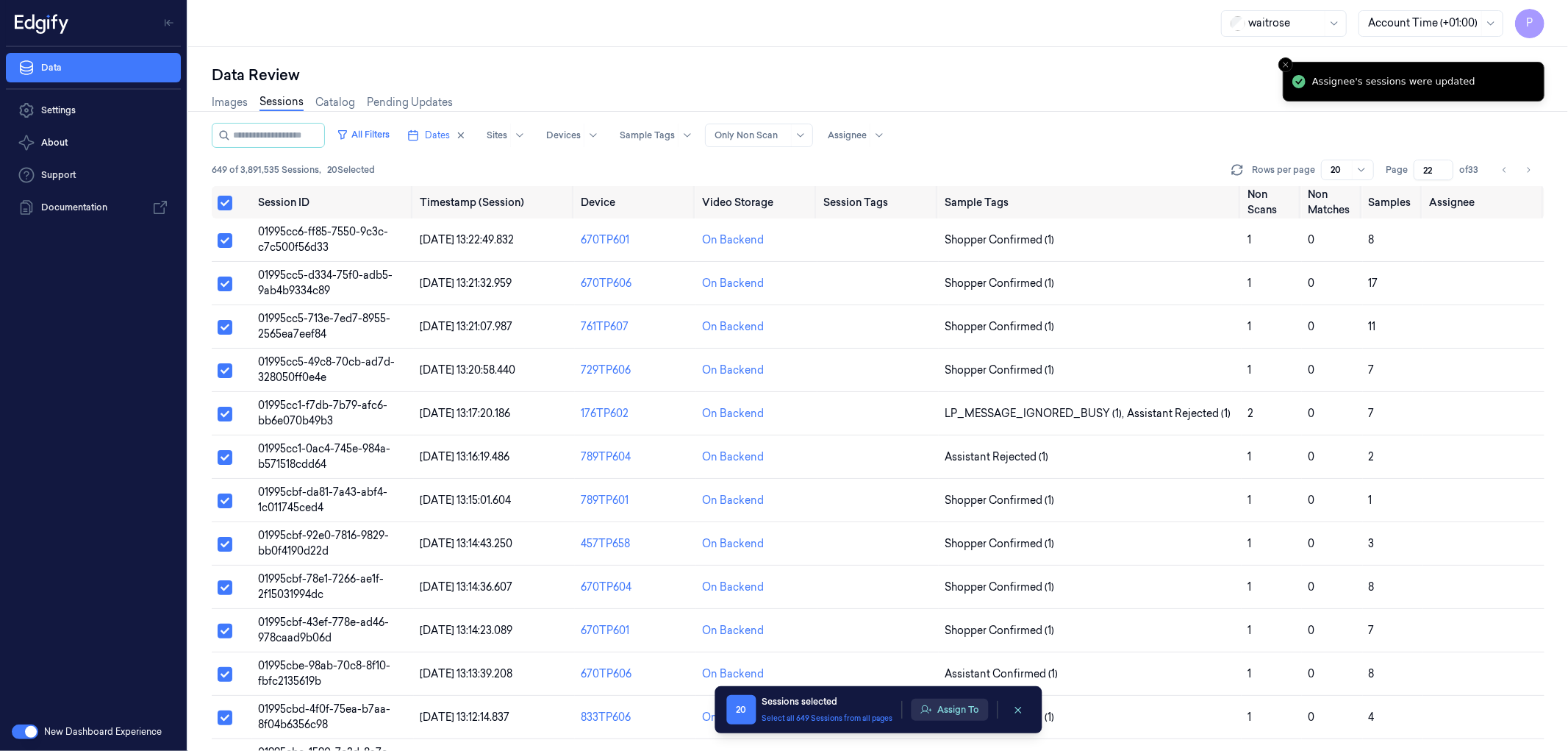
click at [945, 712] on button "Assign To" at bounding box center [949, 709] width 77 height 22
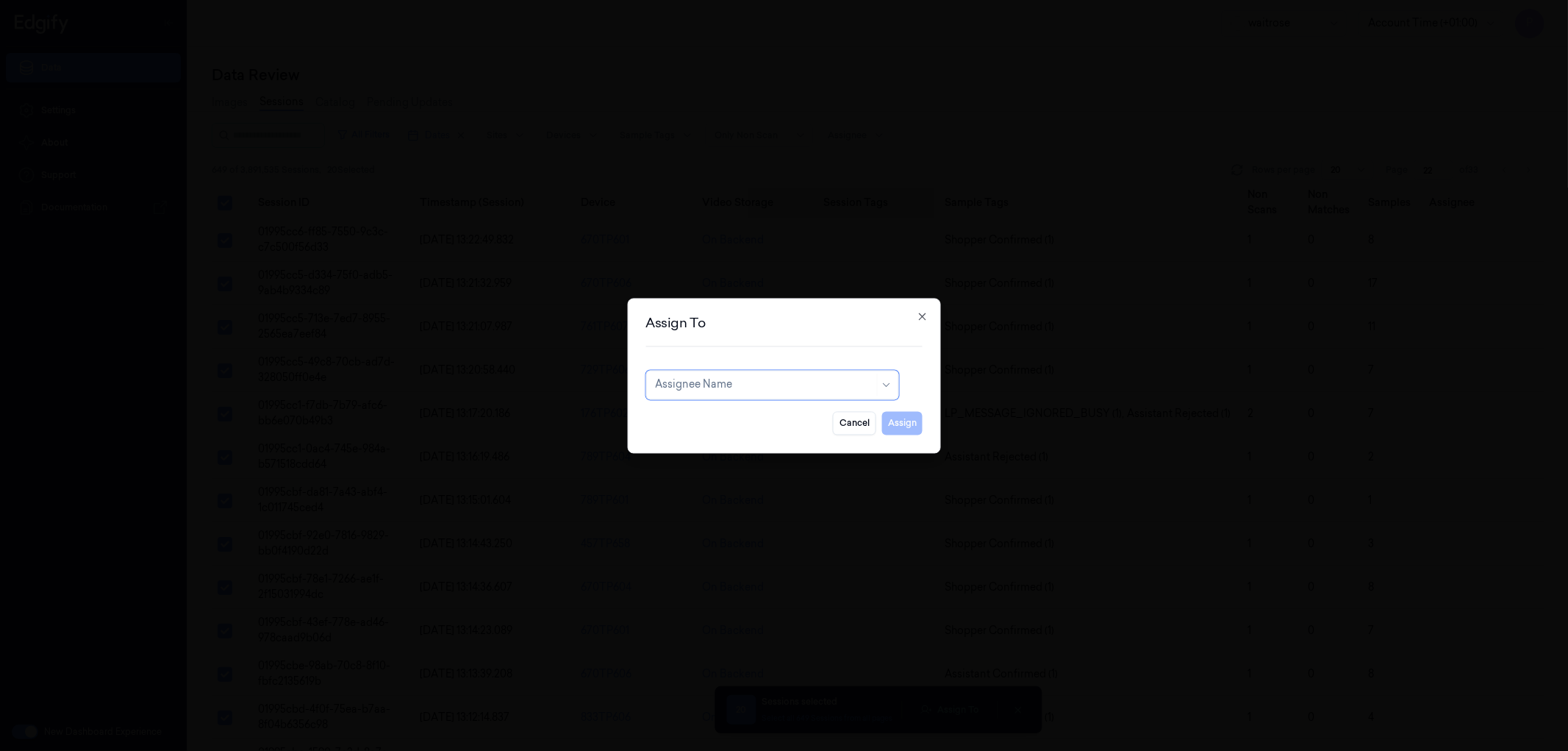
click at [733, 387] on div at bounding box center [764, 385] width 219 height 16
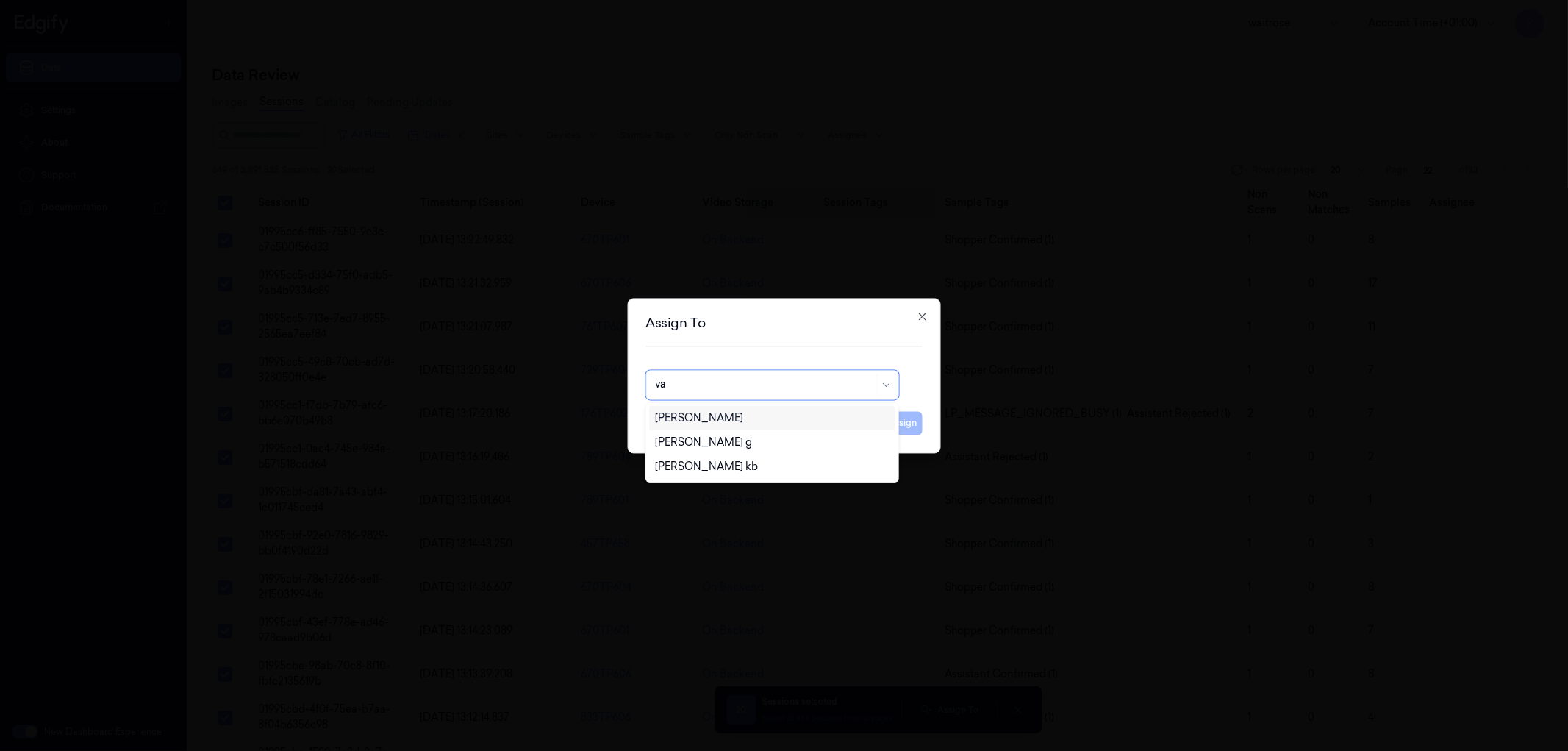
type input "var"
click at [729, 419] on div "Varsha Poojary" at bounding box center [771, 418] width 233 height 16
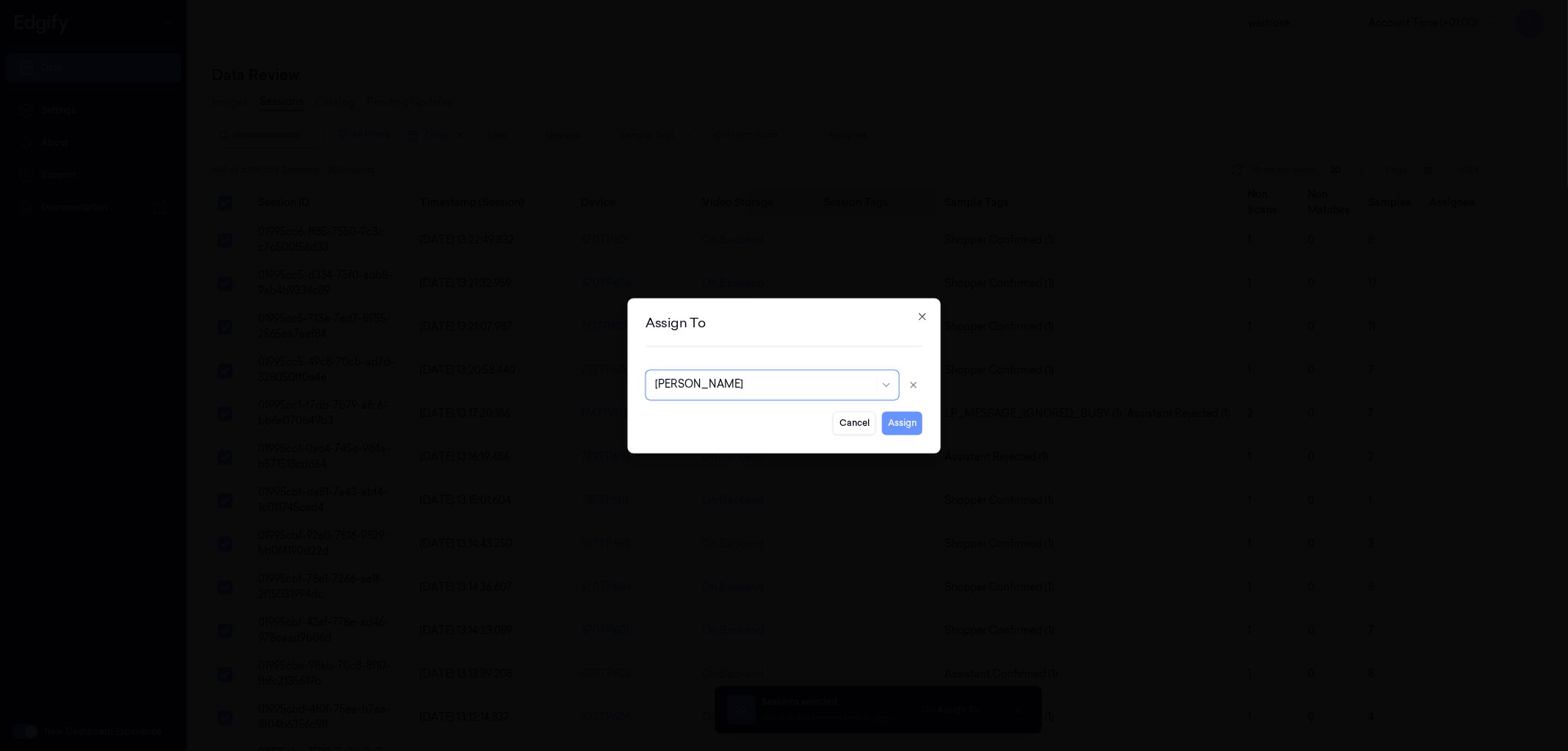
click at [913, 418] on button "Assign" at bounding box center [902, 423] width 41 height 23
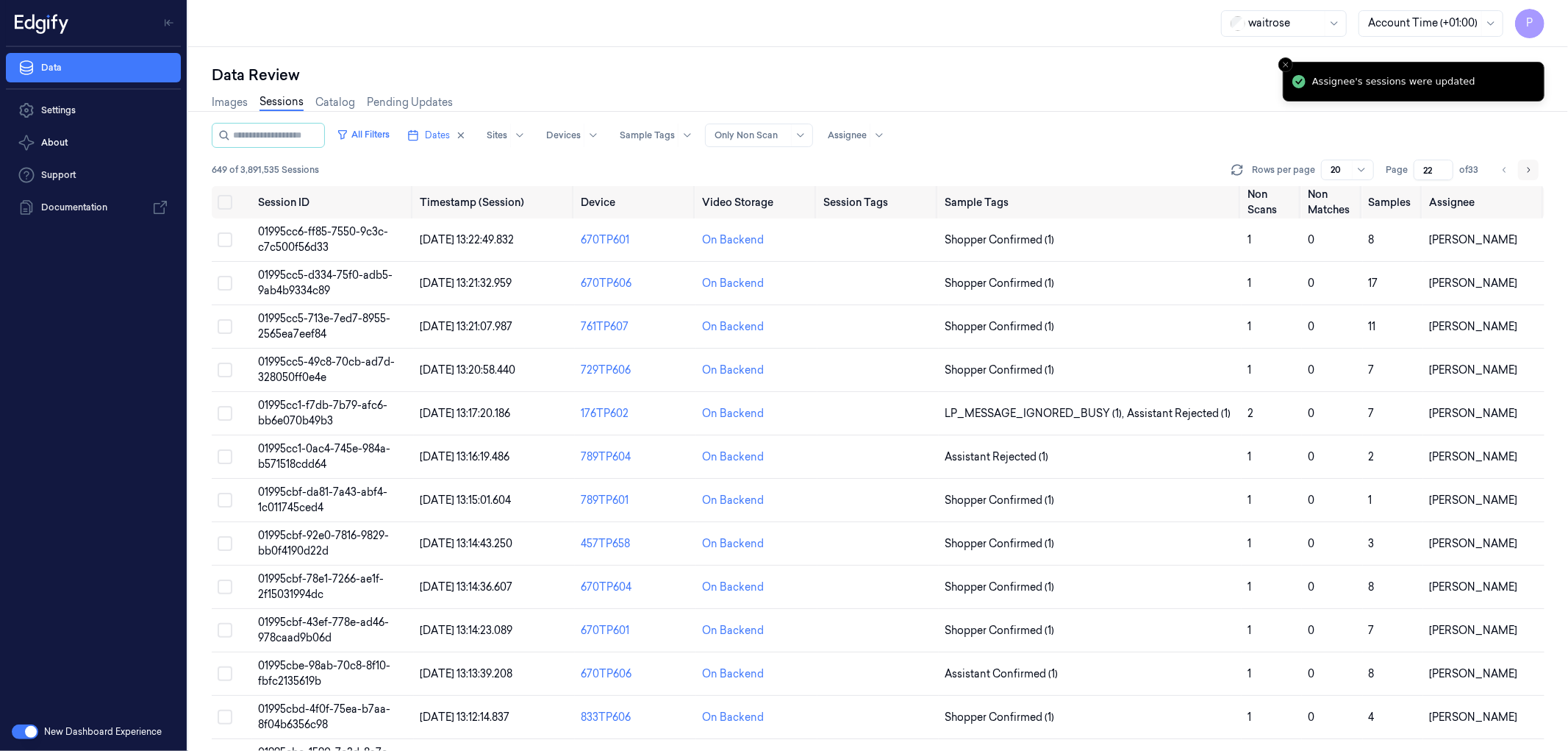
click at [1529, 171] on icon "Go to next page" at bounding box center [1528, 169] width 3 height 5
type input "23"
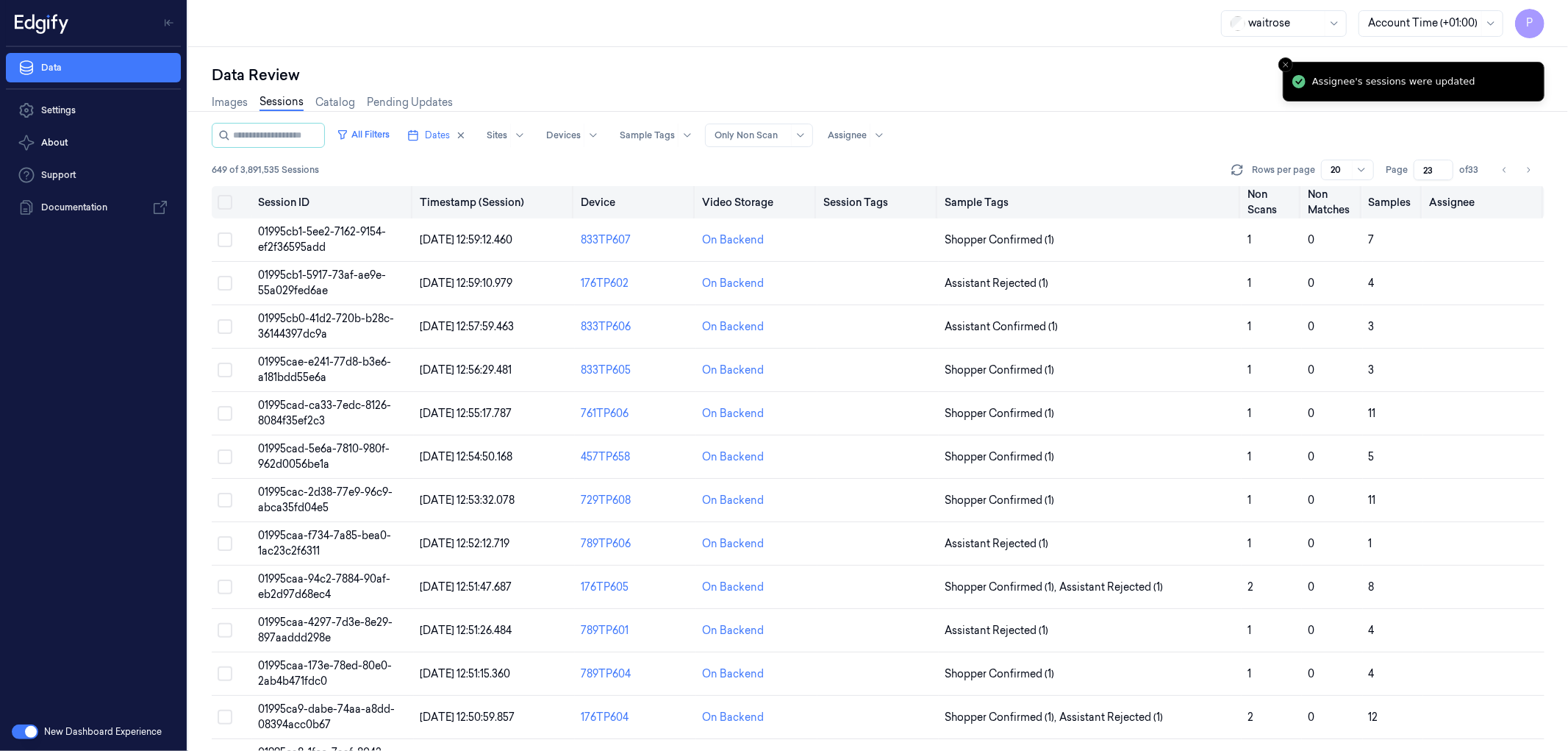
click at [224, 201] on button "on" at bounding box center [225, 201] width 15 height 15
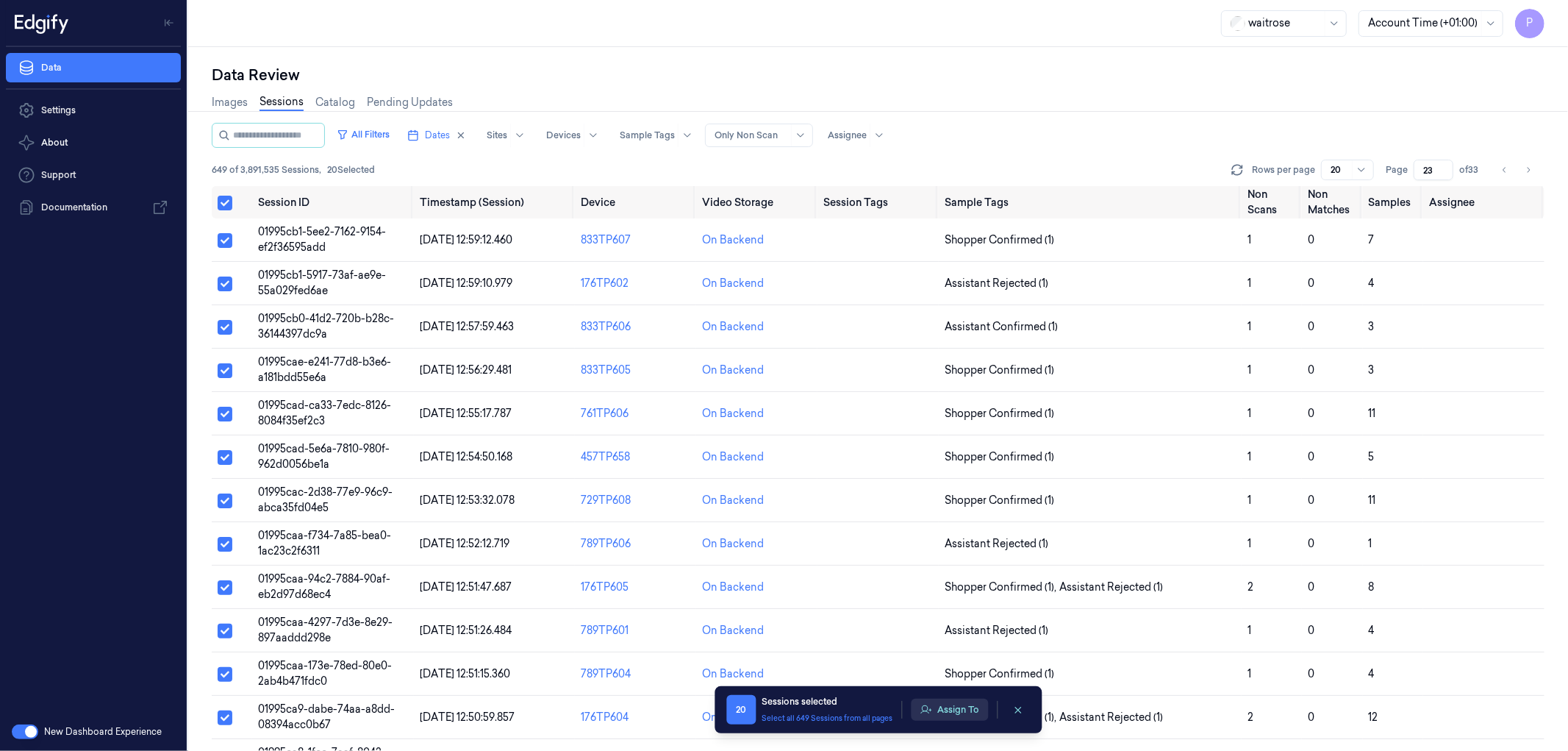
click at [937, 703] on button "Assign To" at bounding box center [949, 709] width 77 height 22
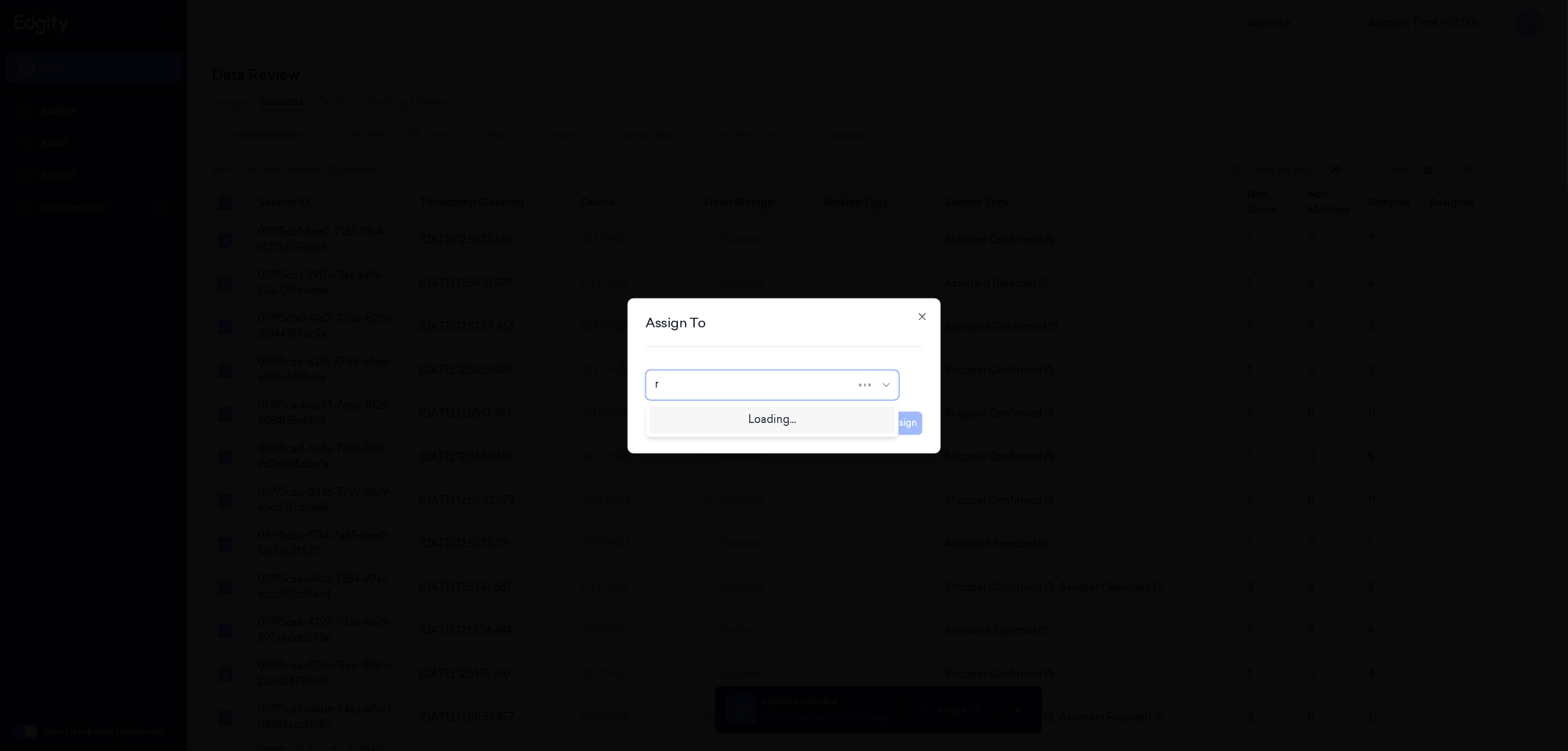
type input "ru"
click at [785, 413] on div "rupa a" at bounding box center [771, 418] width 233 height 16
click at [902, 424] on button "Assign" at bounding box center [902, 423] width 41 height 23
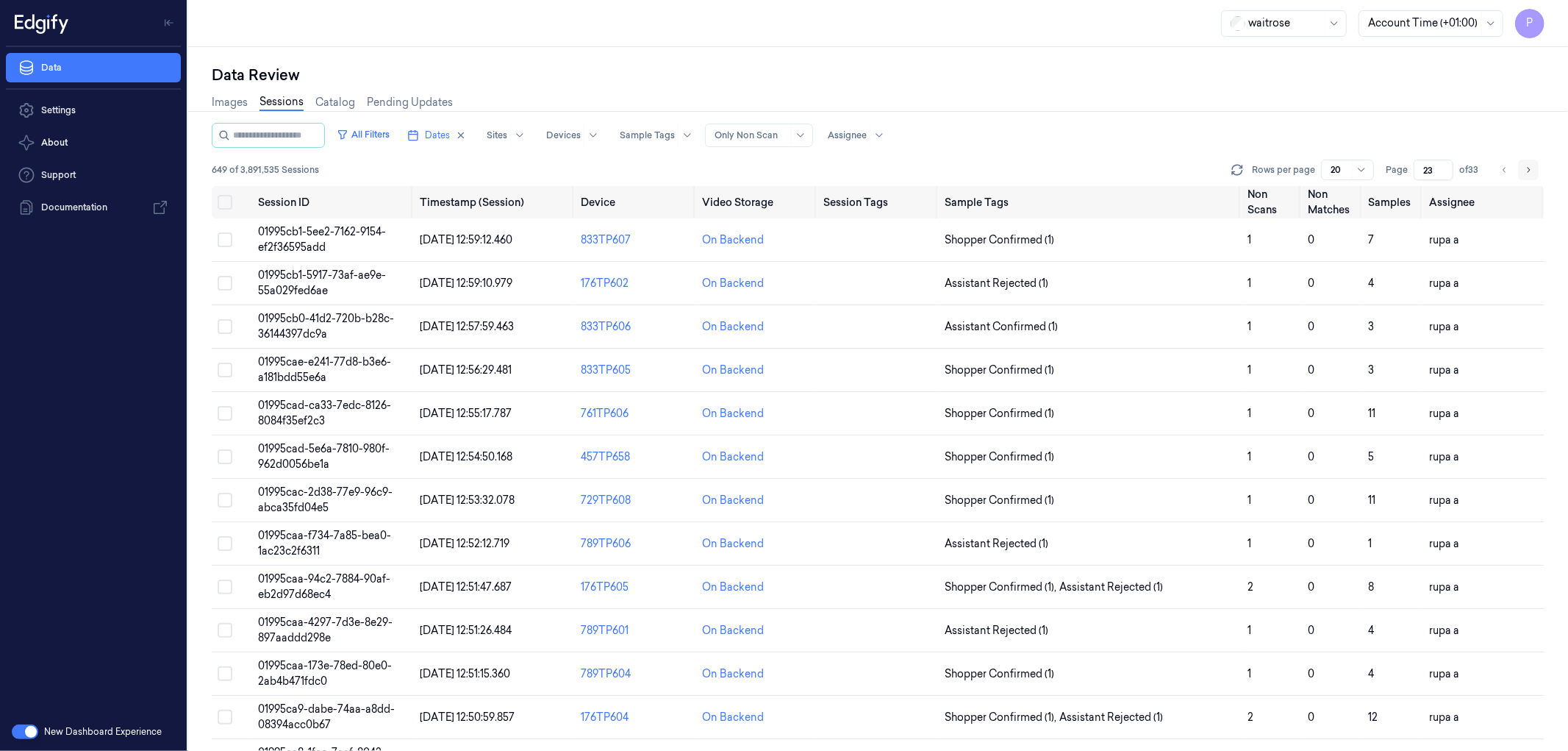
click at [1526, 171] on icon "Go to next page" at bounding box center [1528, 170] width 9 height 12
type input "24"
click at [224, 200] on button "on" at bounding box center [225, 201] width 15 height 15
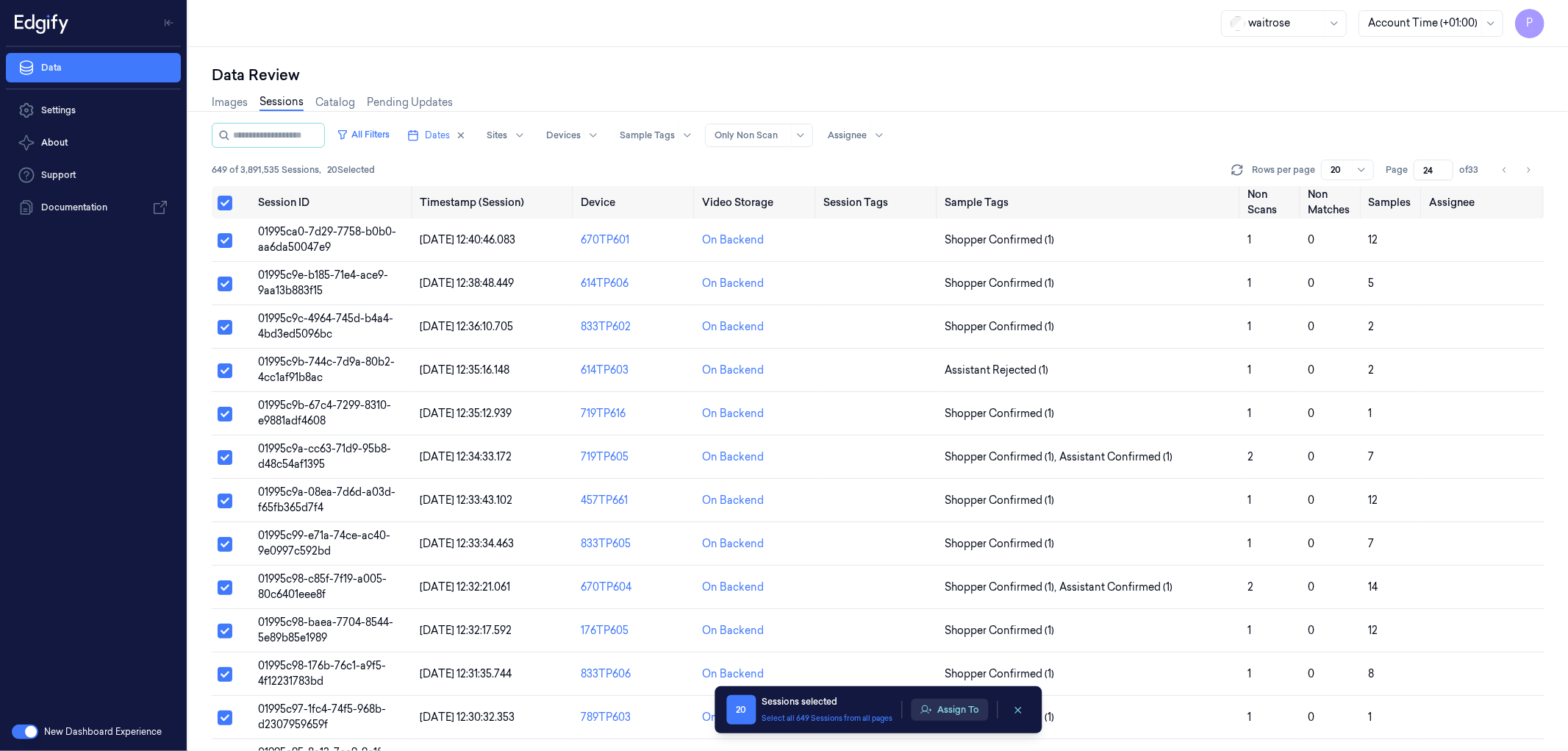
click at [969, 710] on button "Assign To" at bounding box center [949, 709] width 77 height 22
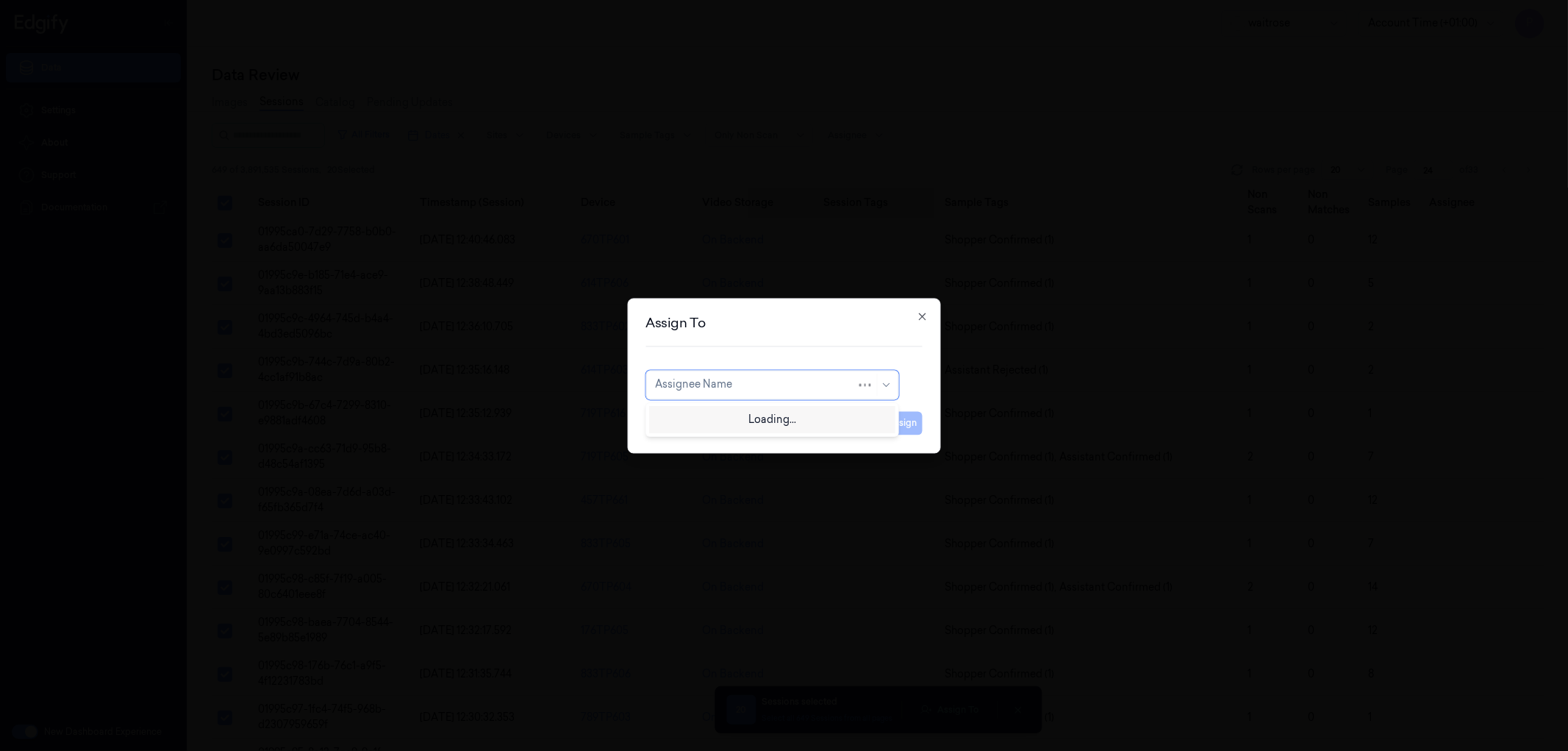
click at [756, 388] on div at bounding box center [756, 385] width 201 height 16
type input "var"
click at [721, 442] on div "varsha g" at bounding box center [771, 443] width 233 height 16
click at [905, 421] on button "Assign" at bounding box center [902, 423] width 41 height 23
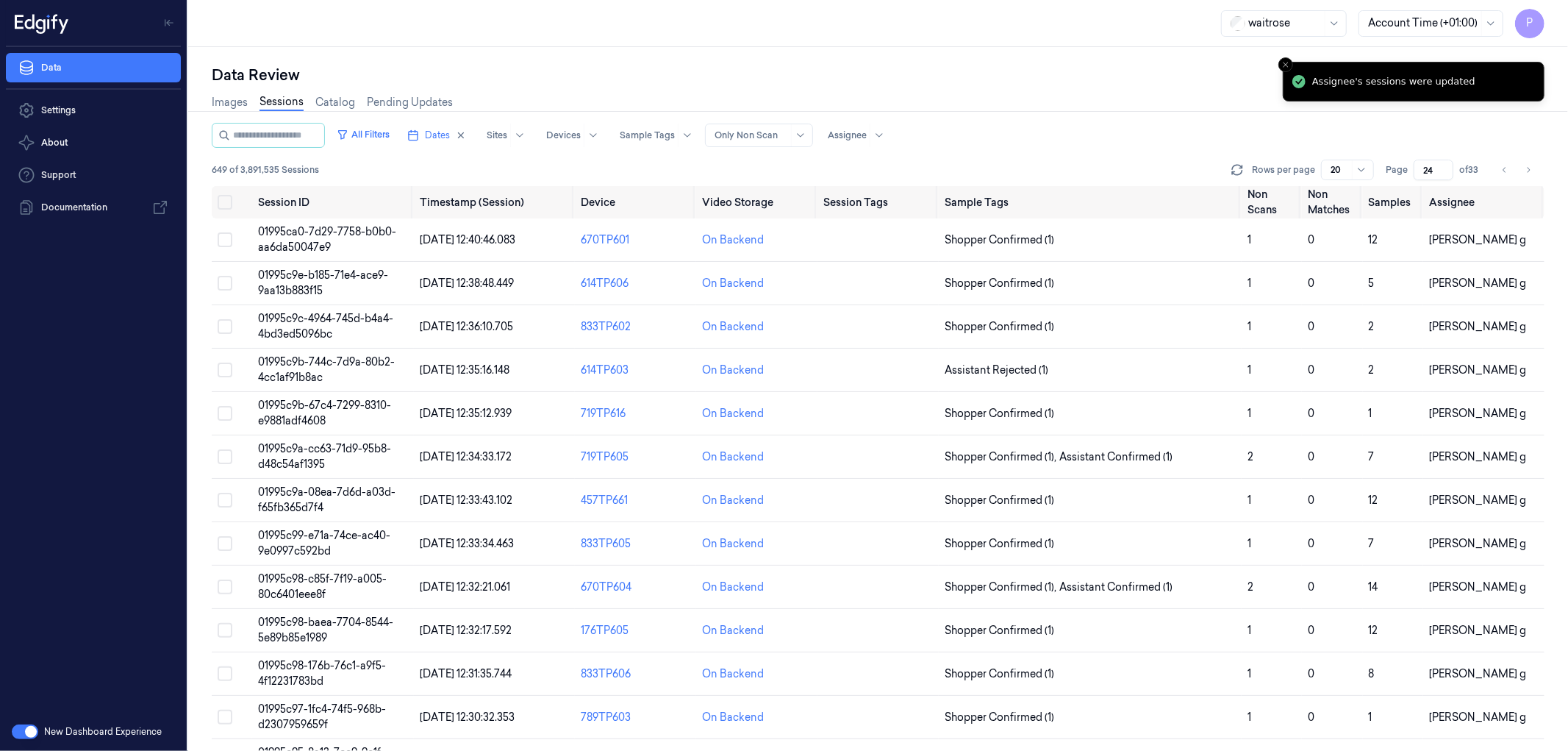
click at [1160, 98] on div "Images Sessions Catalog Pending Updates" at bounding box center [878, 103] width 1333 height 37
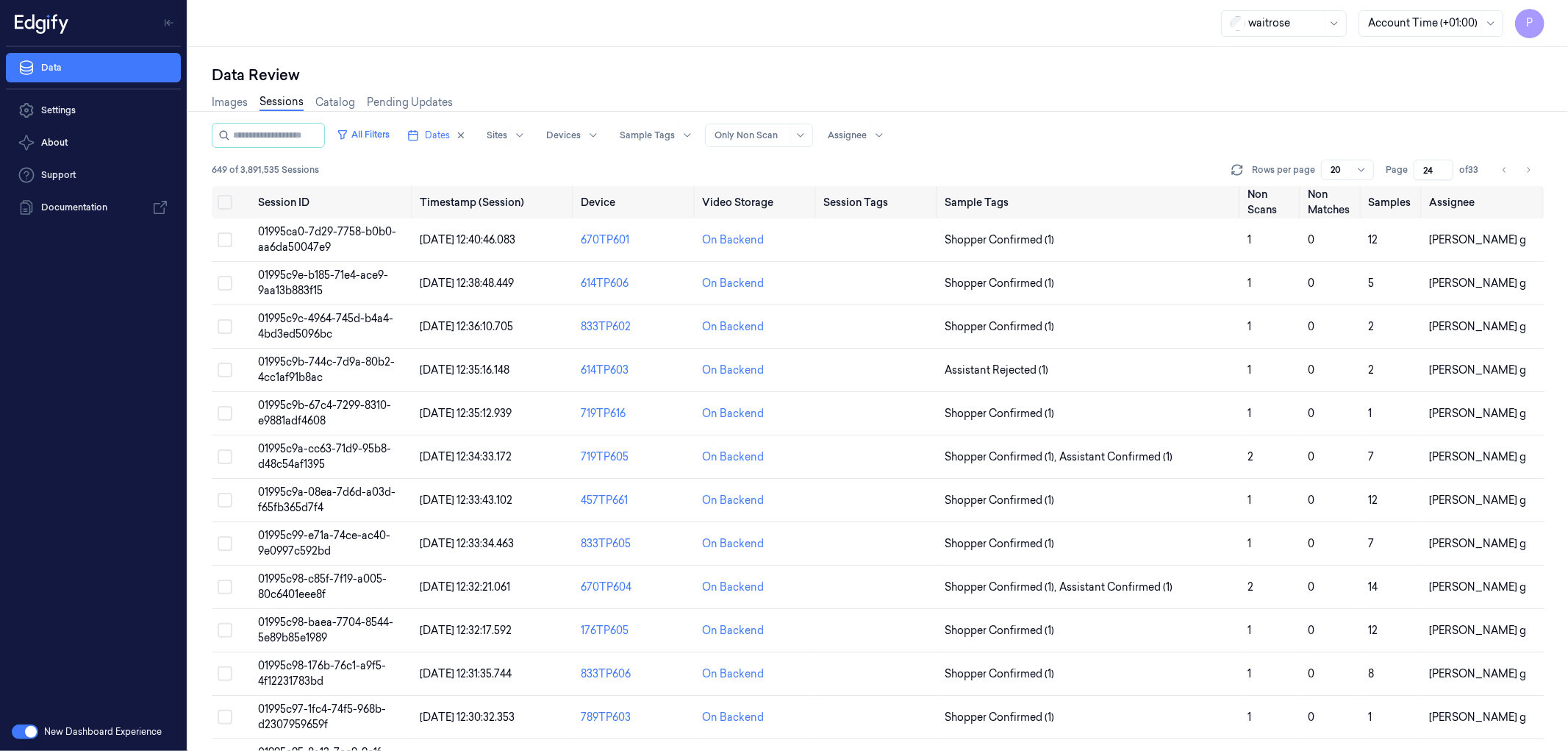
click at [1187, 86] on div "Images Sessions Catalog Pending Updates" at bounding box center [878, 103] width 1333 height 37
click at [1532, 171] on icon "Go to next page" at bounding box center [1528, 170] width 9 height 12
type input "25"
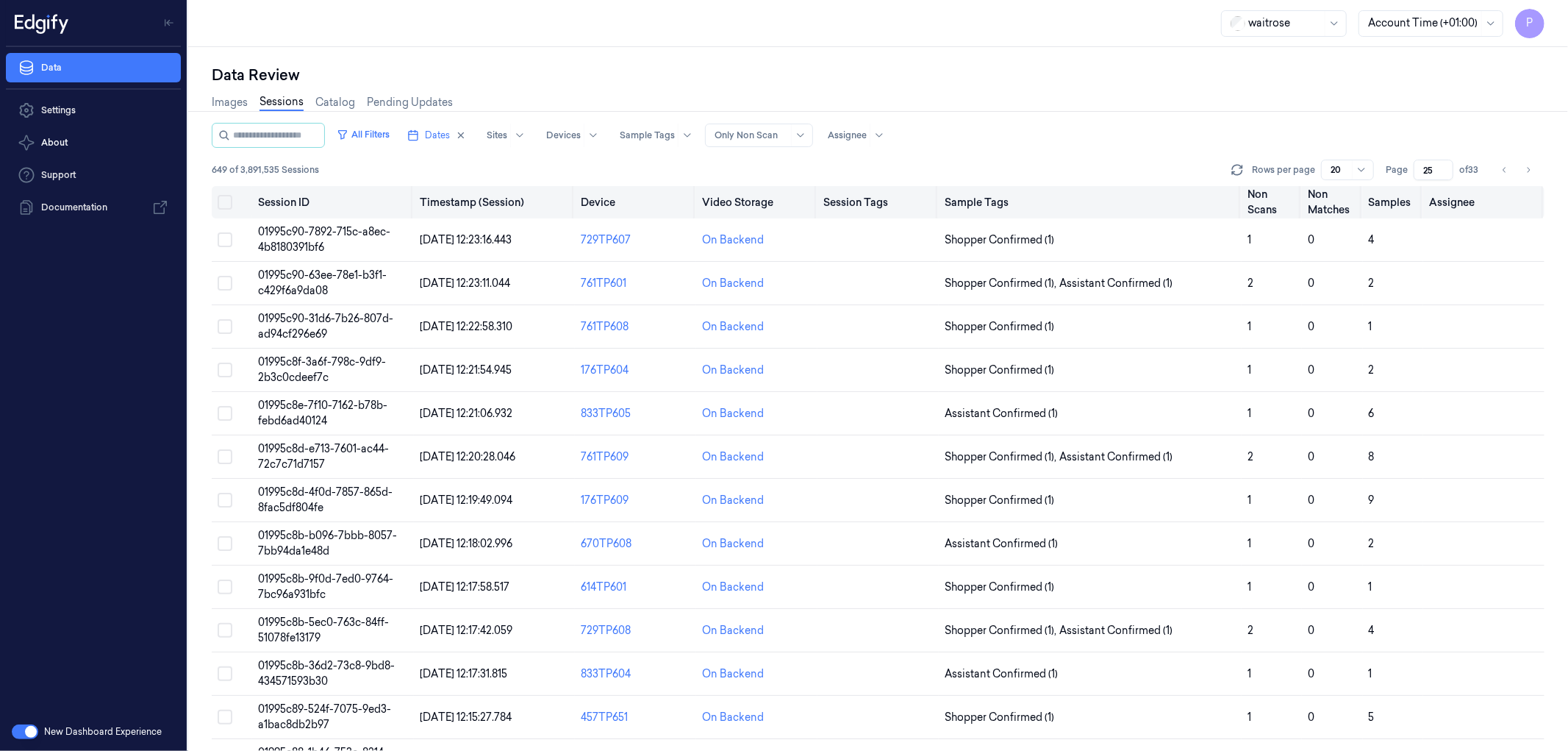
click at [226, 200] on button "on" at bounding box center [225, 201] width 15 height 15
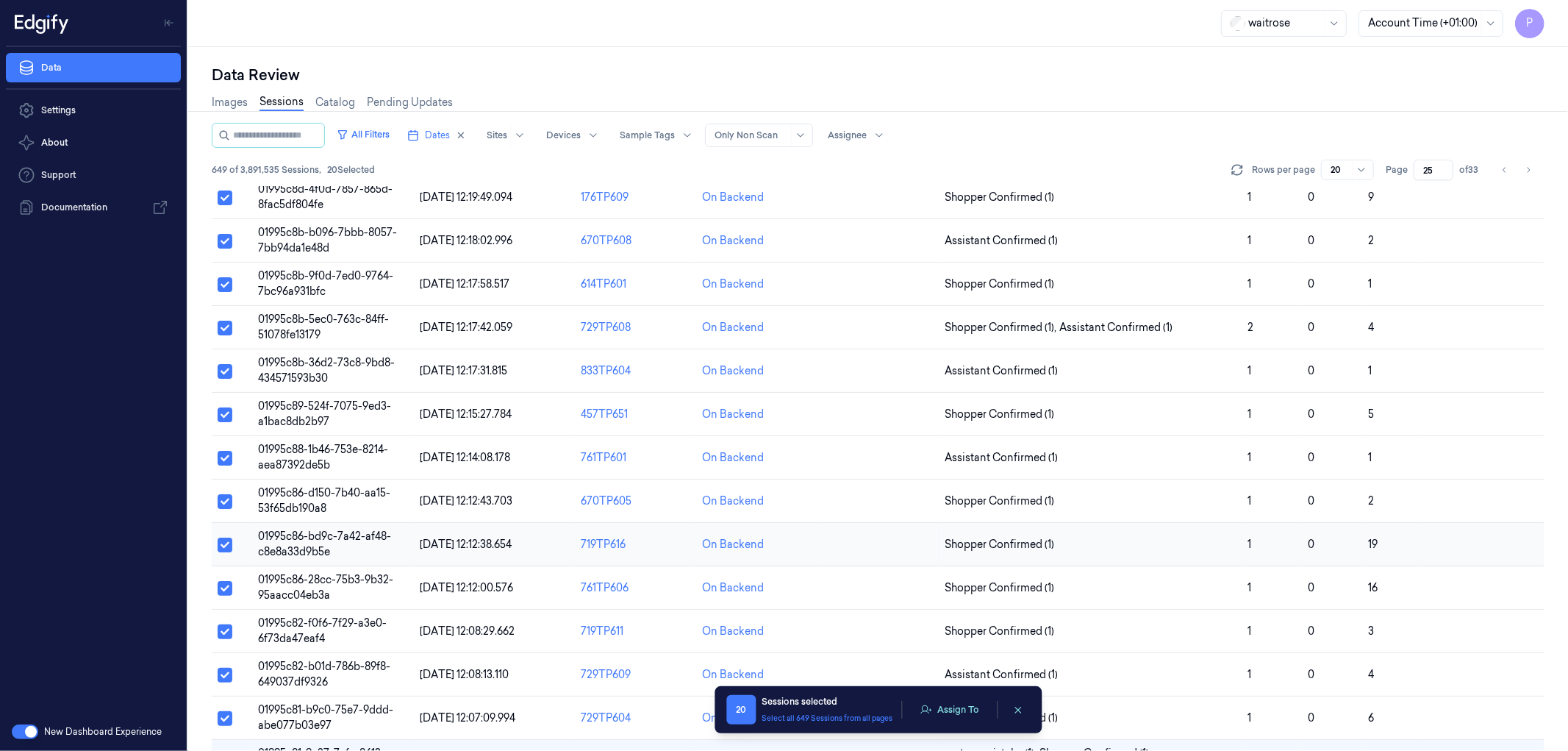
scroll to position [346, 0]
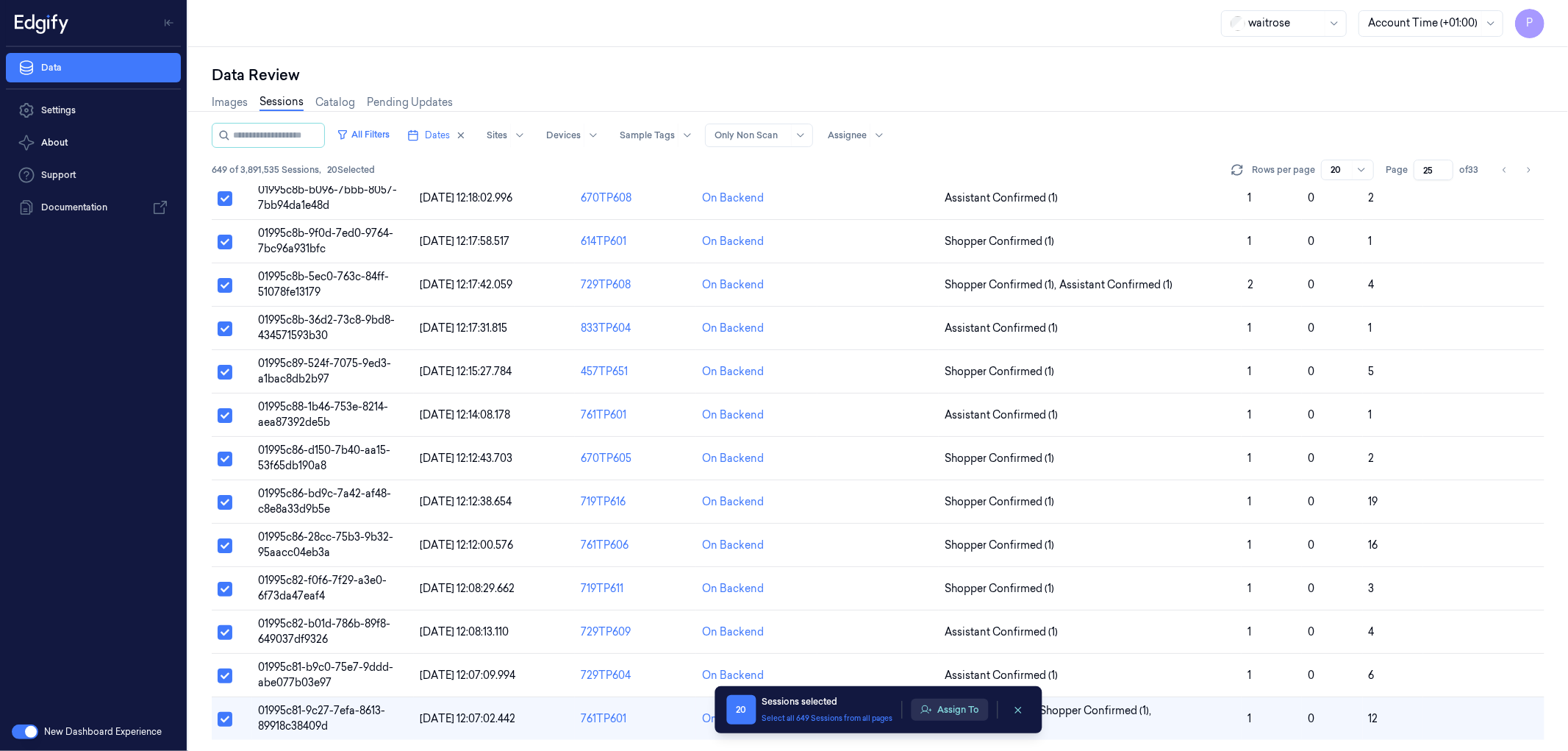
click at [944, 710] on button "Assign To" at bounding box center [949, 709] width 77 height 22
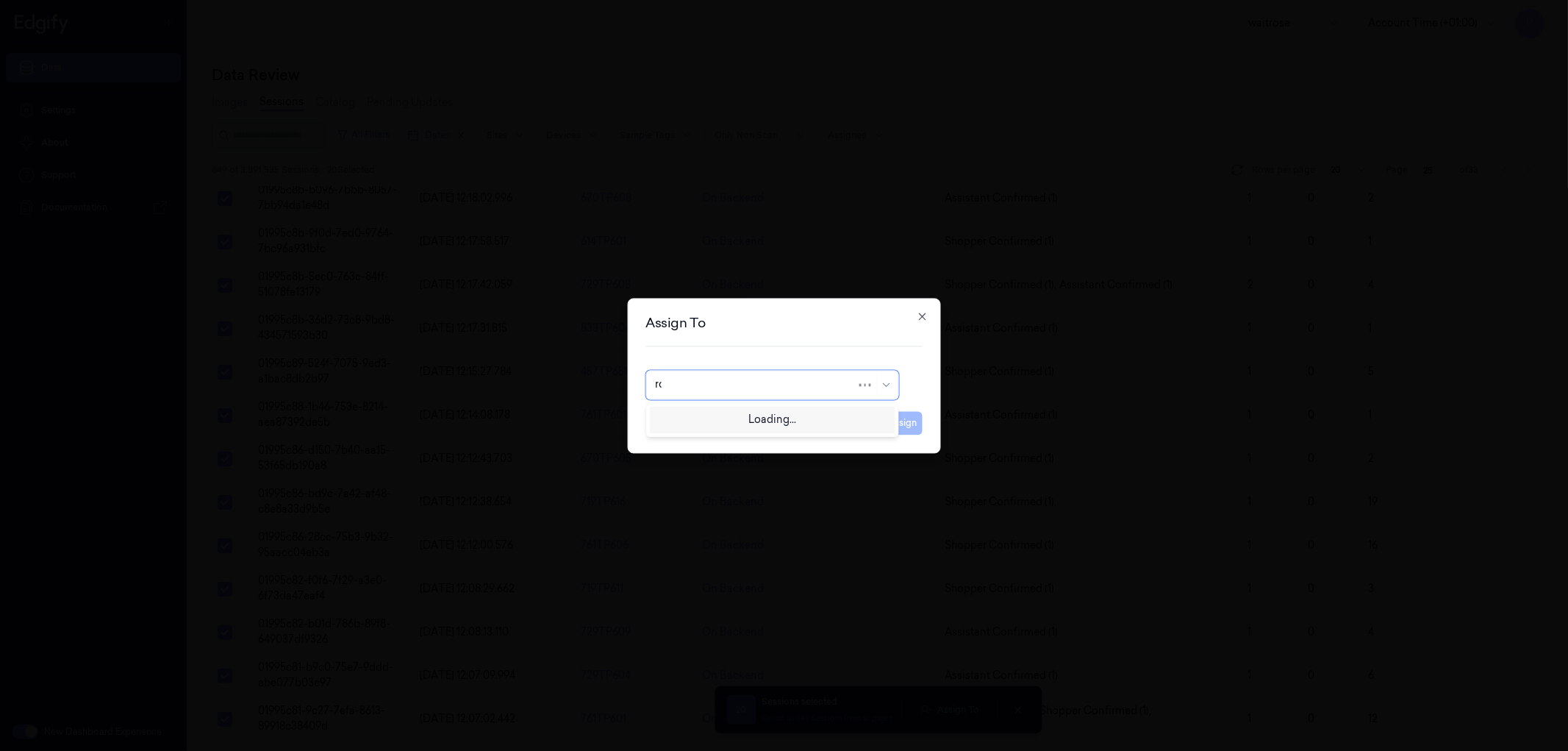
type input "roh"
click at [782, 425] on div "Rohith Acharya" at bounding box center [771, 418] width 233 height 16
click at [907, 421] on button "Assign" at bounding box center [902, 423] width 41 height 23
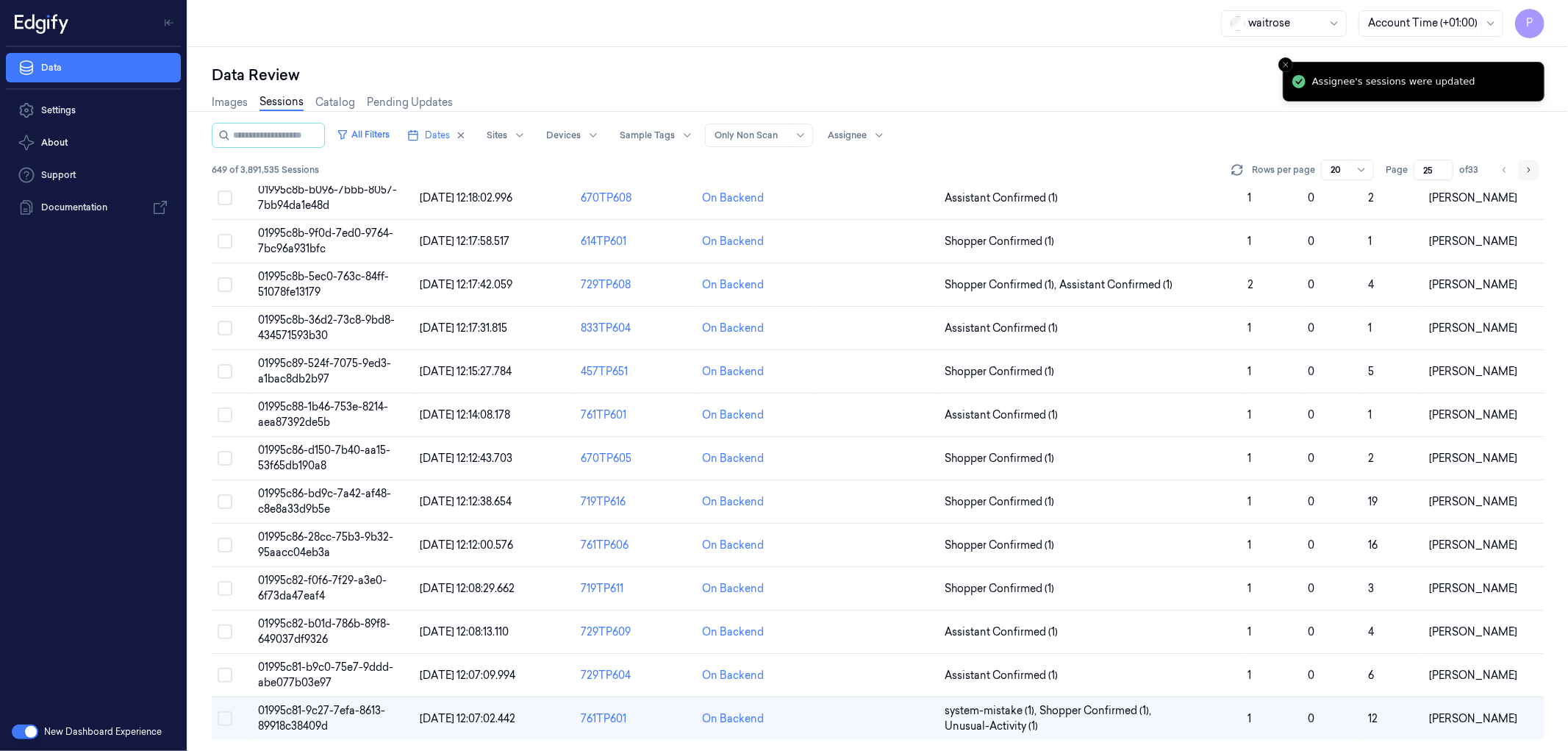
click at [1526, 171] on icon "Go to next page" at bounding box center [1528, 170] width 9 height 12
type input "26"
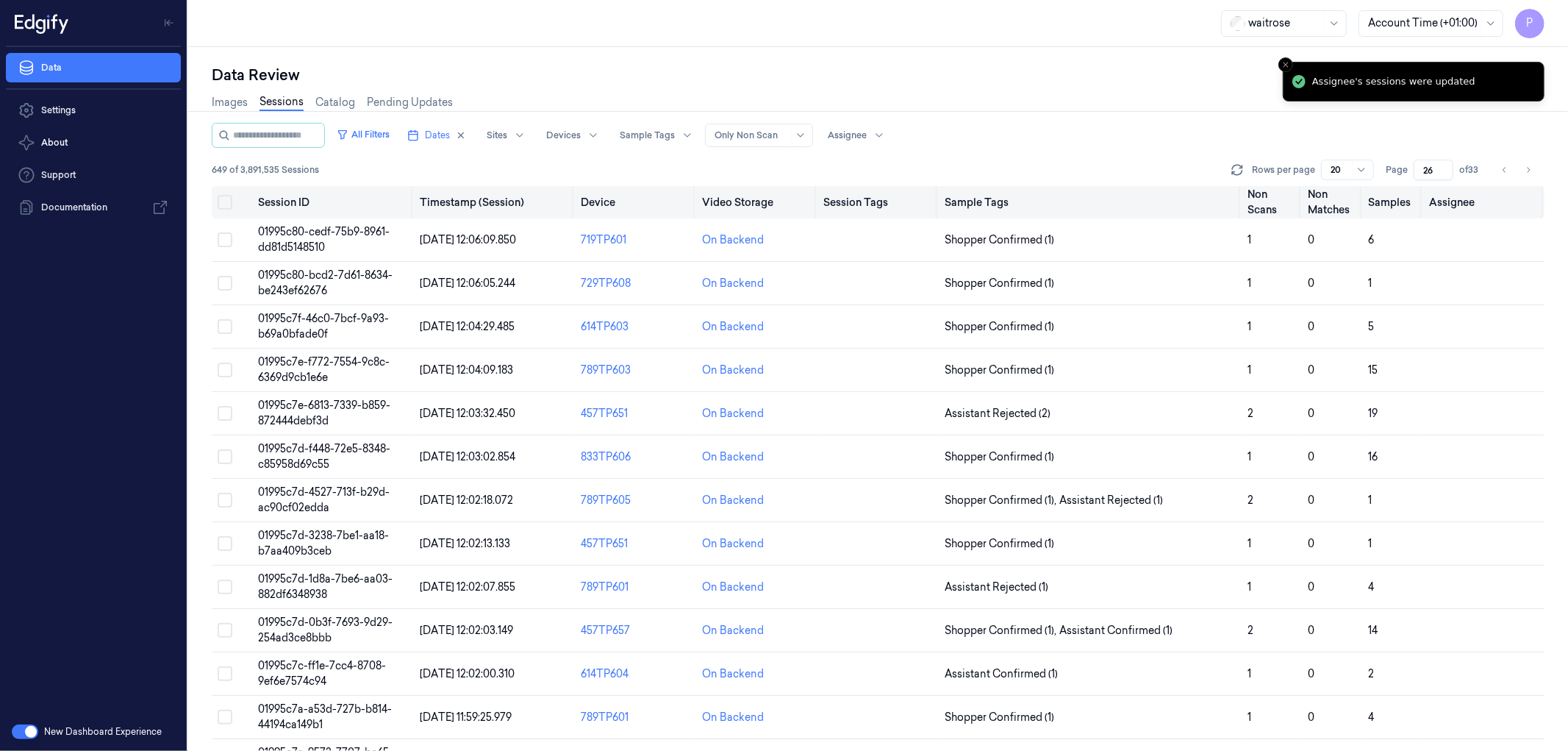
click at [224, 200] on button "on" at bounding box center [225, 201] width 15 height 15
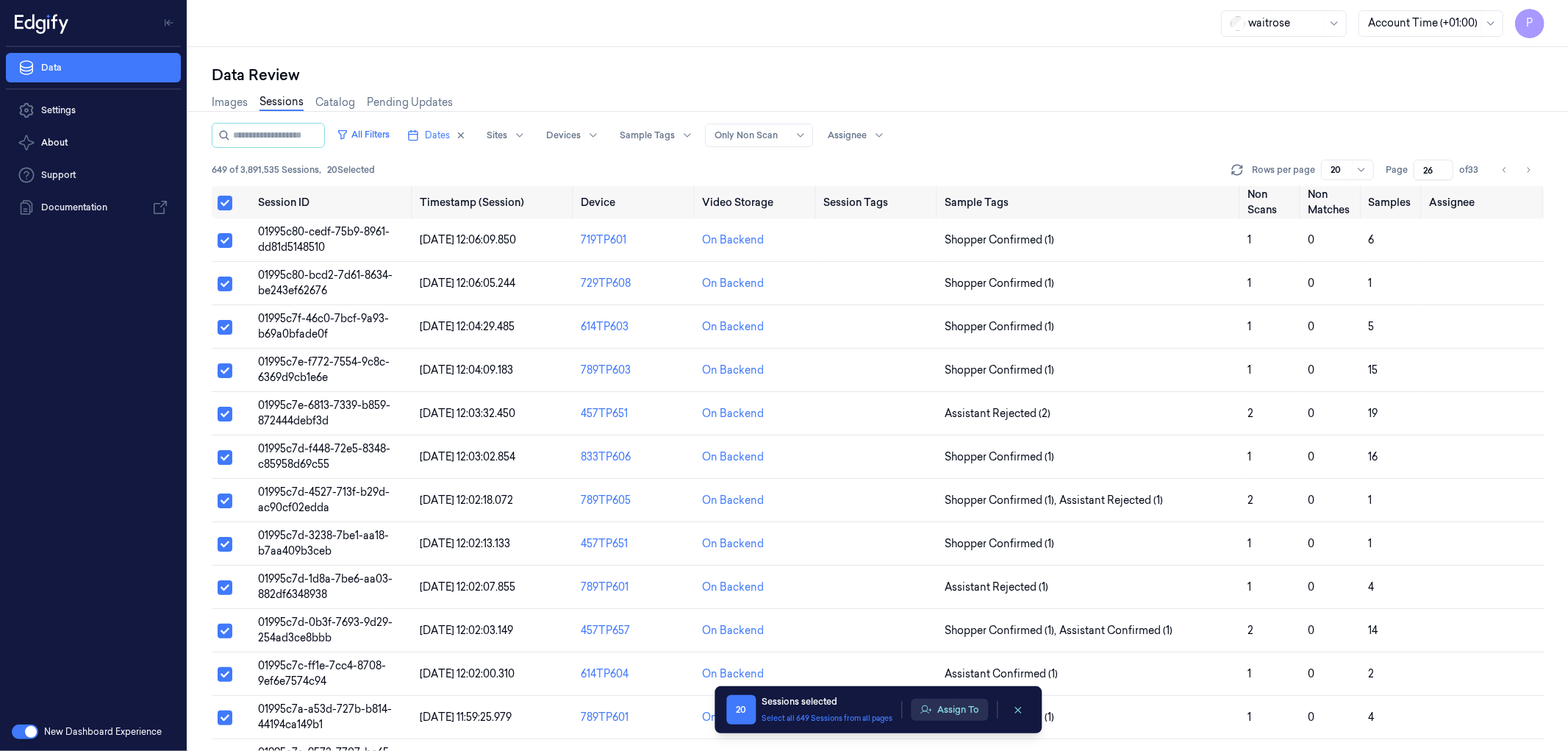
click at [931, 707] on button "Assign To" at bounding box center [949, 709] width 77 height 22
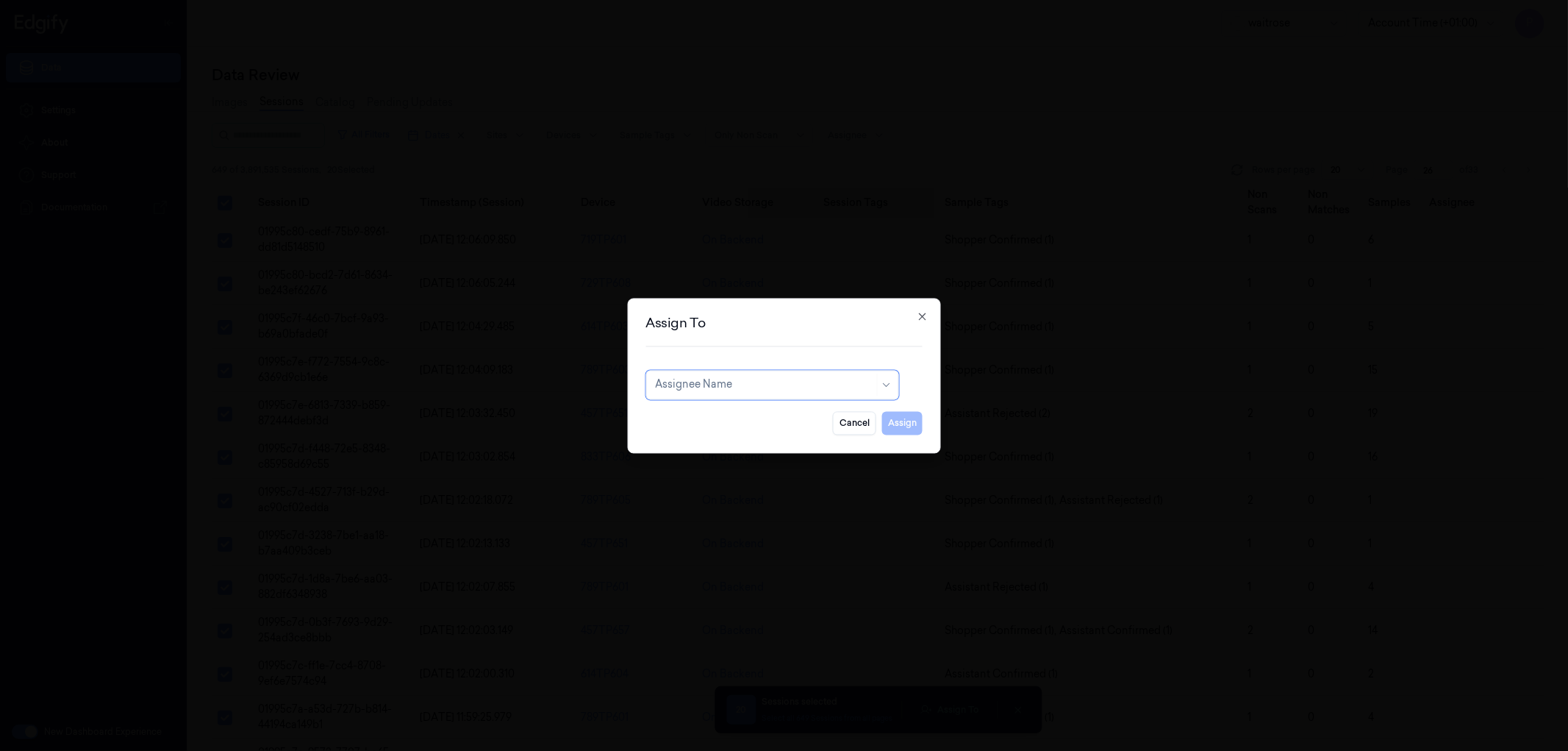
click at [760, 390] on div at bounding box center [764, 385] width 219 height 16
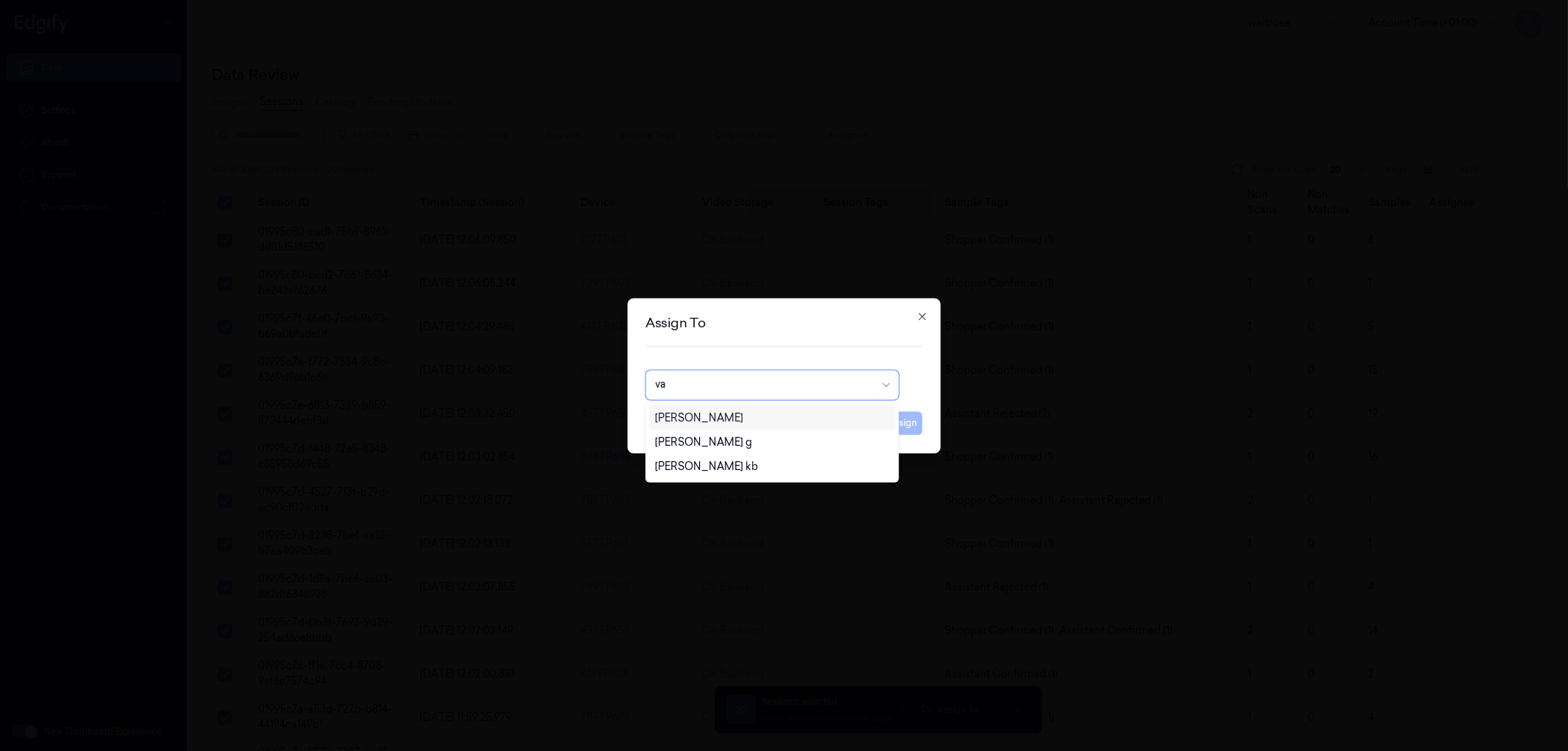
type input "var"
click at [743, 422] on div "Varsha Poojary" at bounding box center [771, 418] width 233 height 16
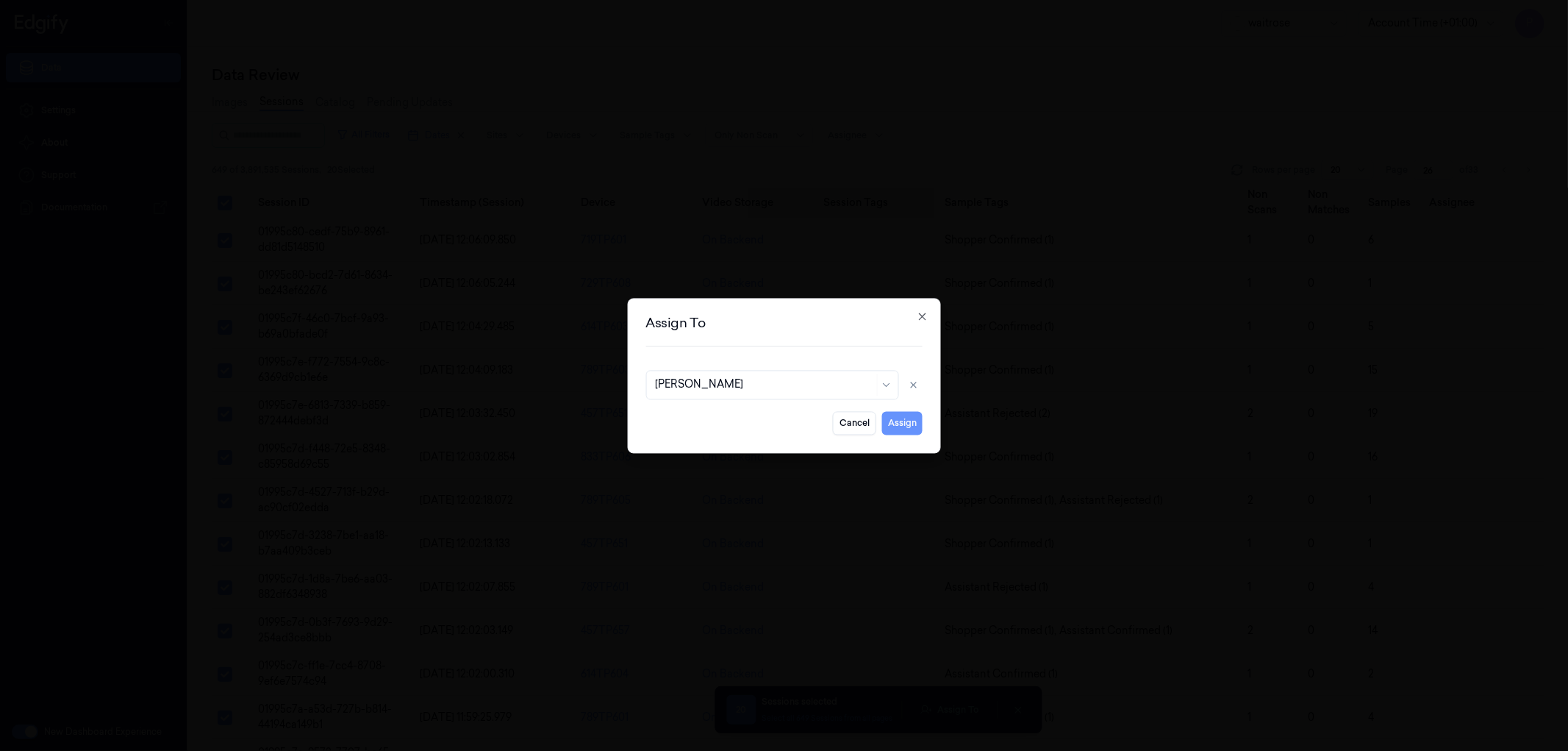
click at [899, 426] on button "Assign" at bounding box center [902, 423] width 41 height 23
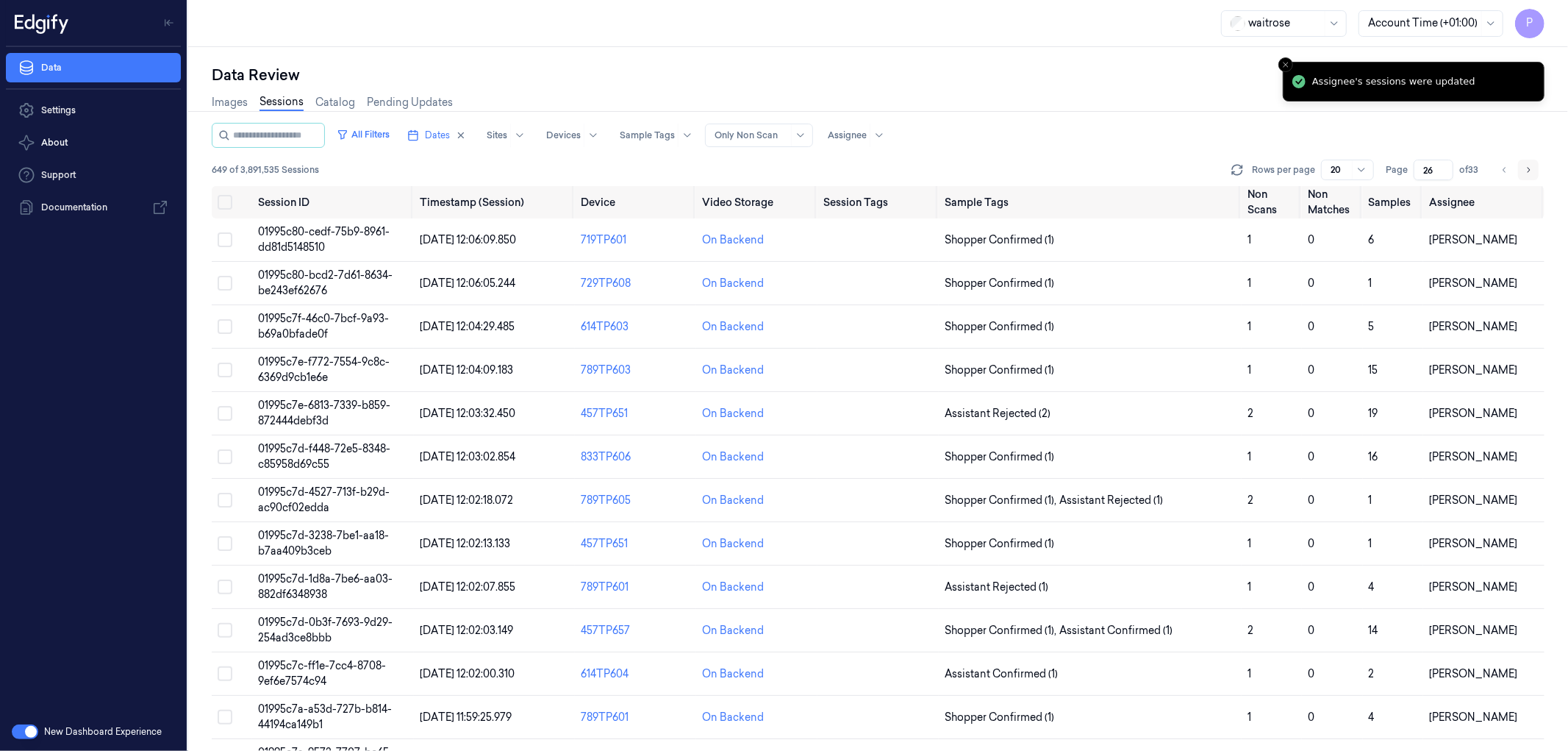
click at [1529, 167] on icon "Go to next page" at bounding box center [1528, 170] width 9 height 12
type input "27"
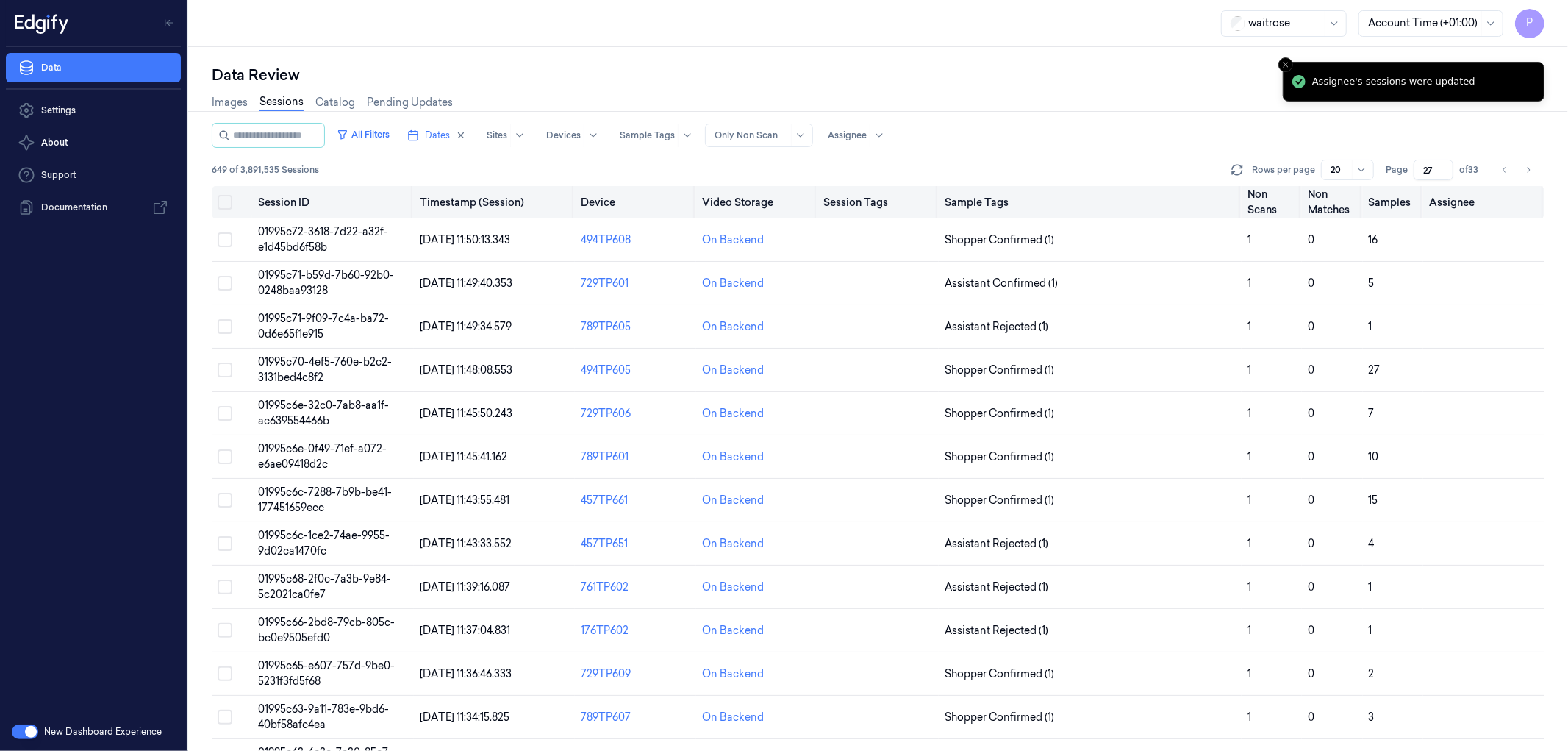
click at [224, 202] on button "on" at bounding box center [225, 201] width 15 height 15
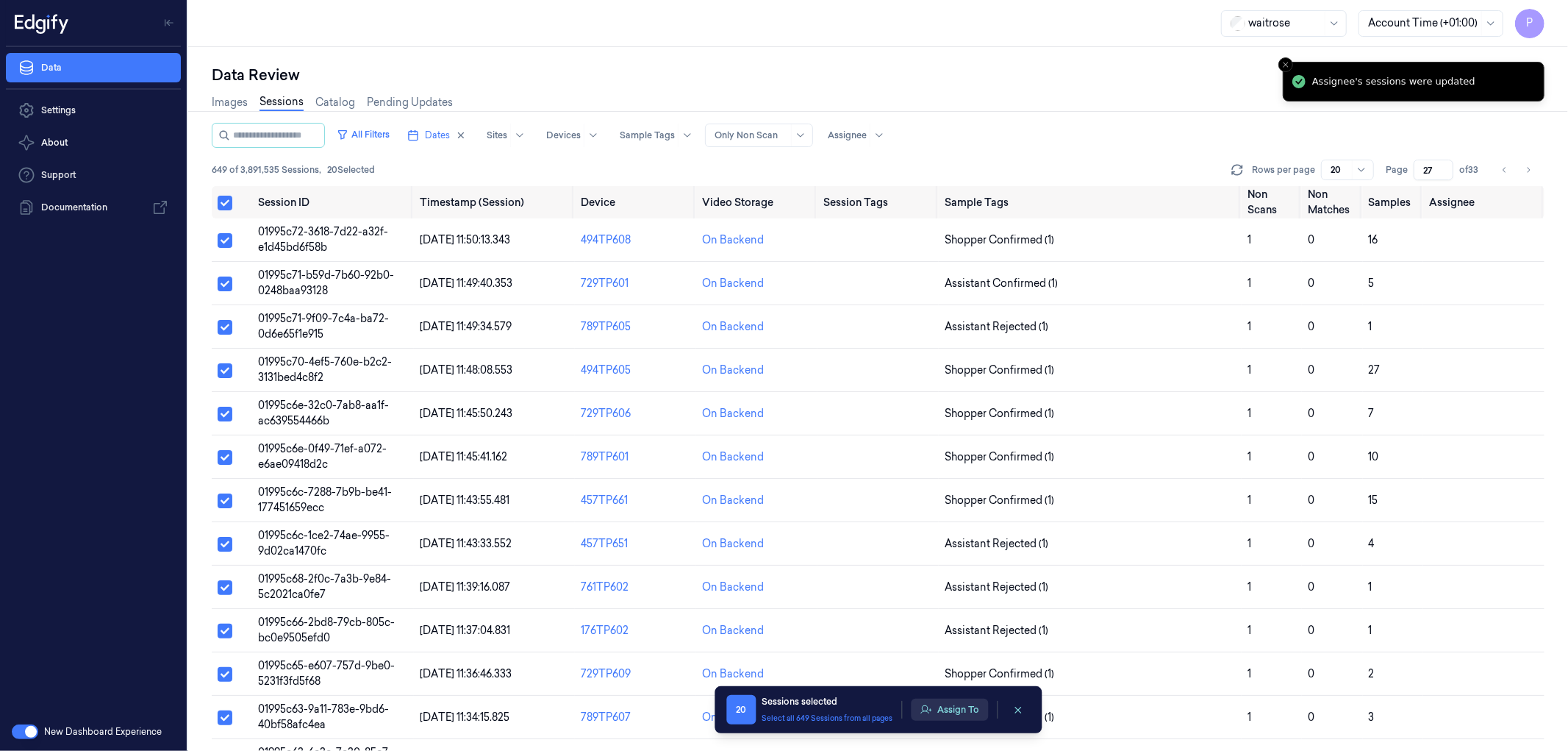
click at [955, 717] on button "Assign To" at bounding box center [949, 709] width 77 height 22
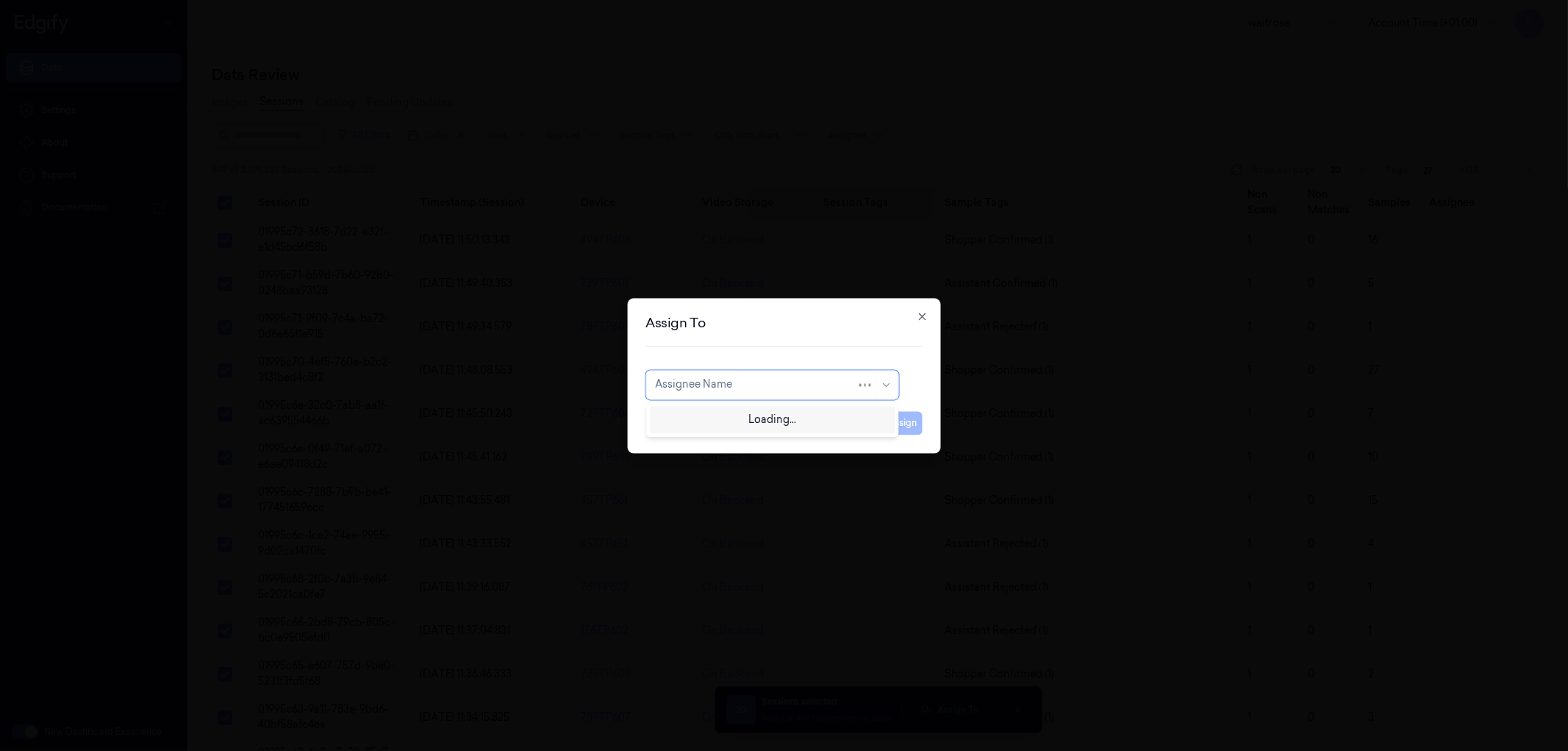
click at [750, 380] on div at bounding box center [756, 385] width 201 height 16
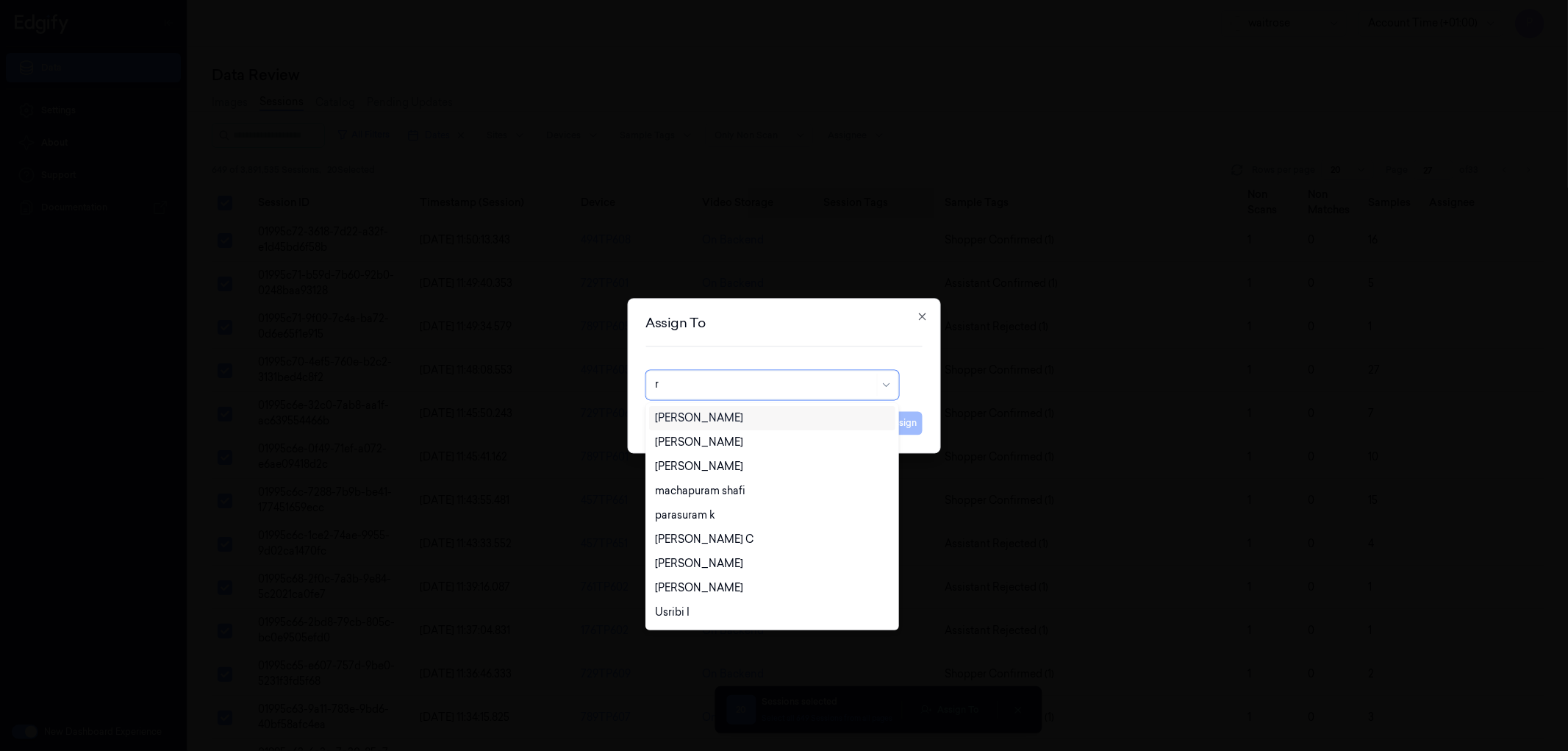
type input "ru"
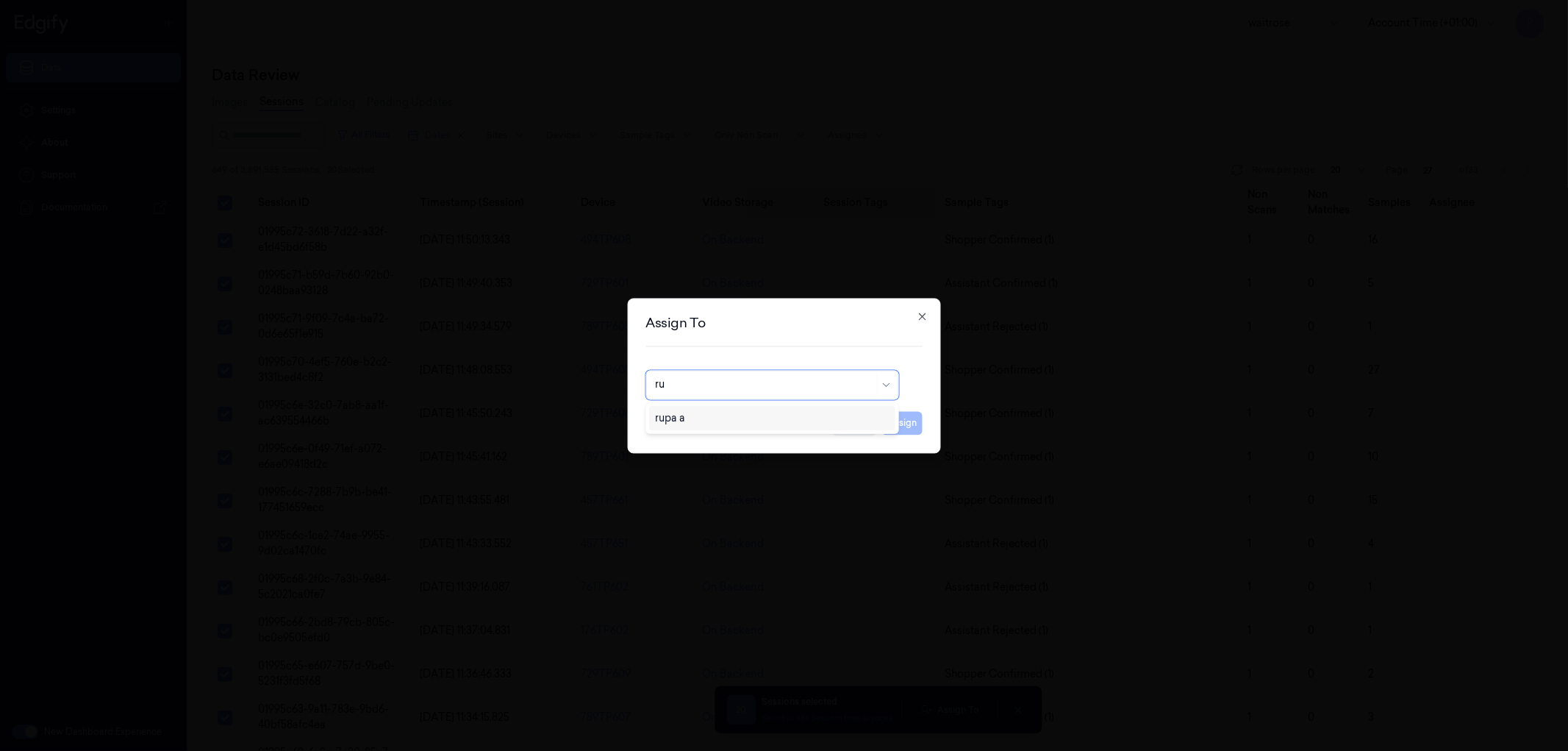
click at [741, 416] on div "rupa a" at bounding box center [771, 418] width 233 height 16
click at [897, 425] on button "Assign" at bounding box center [902, 423] width 41 height 23
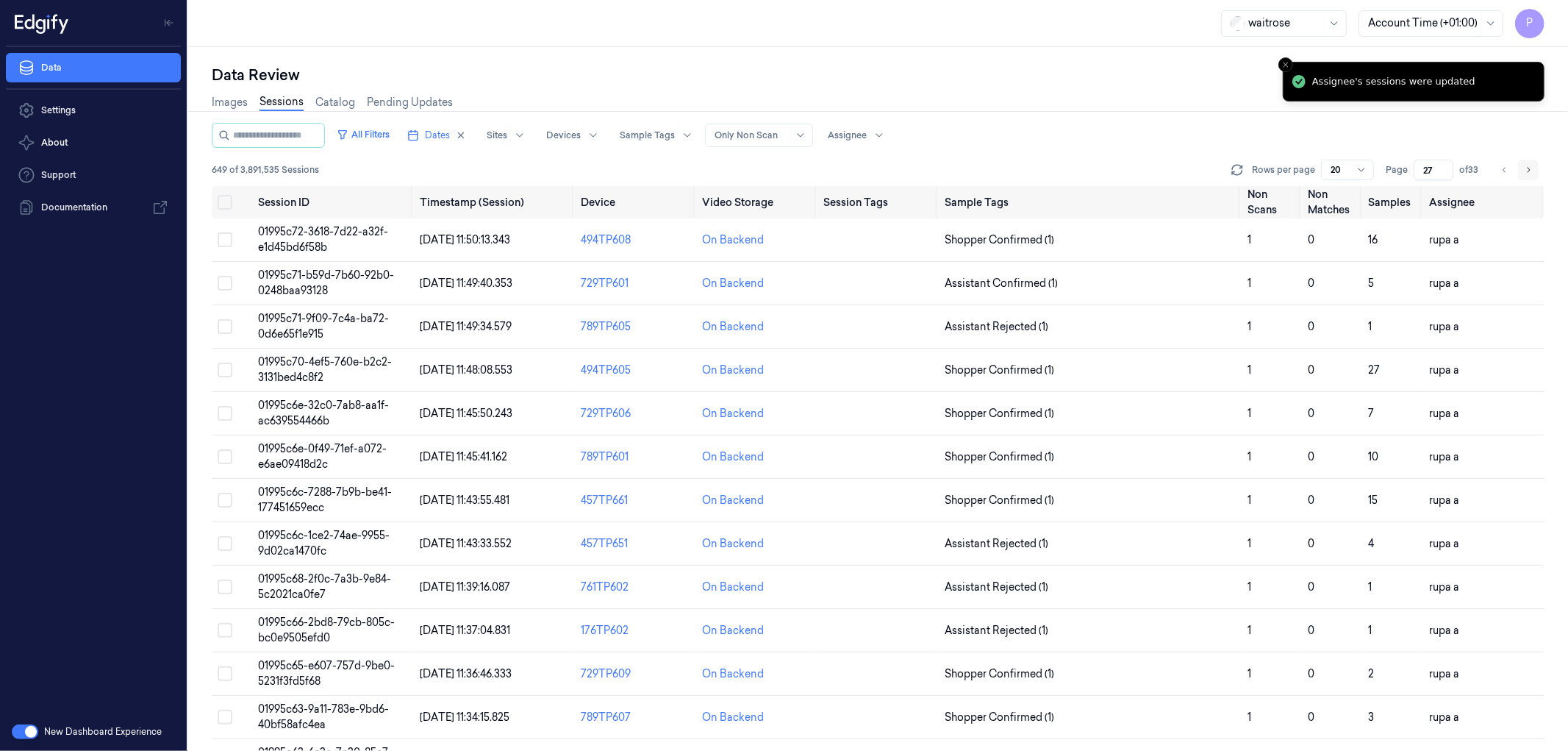
click at [1531, 168] on icon "Go to next page" at bounding box center [1528, 170] width 9 height 12
type input "28"
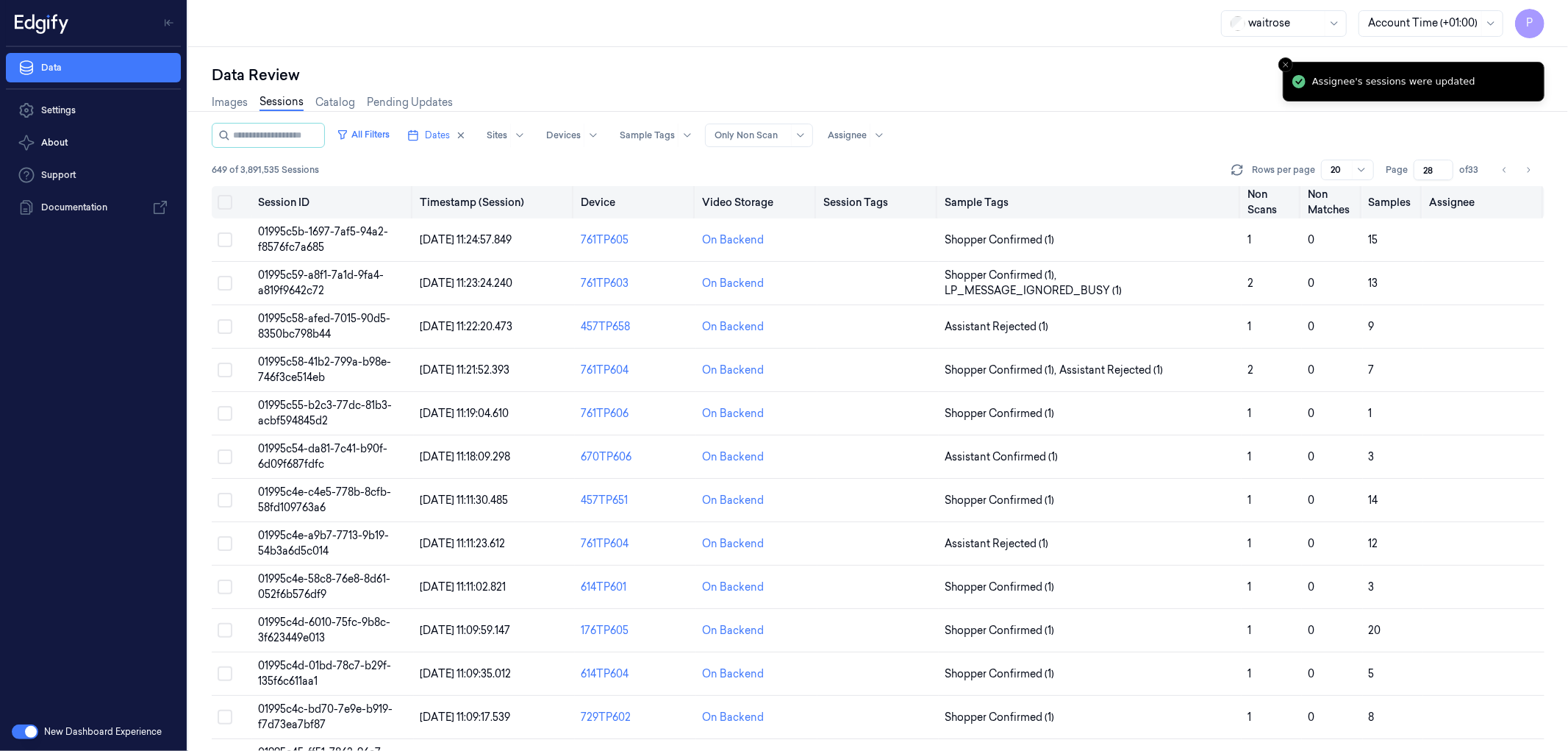
click at [224, 201] on button "on" at bounding box center [225, 201] width 15 height 15
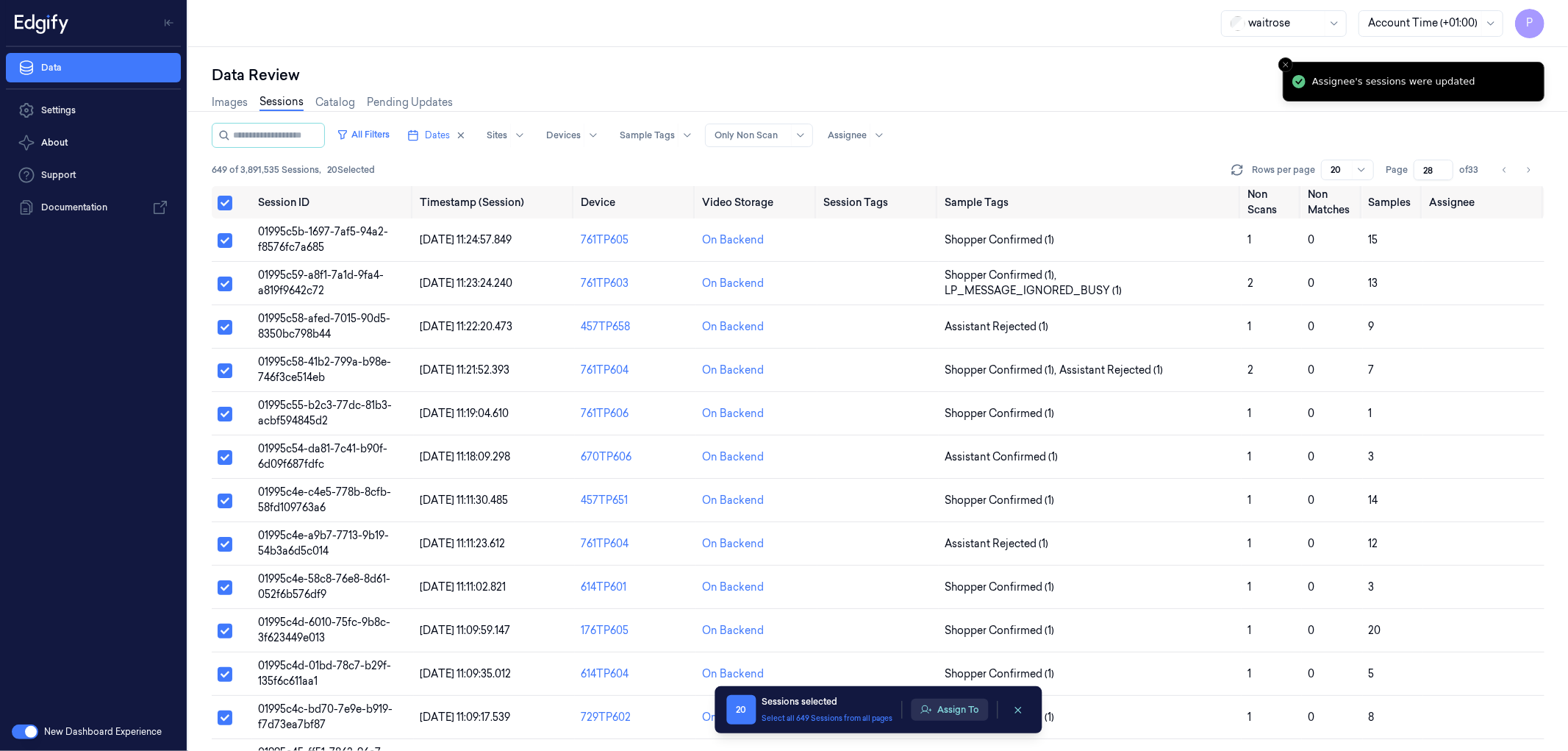
click at [949, 708] on button "Assign To" at bounding box center [949, 709] width 77 height 22
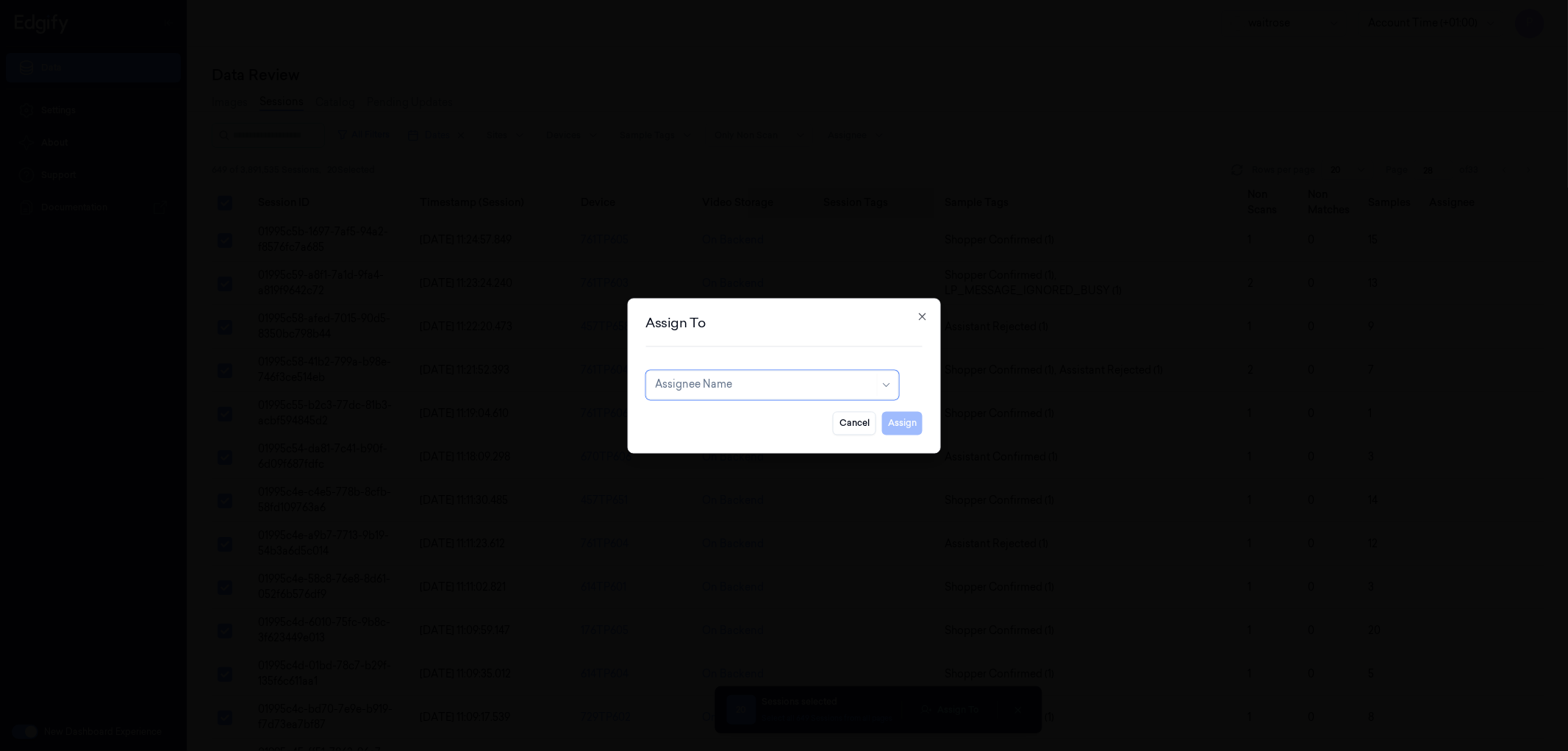
click at [747, 388] on div at bounding box center [764, 385] width 219 height 16
type input "var"
click at [709, 445] on div "varsha g" at bounding box center [771, 443] width 233 height 16
click at [912, 424] on button "Assign" at bounding box center [902, 423] width 41 height 23
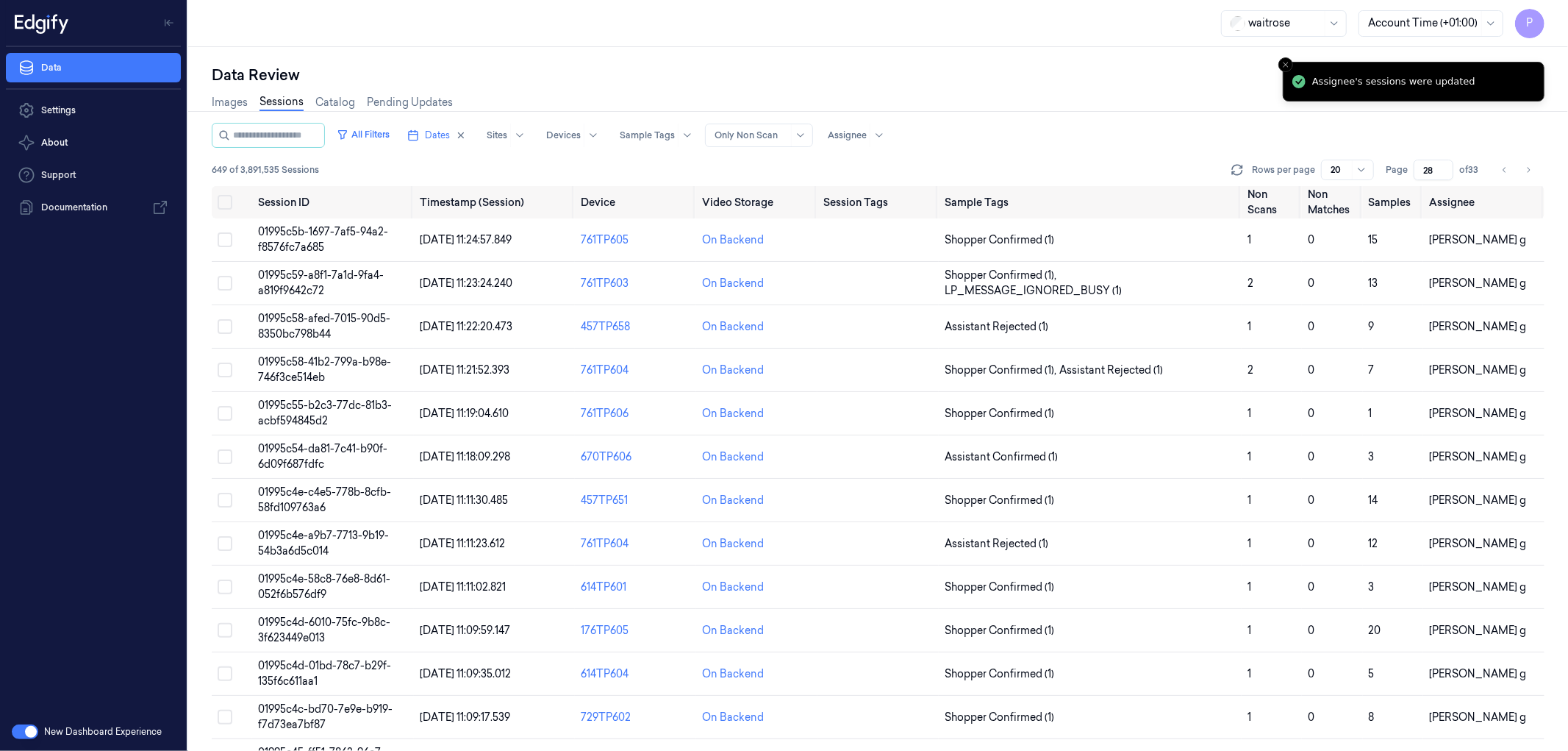
click at [1177, 133] on div "All Filters Dates Sites Devices Sample Tags Alert Type Only Non Scan Assignee" at bounding box center [878, 135] width 1333 height 25
